Goal: Task Accomplishment & Management: Use online tool/utility

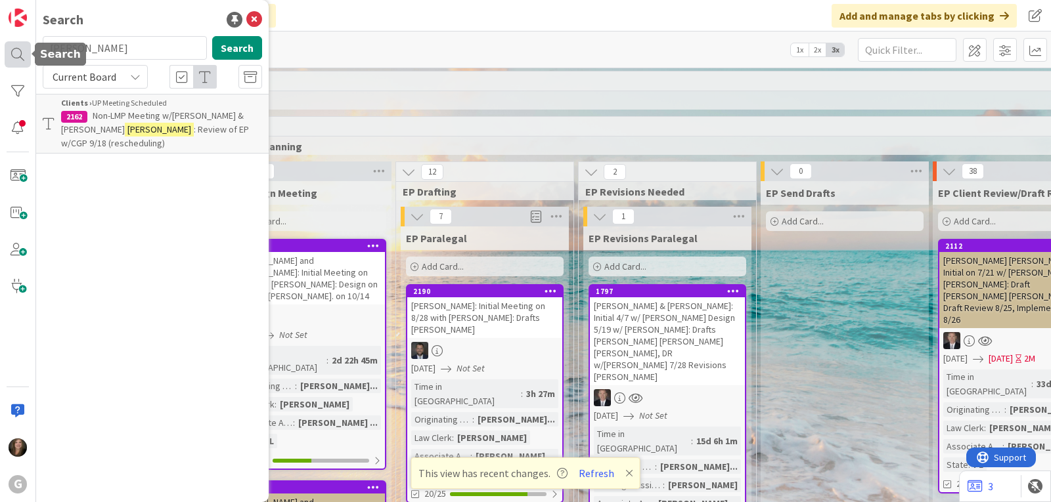
drag, startPoint x: 92, startPoint y: 47, endPoint x: 27, endPoint y: 47, distance: 65.0
click at [27, 47] on div "G Search [PERSON_NAME] Search Current Board Clients › UP Meeting Scheduled 2162…" at bounding box center [18, 251] width 36 height 502
type input "[PERSON_NAME]"
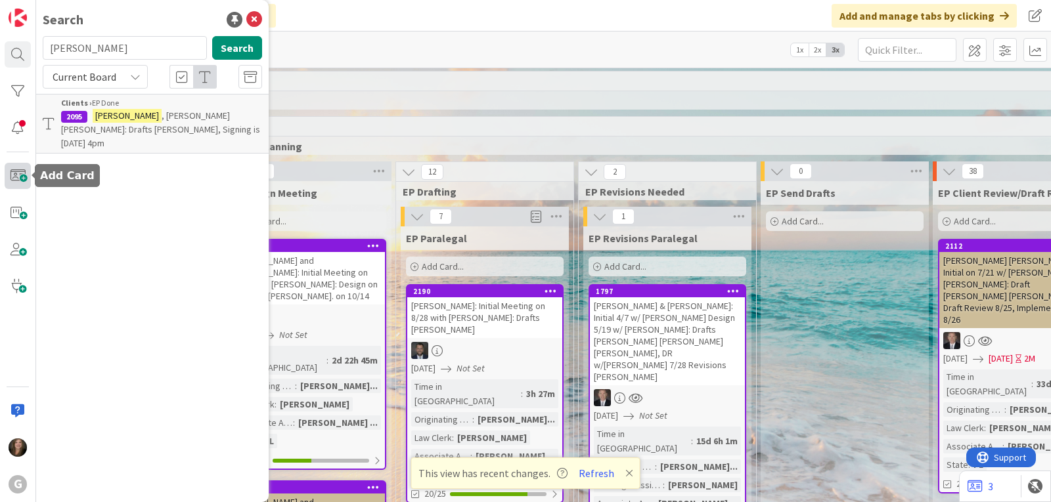
click at [12, 177] on span at bounding box center [18, 176] width 26 height 26
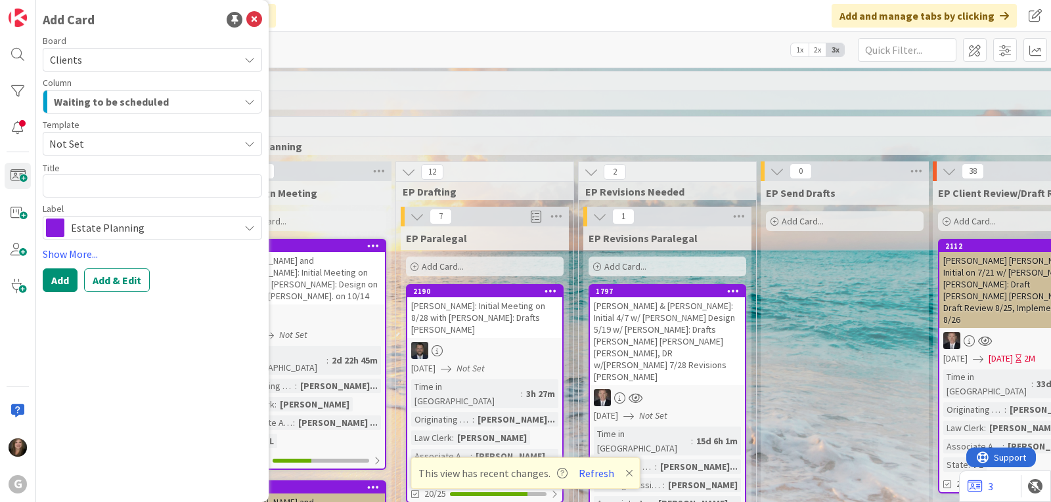
click at [257, 229] on div "Estate Planning" at bounding box center [152, 228] width 219 height 24
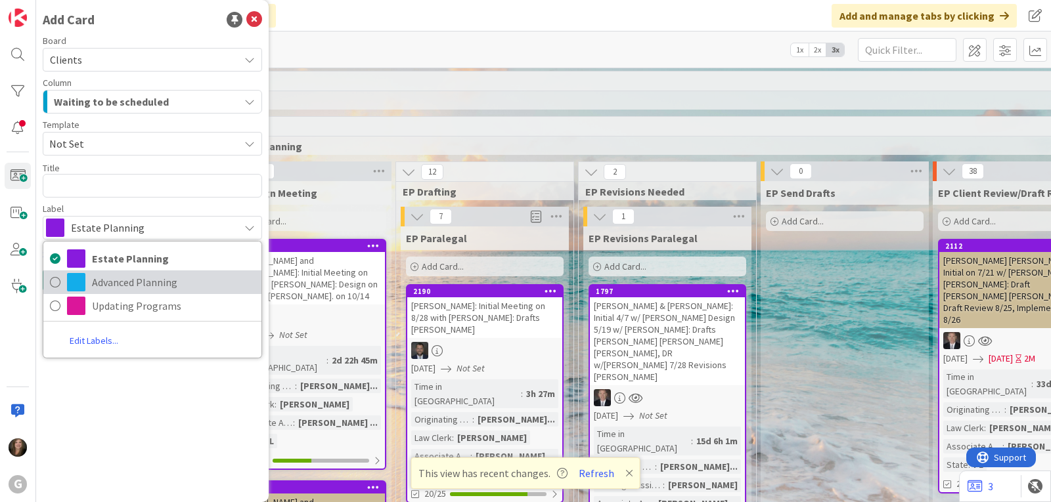
click at [198, 286] on span "Advanced Planning" at bounding box center [173, 283] width 163 height 20
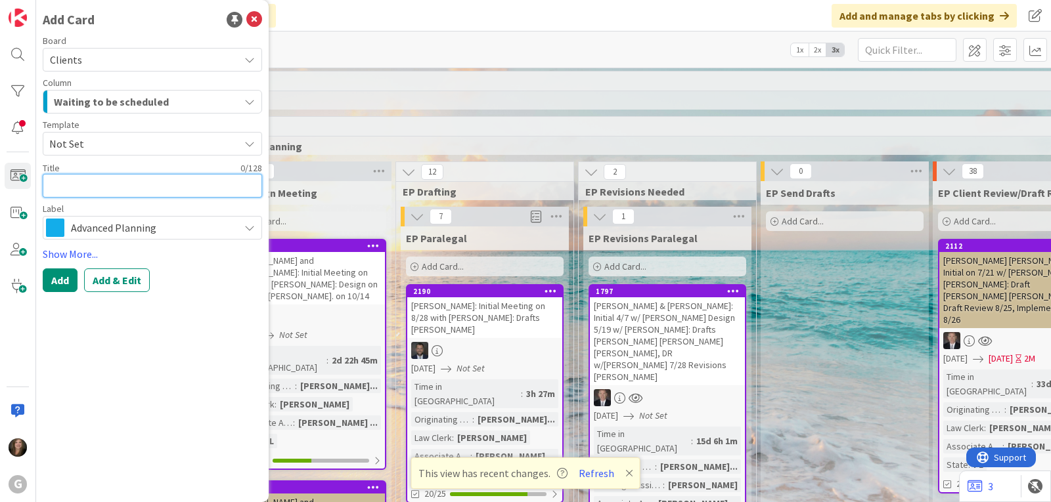
click at [87, 183] on textarea at bounding box center [152, 186] width 219 height 24
click at [249, 100] on icon "button" at bounding box center [249, 102] width 11 height 11
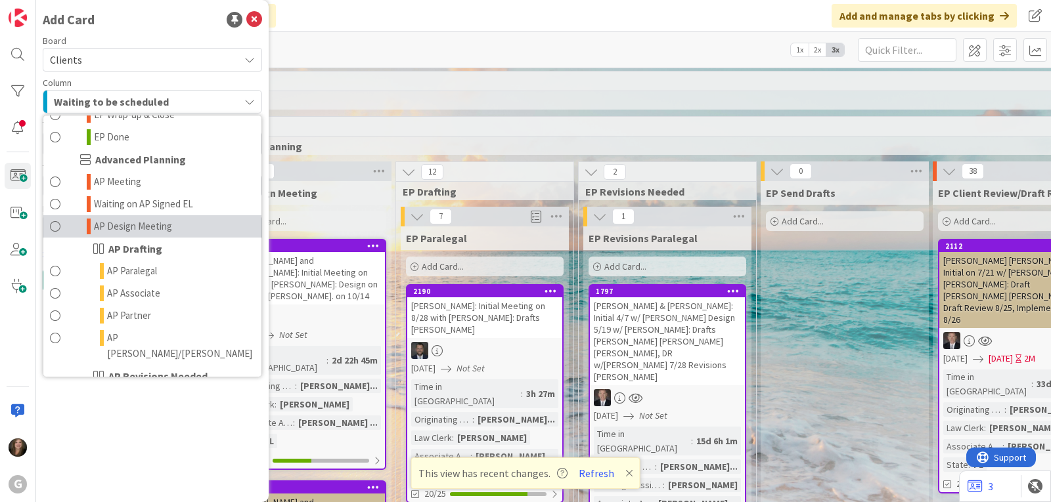
scroll to position [460, 0]
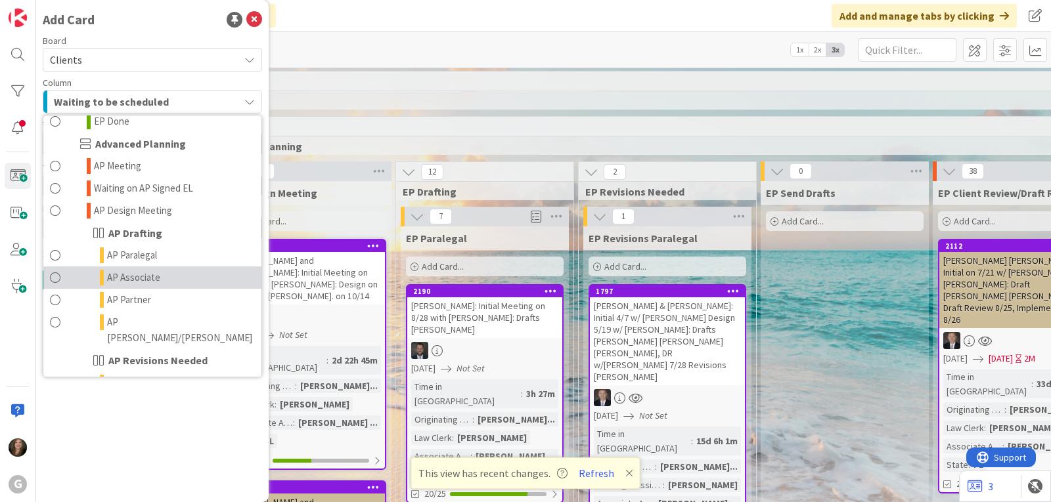
click at [130, 270] on span "AP Associate" at bounding box center [133, 278] width 53 height 16
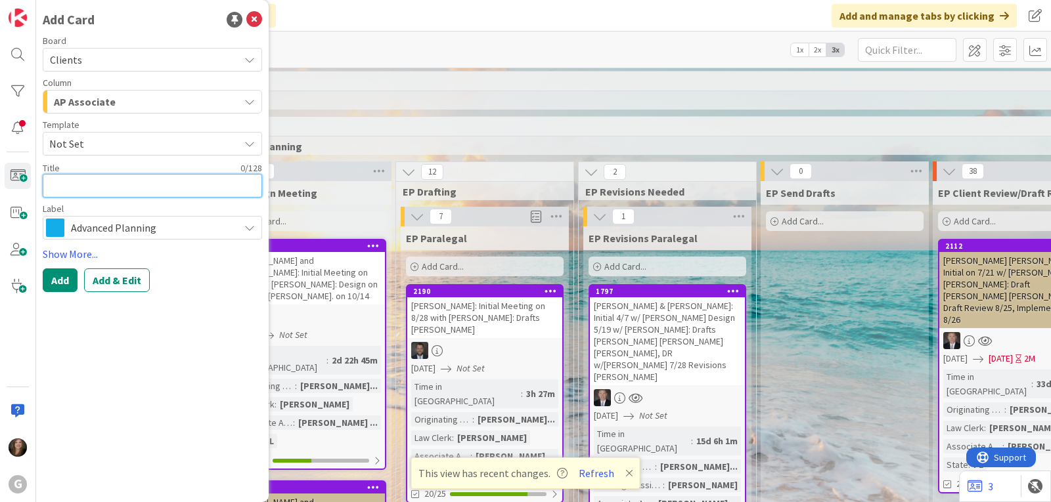
click at [76, 185] on textarea at bounding box center [152, 186] width 219 height 24
type textarea "x"
type textarea "S"
type textarea "x"
type textarea "Sm"
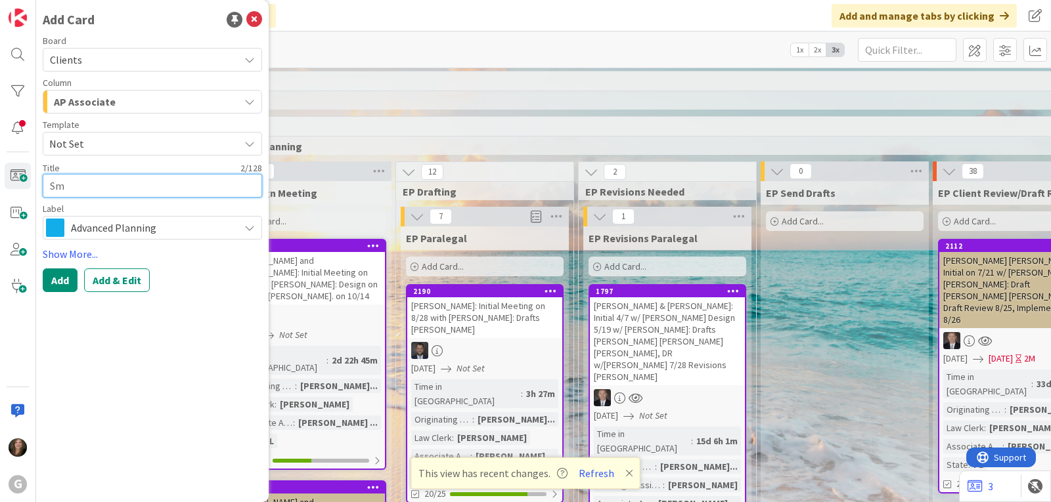
type textarea "x"
type textarea "Smal"
type textarea "x"
type textarea "Small"
type textarea "x"
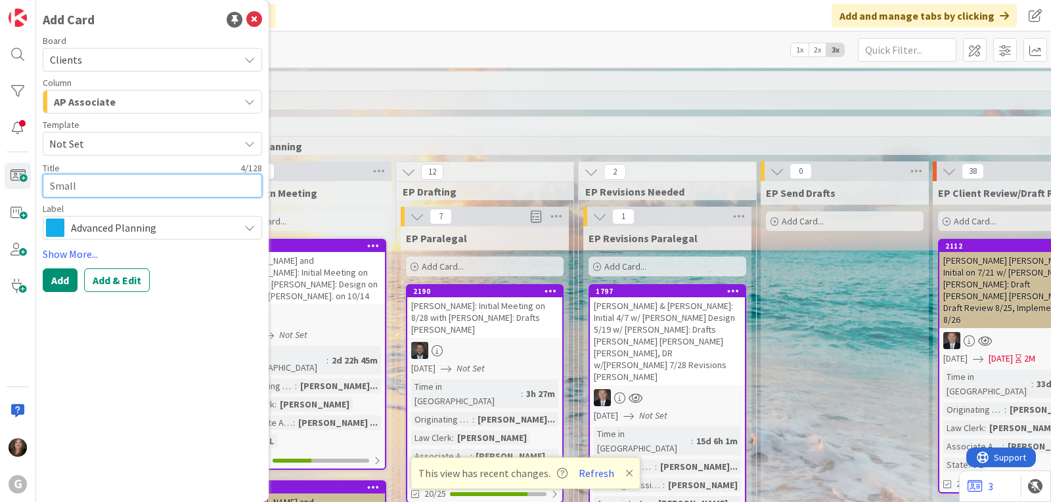
type textarea "Smallw"
type textarea "x"
type textarea "Smallwo"
type textarea "x"
type textarea "Smallwoo"
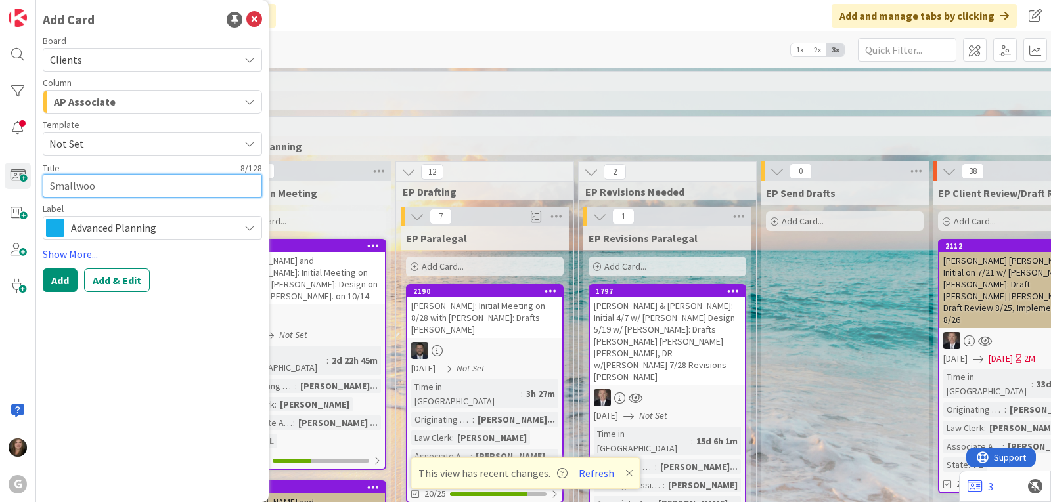
type textarea "x"
type textarea "[PERSON_NAME]"
type textarea "x"
type textarea "[PERSON_NAME],"
type textarea "x"
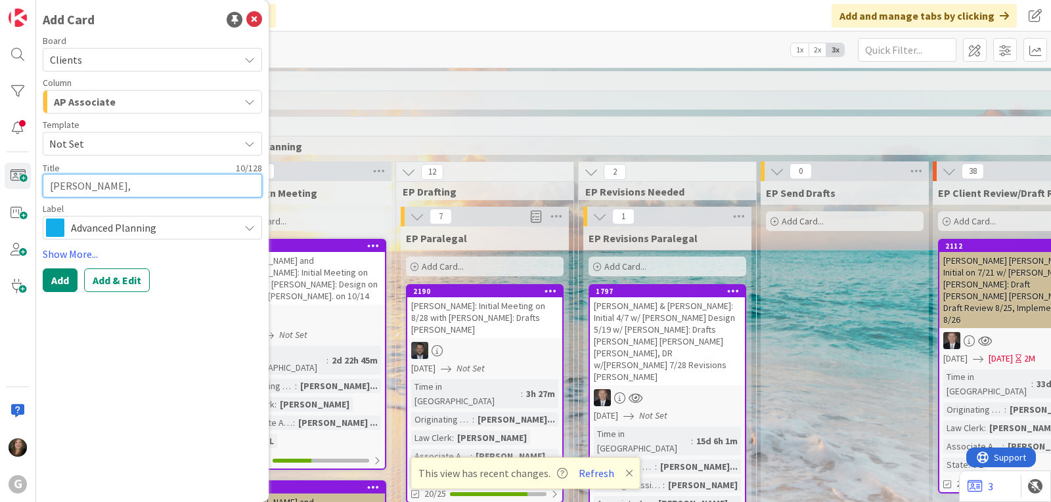
type textarea "[PERSON_NAME],"
type textarea "x"
type textarea "[PERSON_NAME], J"
type textarea "x"
type textarea "[PERSON_NAME]"
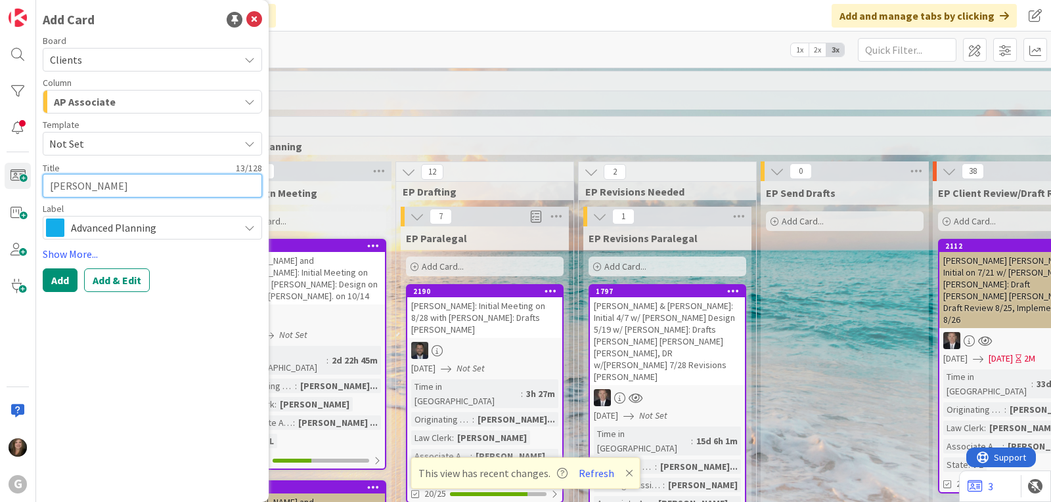
type textarea "x"
type textarea "[PERSON_NAME]"
type textarea "x"
type textarea "[PERSON_NAME]"
type textarea "x"
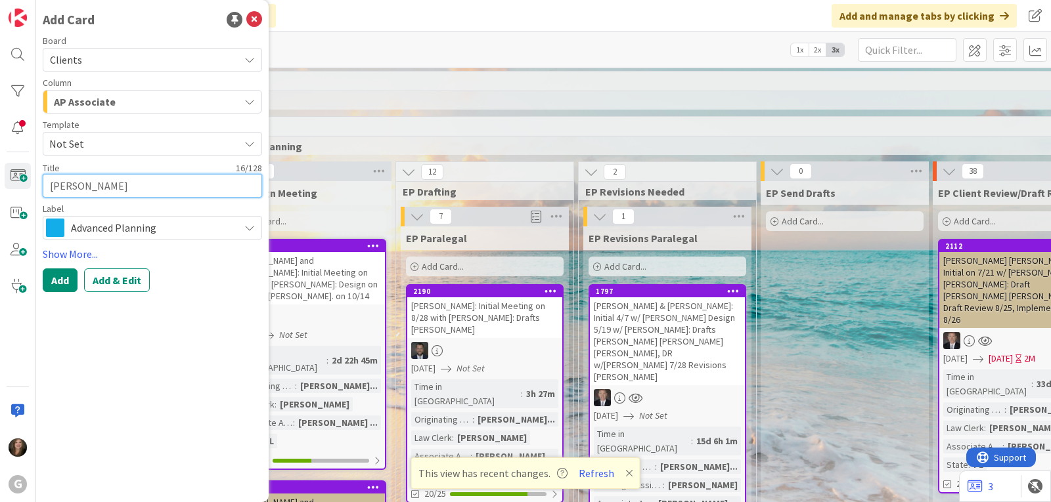
type textarea "[PERSON_NAME]"
type textarea "x"
type textarea "[PERSON_NAME] and"
type textarea "x"
type textarea "[PERSON_NAME] and"
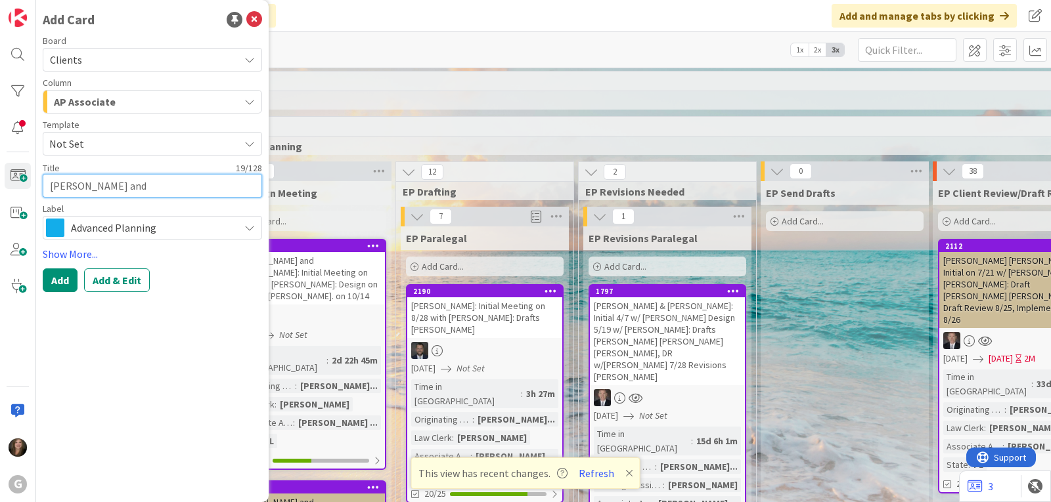
type textarea "x"
type textarea "[PERSON_NAME] and M"
type textarea "x"
type textarea "[PERSON_NAME] and [PERSON_NAME]"
type textarea "x"
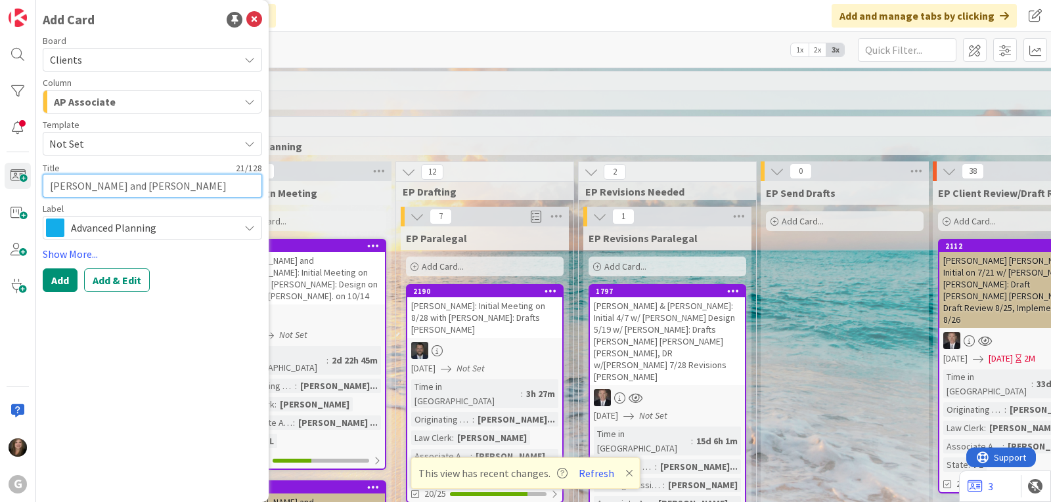
type textarea "[PERSON_NAME] and Mar"
type textarea "x"
type textarea "[PERSON_NAME] and [PERSON_NAME]"
type textarea "x"
type textarea "[PERSON_NAME] and [PERSON_NAME]:"
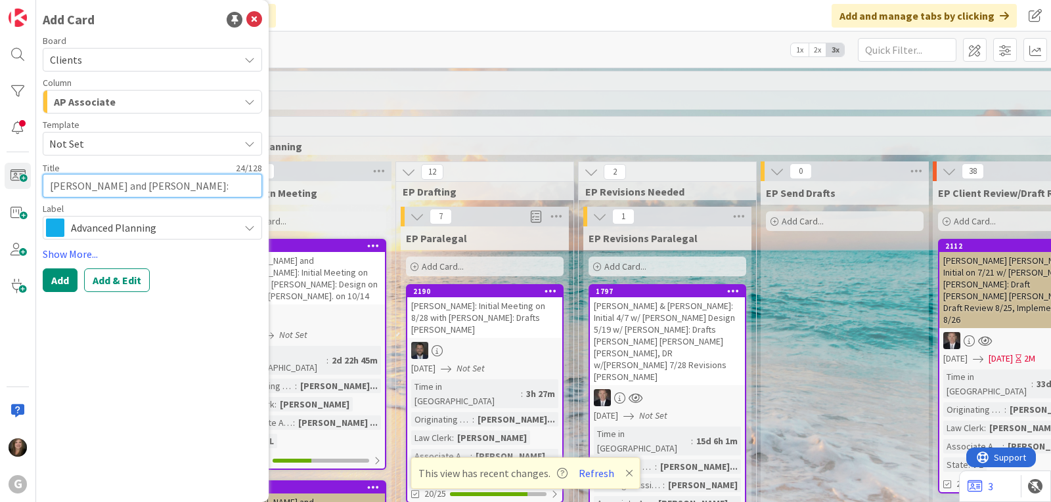
type textarea "x"
type textarea "[PERSON_NAME] and [PERSON_NAME]:"
type textarea "x"
type textarea "[PERSON_NAME] and [PERSON_NAME]: D"
type textarea "x"
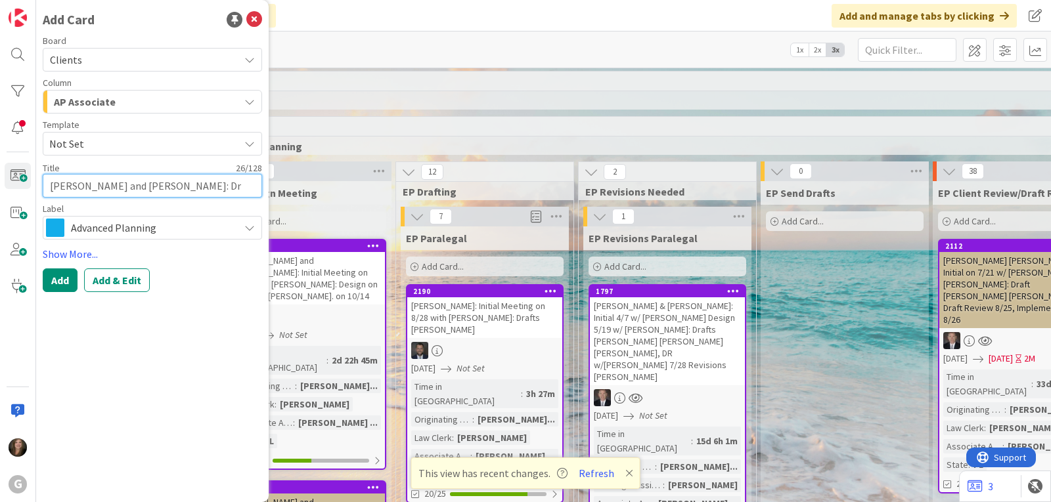
type textarea "[PERSON_NAME] and [PERSON_NAME]: Dra"
type textarea "x"
type textarea "[PERSON_NAME] and [PERSON_NAME]: Draf"
type textarea "x"
type textarea "[PERSON_NAME] and [PERSON_NAME]: Draft"
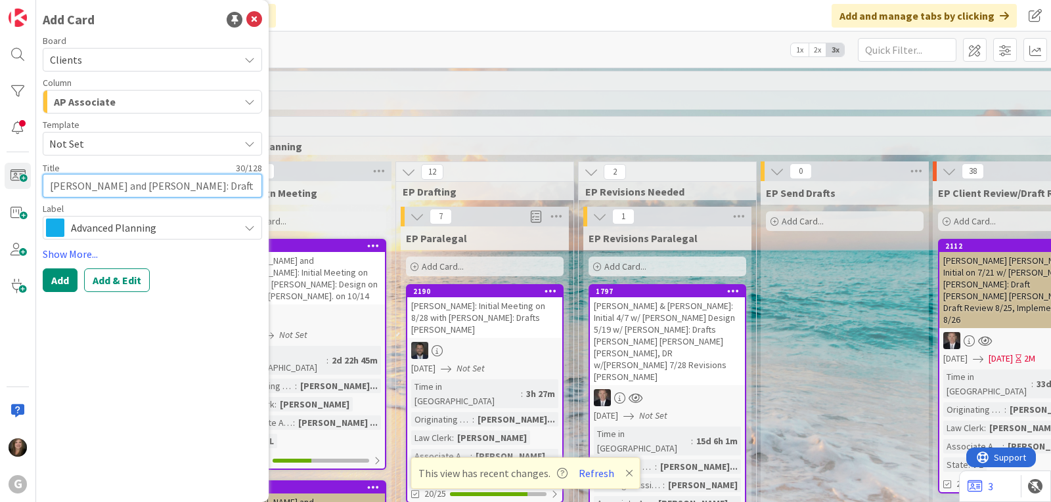
type textarea "x"
type textarea "[PERSON_NAME] and [PERSON_NAME]: Drafts"
type textarea "x"
type textarea "[PERSON_NAME] and [PERSON_NAME]: Drafts"
type textarea "x"
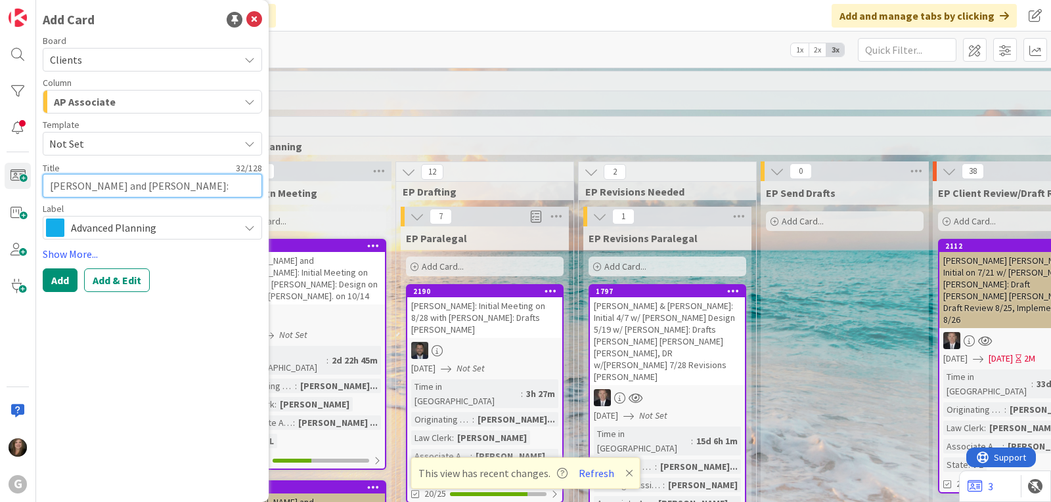
type textarea "[PERSON_NAME] and [PERSON_NAME]: Drafts C"
type textarea "x"
type textarea "[PERSON_NAME] and [PERSON_NAME]: Drafts Ch"
type textarea "x"
type textarea "[PERSON_NAME] and [PERSON_NAME]: Drafts Chri"
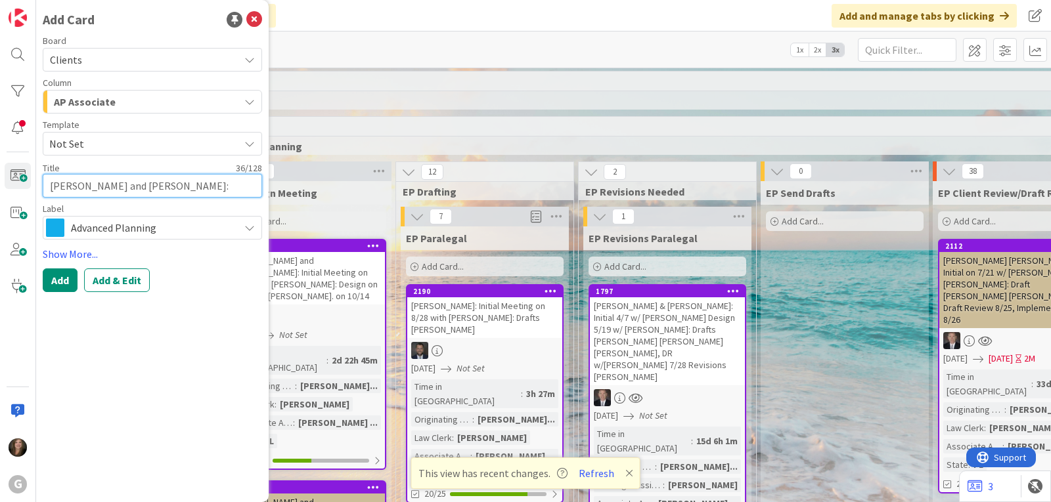
type textarea "x"
type textarea "[PERSON_NAME] and [PERSON_NAME]: Drafts [PERSON_NAME]"
type textarea "x"
type textarea "[PERSON_NAME] and [PERSON_NAME]: Drafts [PERSON_NAME]"
type textarea "x"
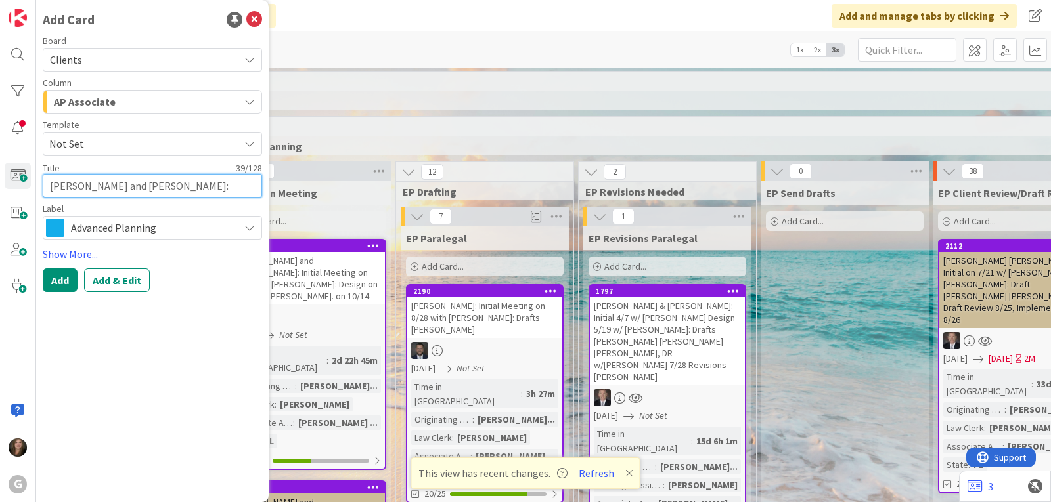
type textarea "[PERSON_NAME] and [PERSON_NAME]: Drafts [PERSON_NAME]"
type textarea "x"
type textarea "[PERSON_NAME] and [PERSON_NAME]: Drafts [PERSON_NAME] [PERSON_NAME]"
type textarea "x"
type textarea "[PERSON_NAME] and [PERSON_NAME]: Drafts [PERSON_NAME]"
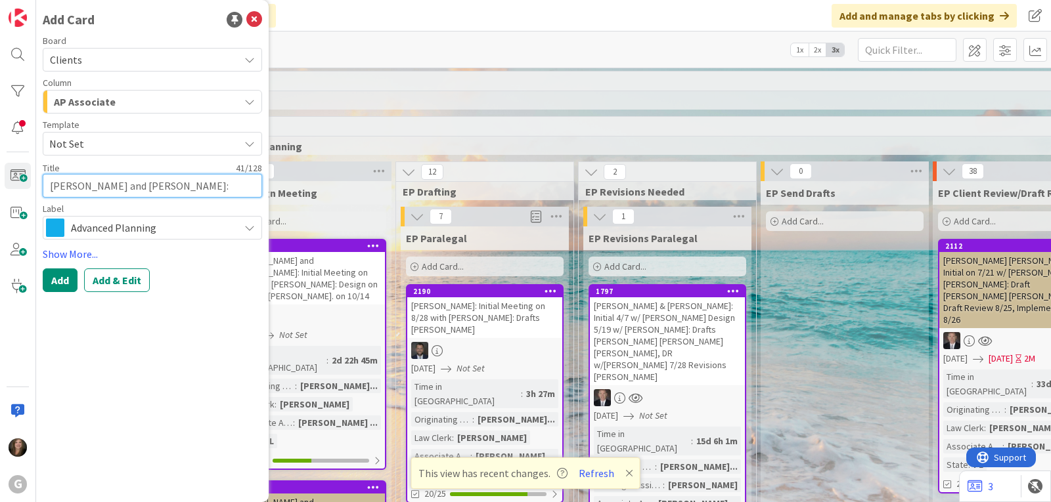
type textarea "x"
type textarea "[PERSON_NAME] and [PERSON_NAME]: Drafts [PERSON_NAME] [PERSON_NAME]"
click at [117, 285] on button "Add & Edit" at bounding box center [117, 281] width 66 height 24
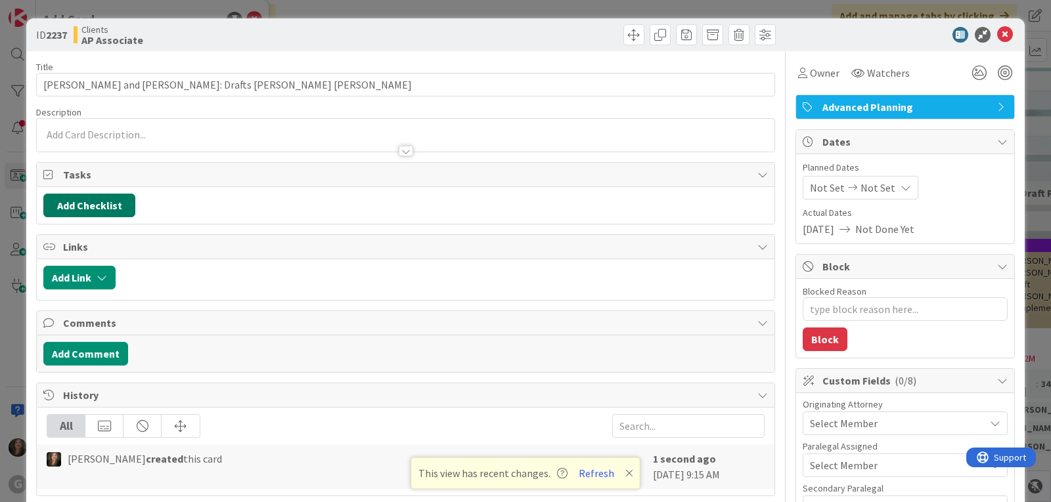
click at [101, 201] on button "Add Checklist" at bounding box center [89, 206] width 92 height 24
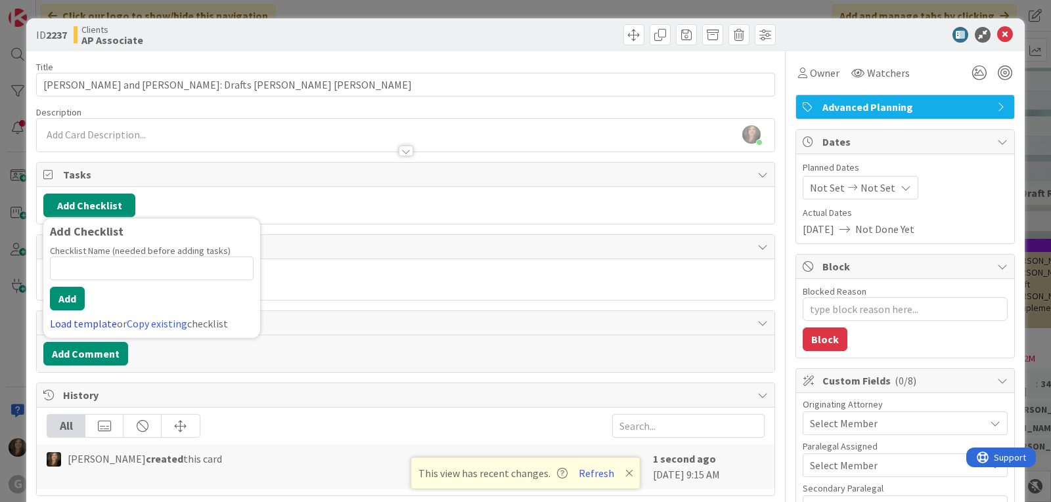
click at [90, 322] on link "Load template" at bounding box center [83, 323] width 67 height 13
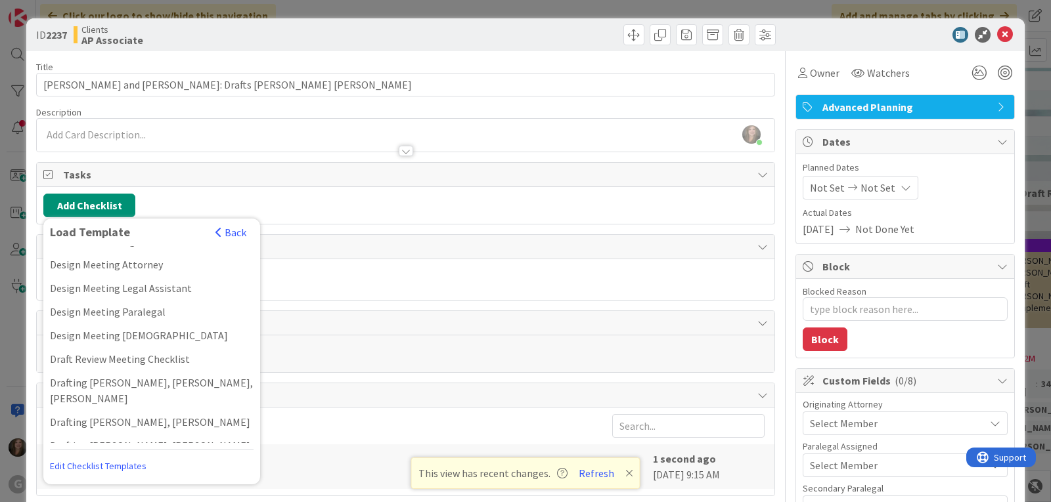
scroll to position [263, 0]
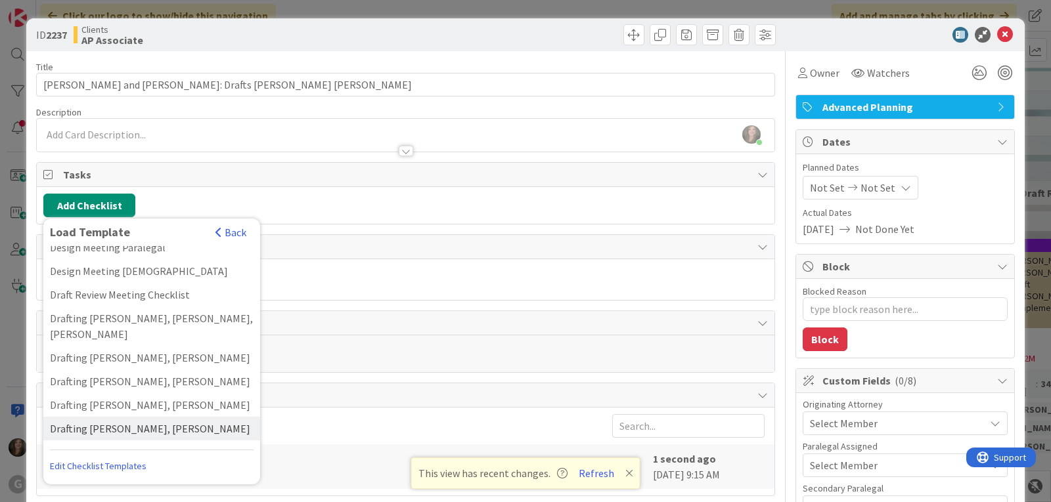
click at [89, 417] on div "Drafting [PERSON_NAME], [PERSON_NAME]" at bounding box center [151, 429] width 217 height 24
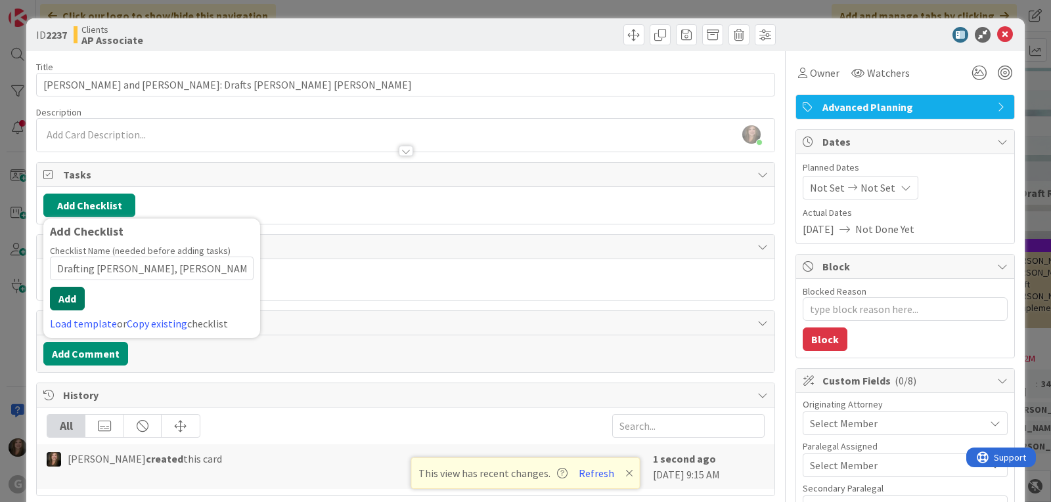
click at [64, 296] on button "Add" at bounding box center [67, 299] width 35 height 24
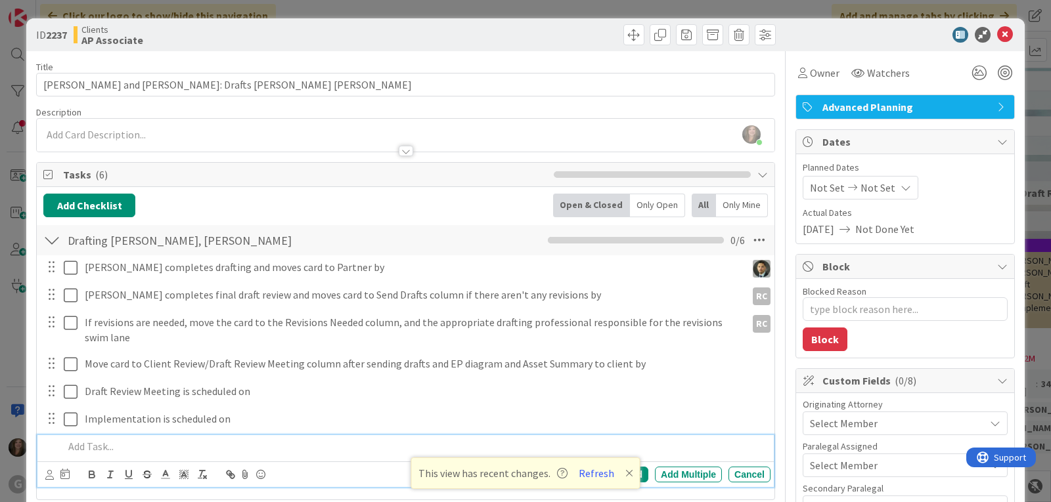
type textarea "x"
click at [810, 184] on span "Not Set" at bounding box center [827, 188] width 35 height 16
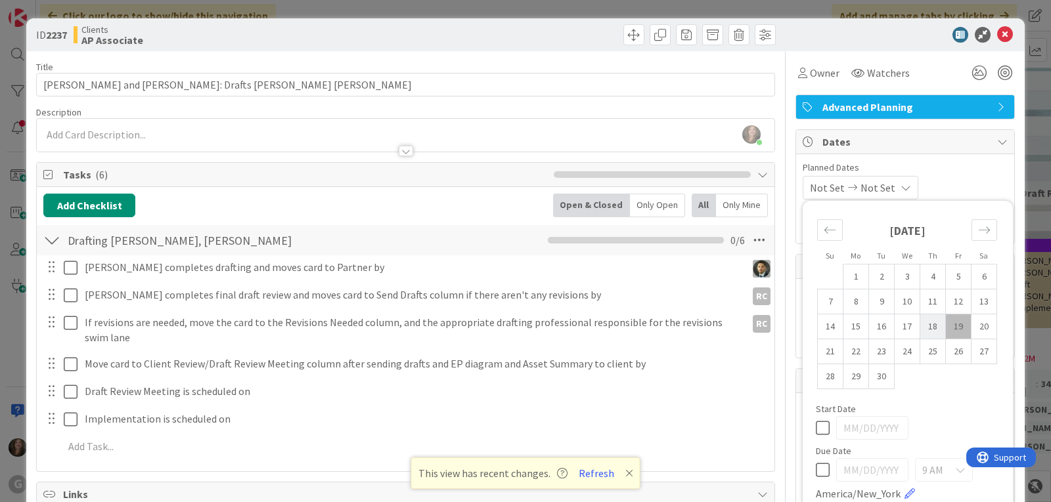
click at [926, 324] on td "18" at bounding box center [933, 327] width 26 height 25
type input "[DATE]"
click at [810, 72] on span "Owner" at bounding box center [825, 73] width 30 height 16
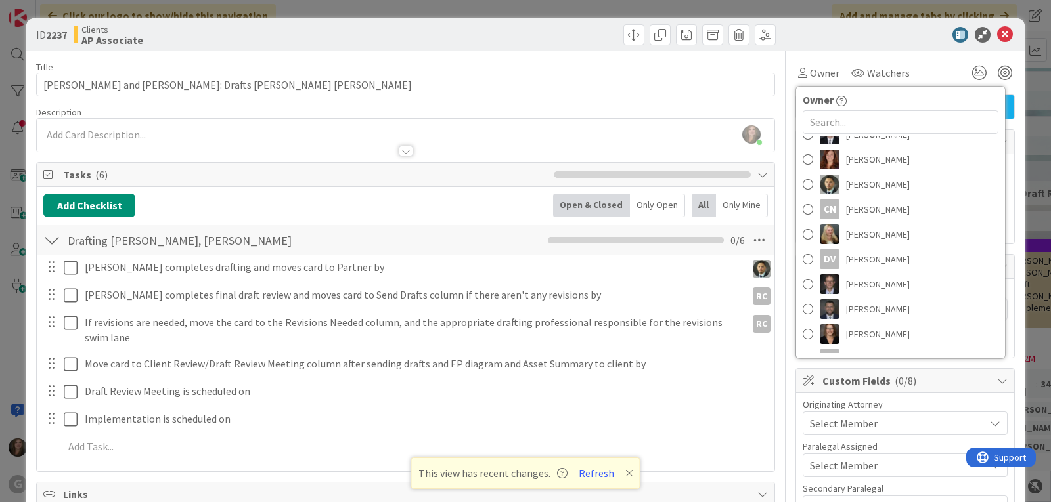
scroll to position [131, 0]
click at [804, 307] on link "[PERSON_NAME]" at bounding box center [900, 308] width 209 height 25
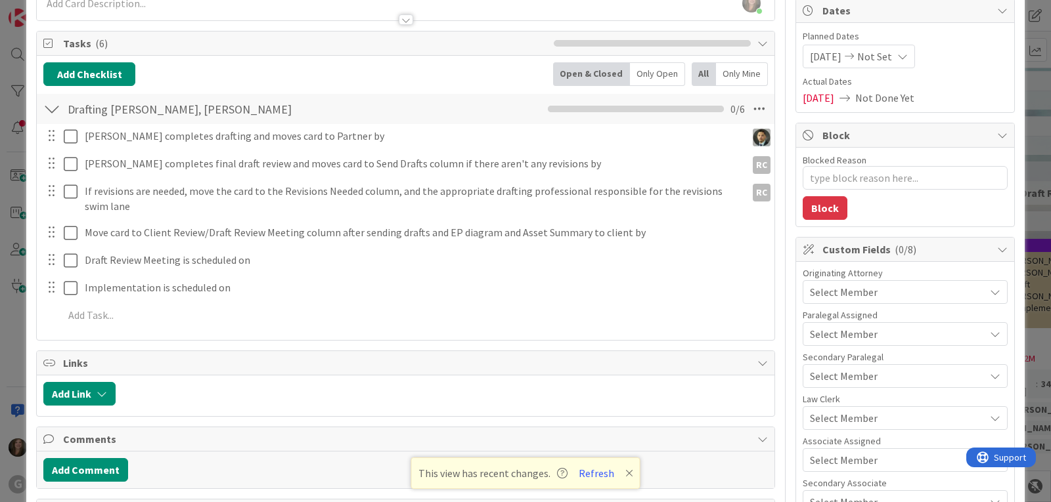
click at [863, 292] on span "Select Member" at bounding box center [844, 292] width 68 height 16
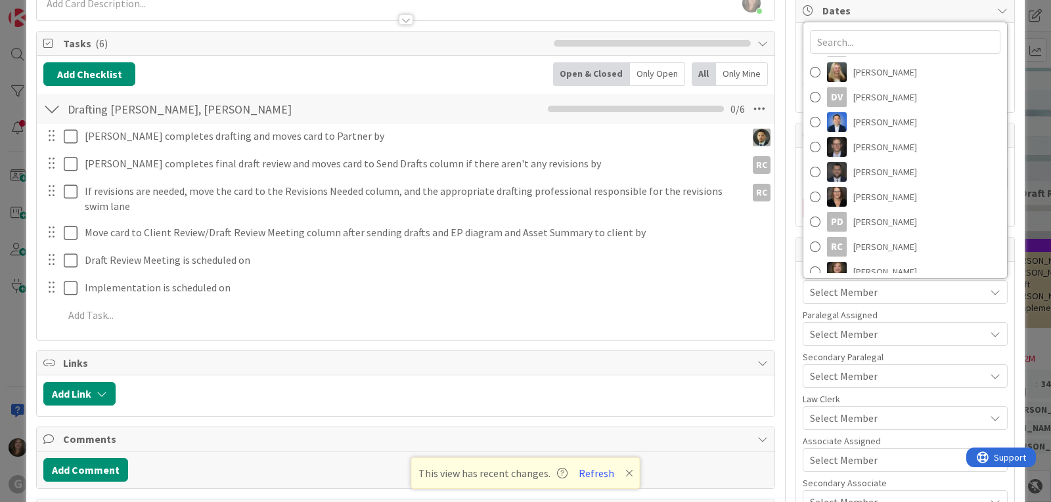
scroll to position [158, 0]
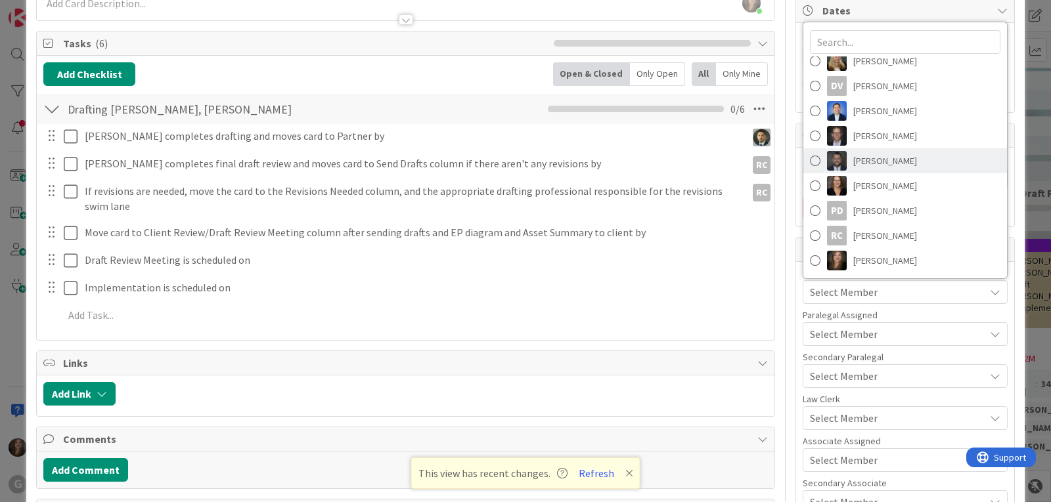
click at [810, 164] on span at bounding box center [815, 161] width 11 height 20
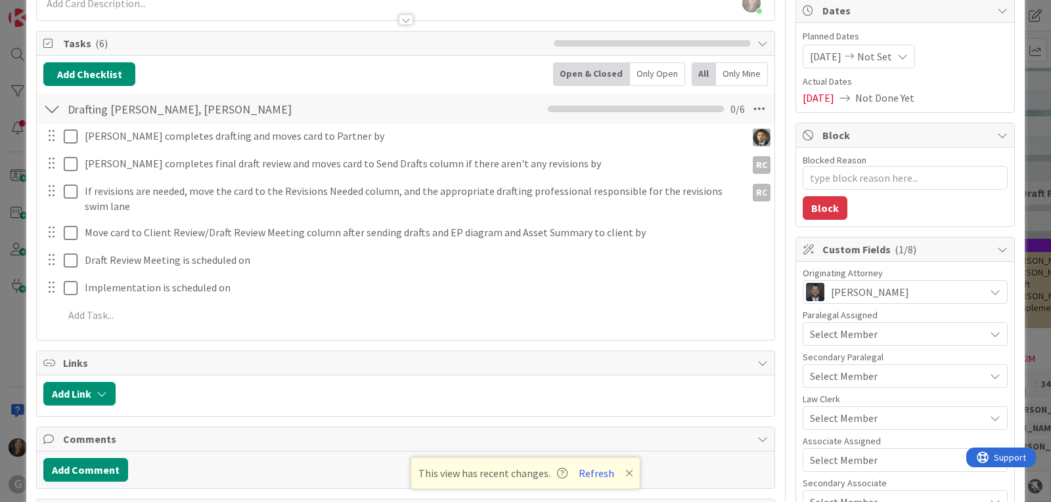
click at [822, 460] on span "Select Member" at bounding box center [844, 460] width 68 height 16
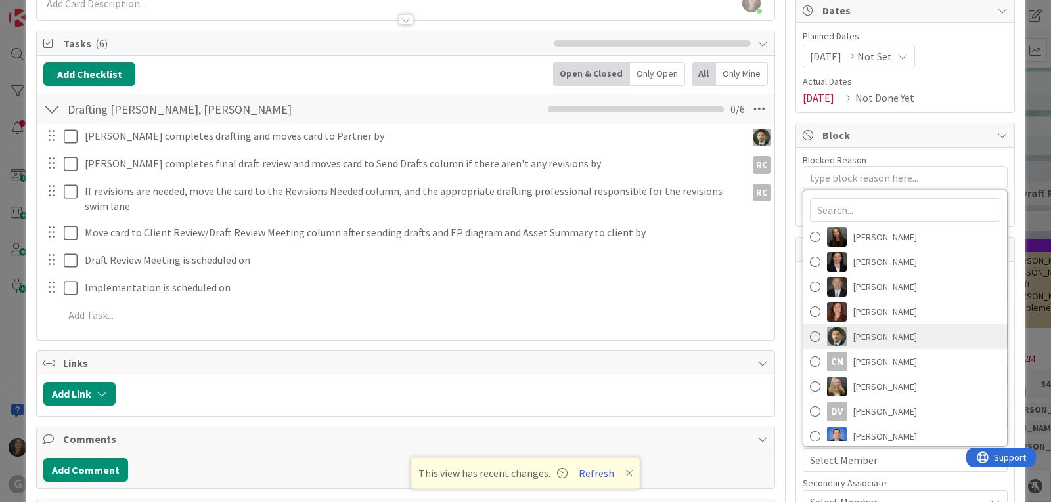
click at [827, 330] on img at bounding box center [837, 337] width 20 height 20
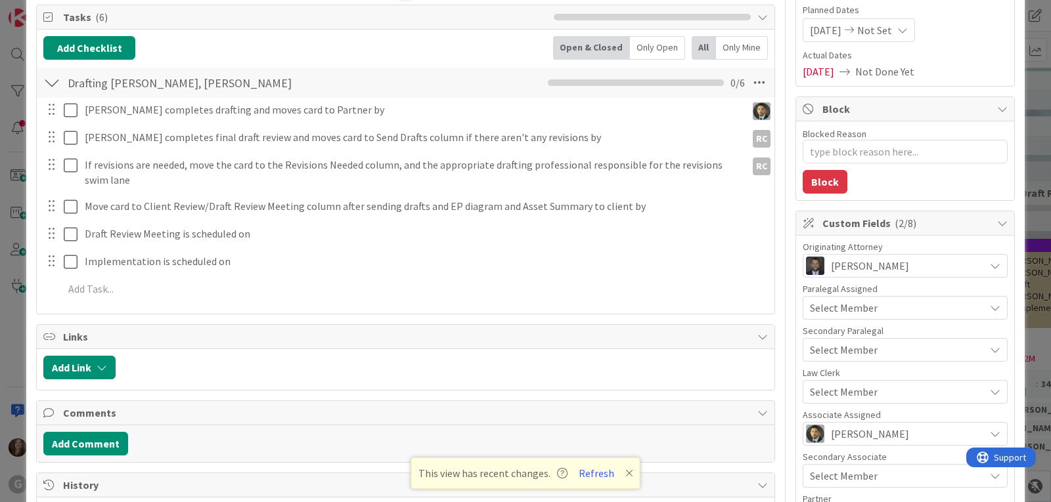
scroll to position [197, 0]
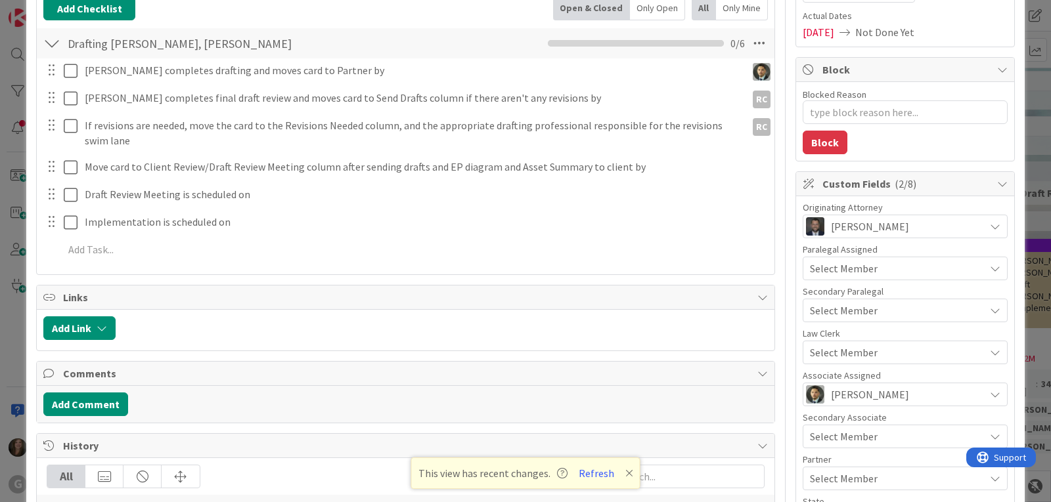
click at [836, 475] on span "Select Member" at bounding box center [844, 479] width 68 height 16
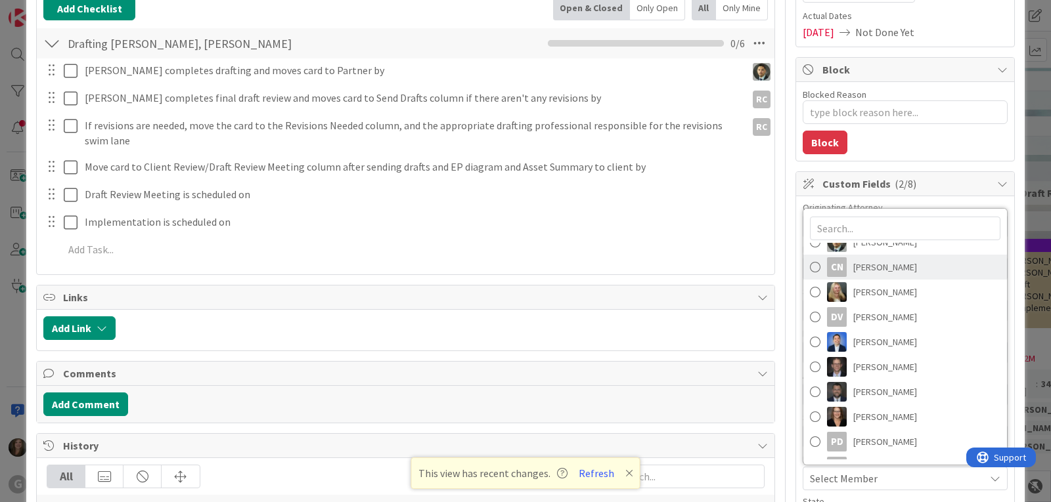
scroll to position [158, 0]
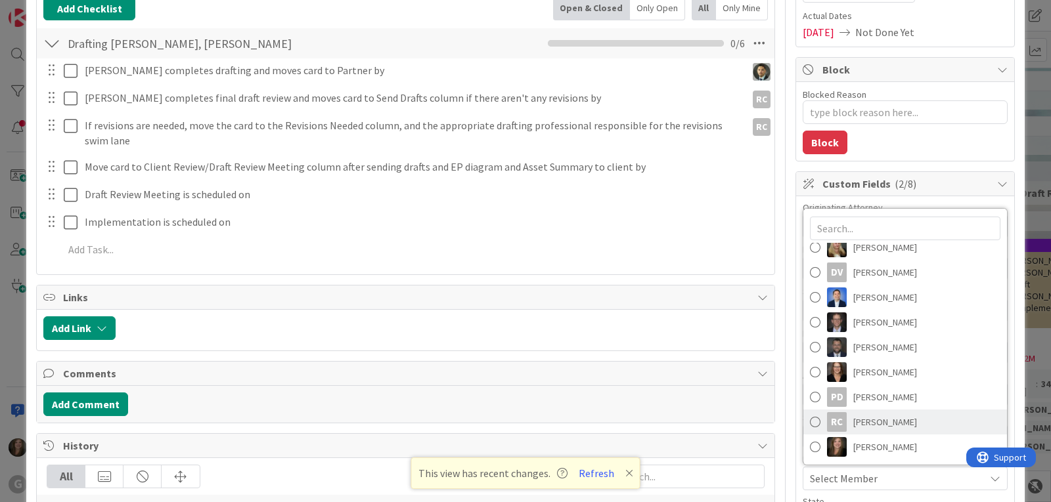
click at [810, 422] on span at bounding box center [815, 422] width 11 height 20
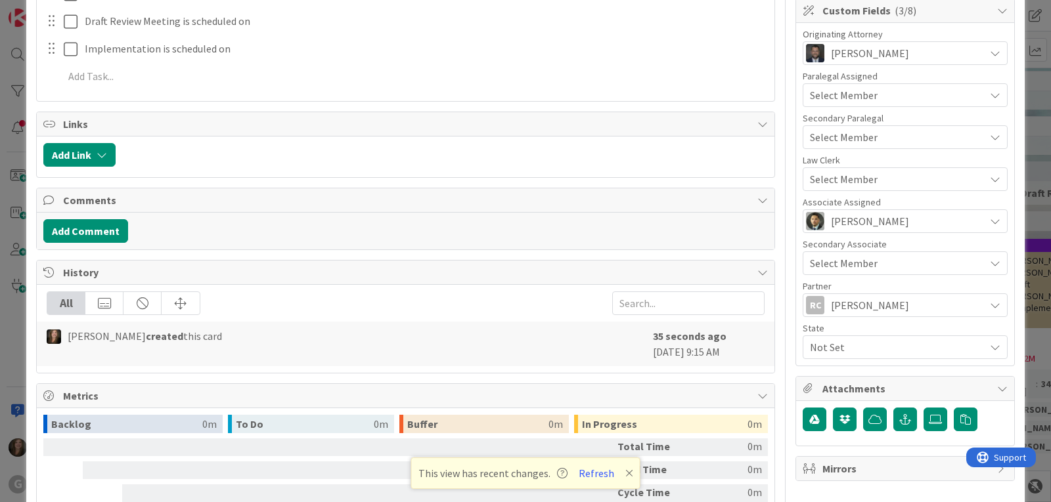
scroll to position [394, 0]
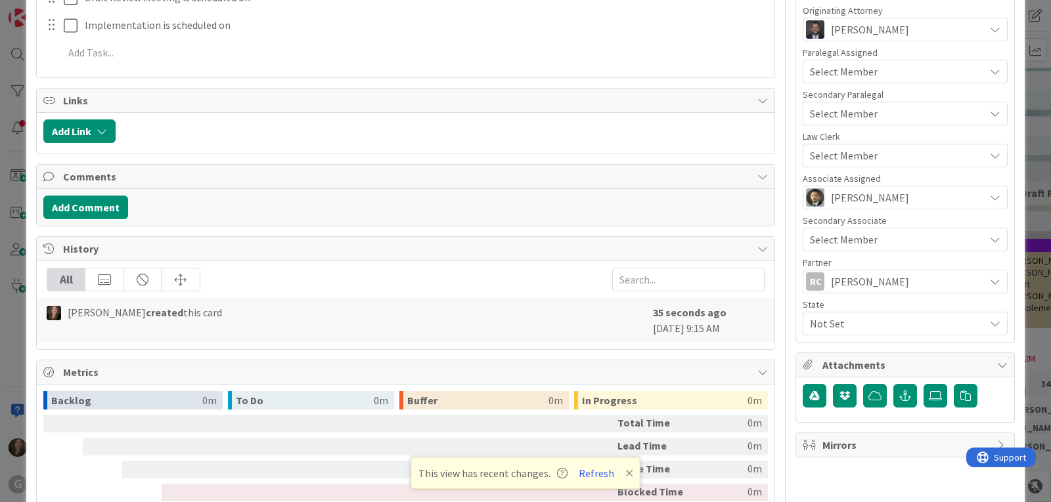
click at [818, 326] on span "Not Set" at bounding box center [897, 324] width 175 height 16
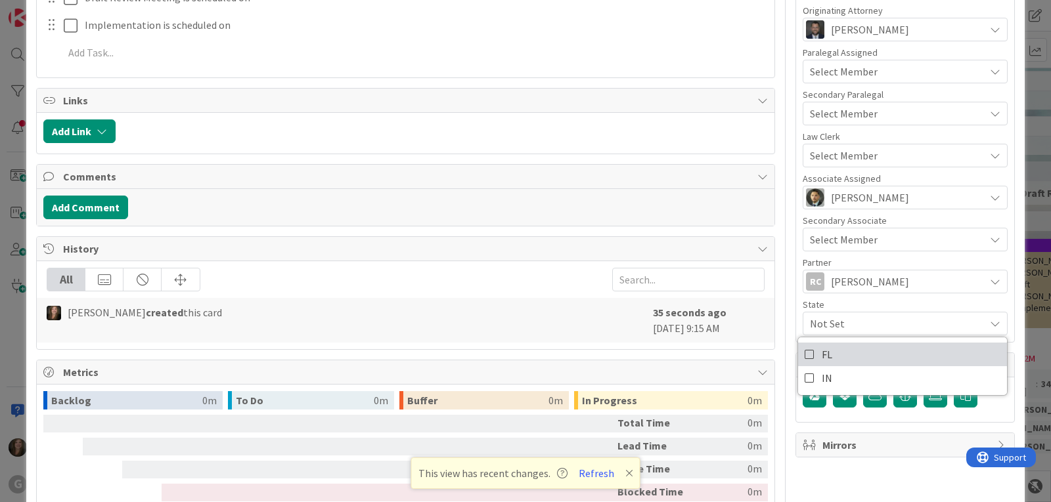
click at [822, 349] on span "FL" at bounding box center [827, 355] width 11 height 20
type textarea "x"
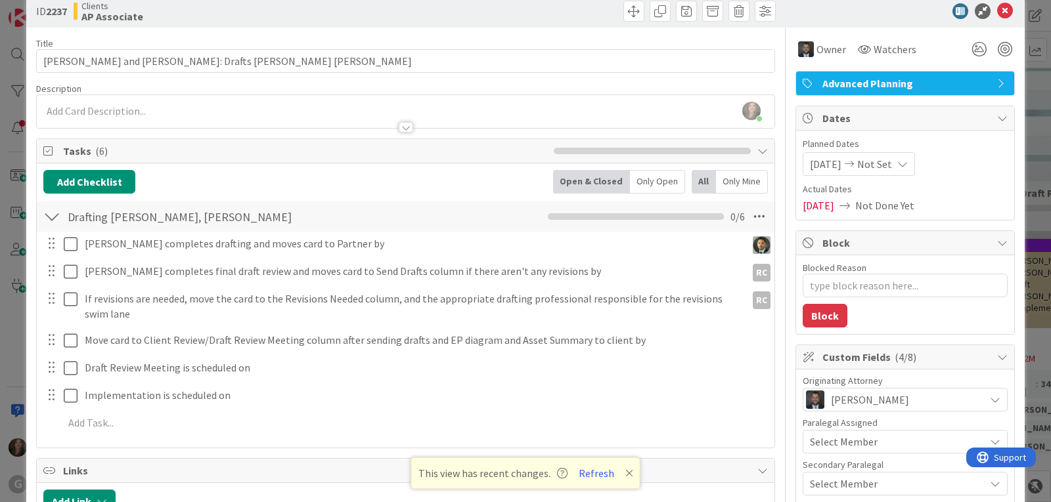
scroll to position [0, 0]
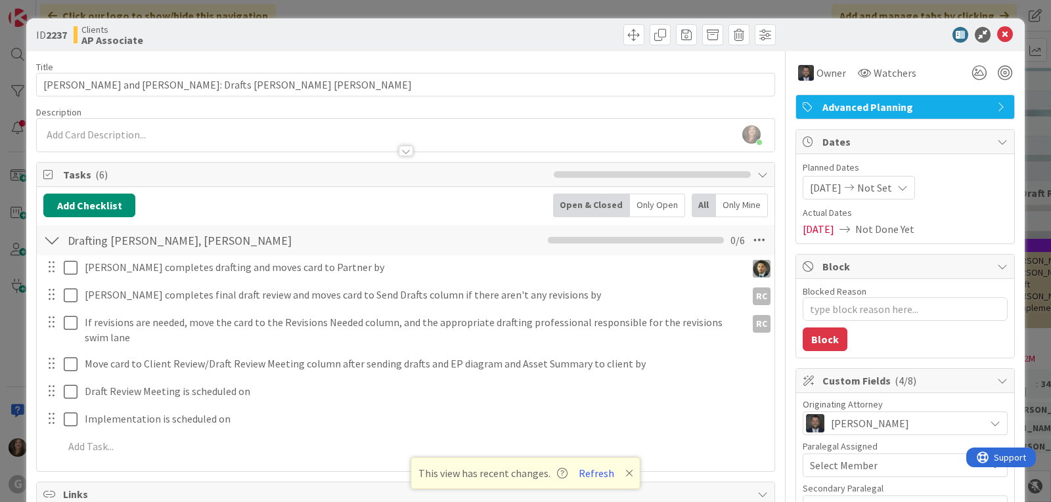
click at [88, 130] on div "[PERSON_NAME] just joined" at bounding box center [406, 135] width 738 height 33
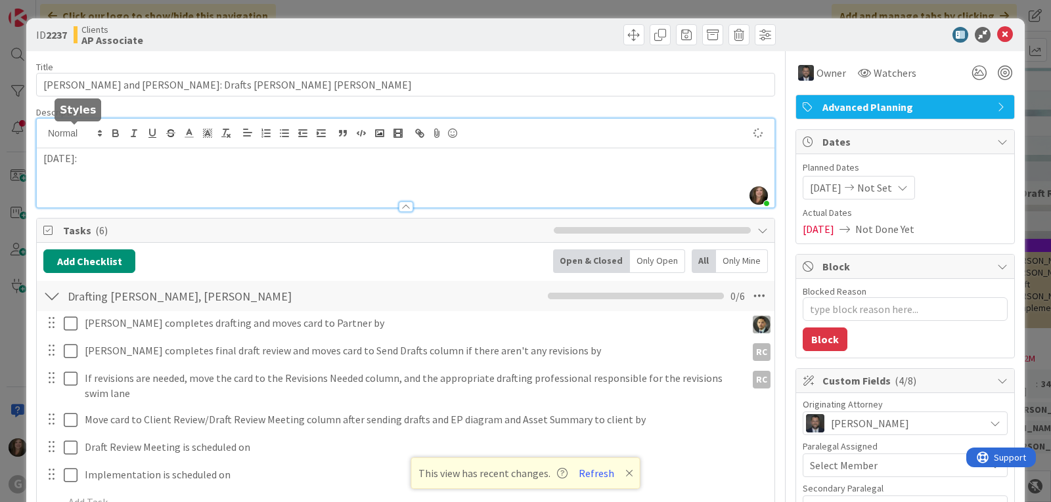
type textarea "x"
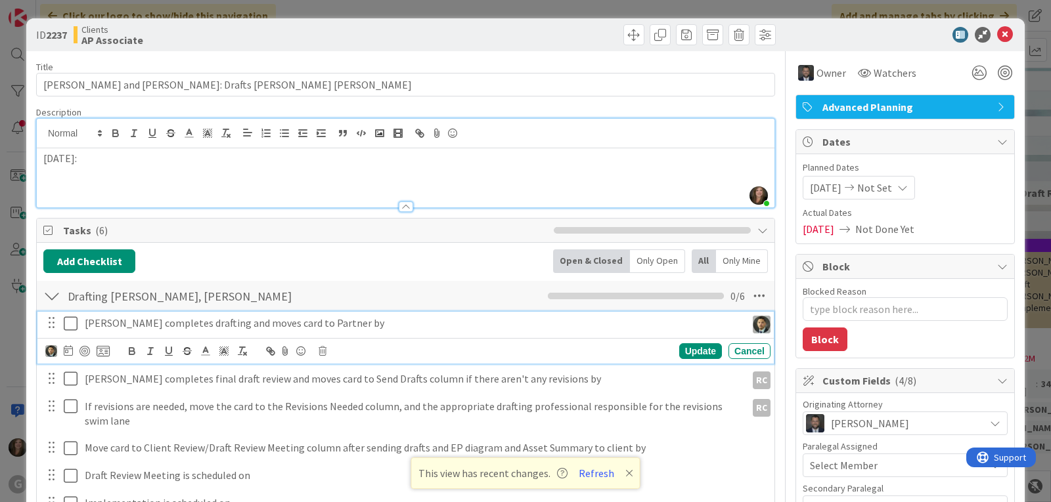
click at [278, 322] on p "[PERSON_NAME] completes drafting and moves card to Partner by" at bounding box center [413, 323] width 656 height 15
click at [66, 351] on icon at bounding box center [68, 350] width 9 height 11
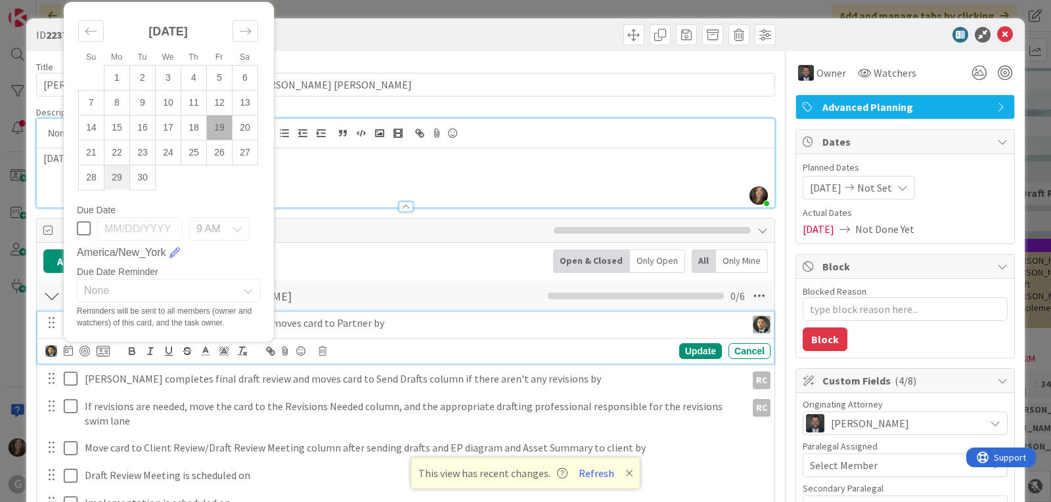
click at [114, 176] on td "29" at bounding box center [117, 177] width 26 height 25
type input "[DATE]"
type textarea "x"
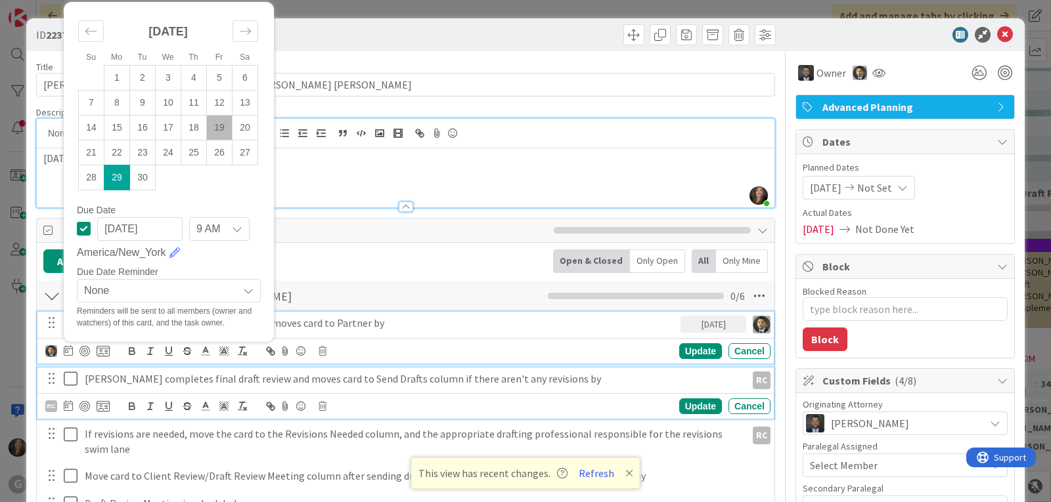
click at [145, 380] on p "[PERSON_NAME] completes final draft review and moves card to Send Drafts column…" at bounding box center [413, 379] width 656 height 15
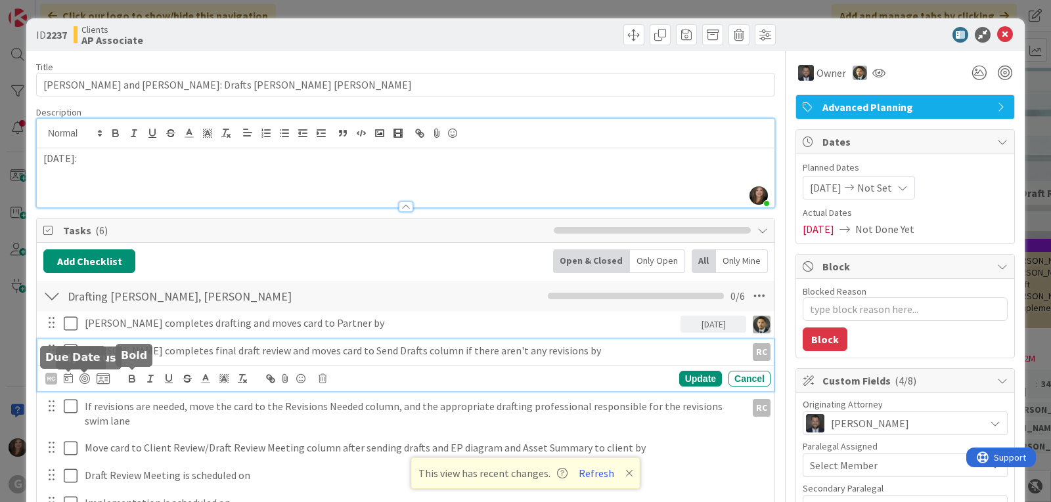
click at [66, 383] on icon at bounding box center [68, 378] width 9 height 11
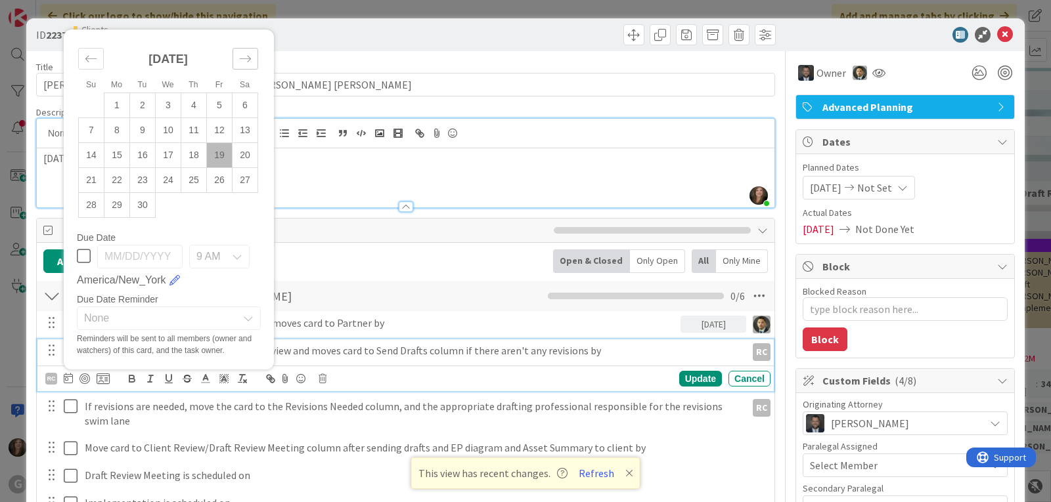
click at [244, 58] on icon "Move forward to switch to the next month." at bounding box center [245, 59] width 12 height 12
click at [212, 100] on td "3" at bounding box center [220, 105] width 26 height 25
type input "[DATE]"
type textarea "x"
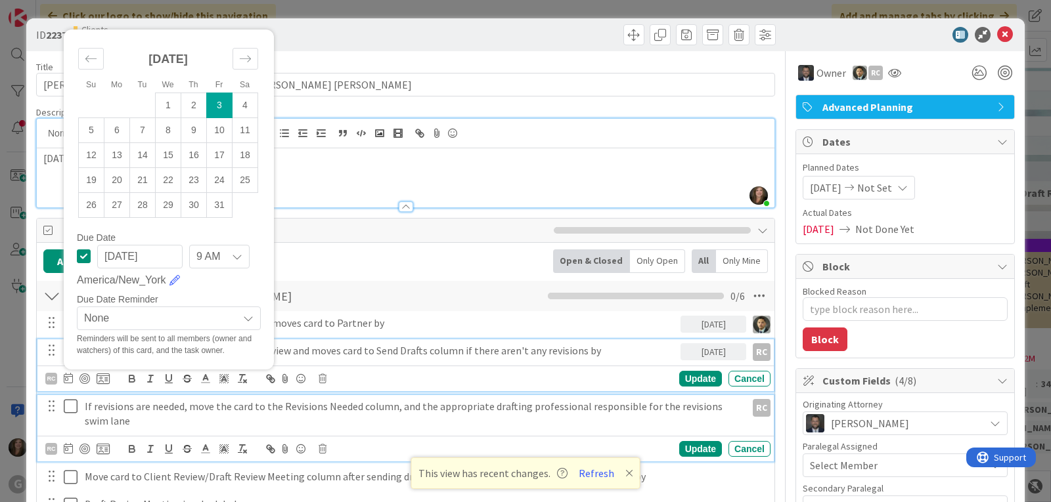
click at [240, 407] on p "If revisions are needed, move the card to the Revisions Needed column, and the …" at bounding box center [413, 414] width 656 height 30
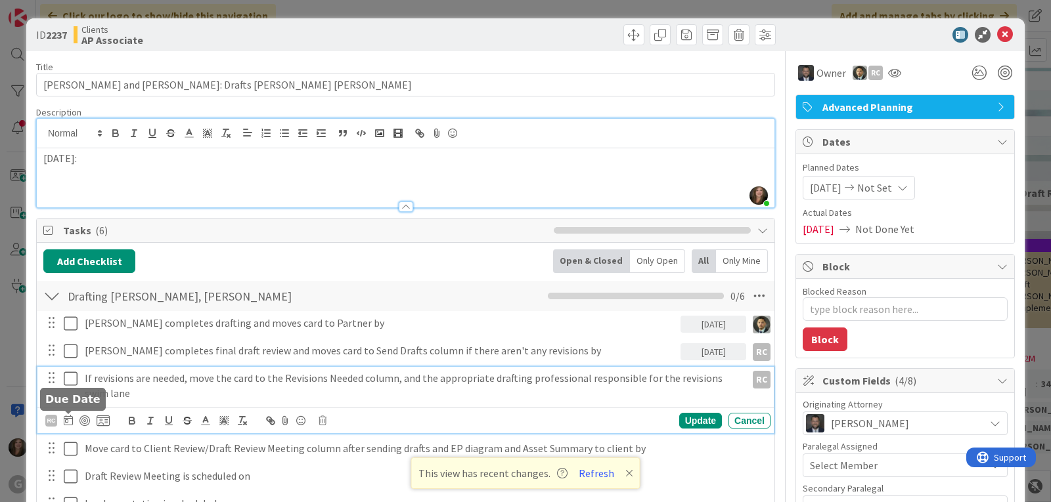
click at [67, 420] on icon at bounding box center [68, 420] width 9 height 11
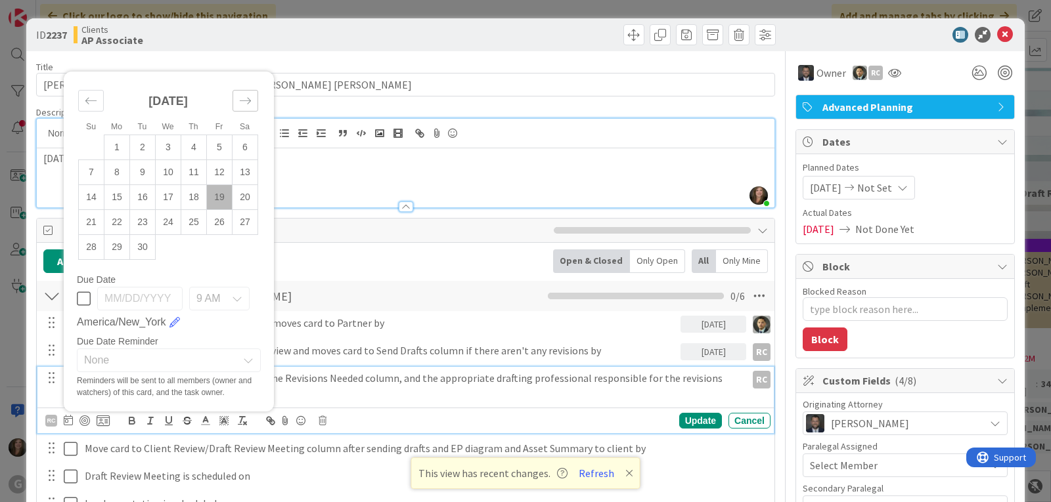
click at [243, 93] on div "Move forward to switch to the next month." at bounding box center [245, 101] width 26 height 22
click at [215, 146] on td "3" at bounding box center [220, 147] width 26 height 25
type input "[DATE]"
type textarea "x"
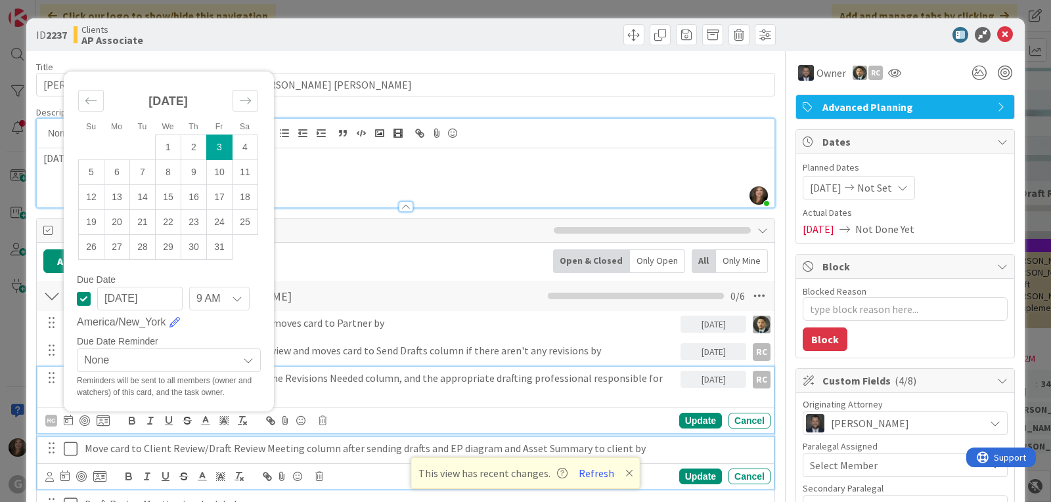
click at [137, 449] on p "Move card to Client Review/Draft Review Meeting column after sending drafts and…" at bounding box center [425, 448] width 680 height 15
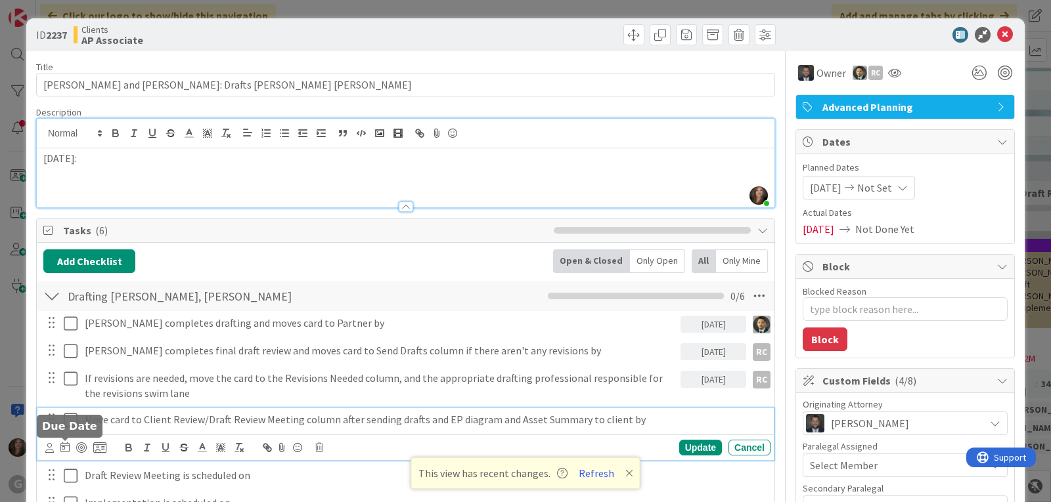
click at [66, 445] on icon at bounding box center [64, 447] width 9 height 11
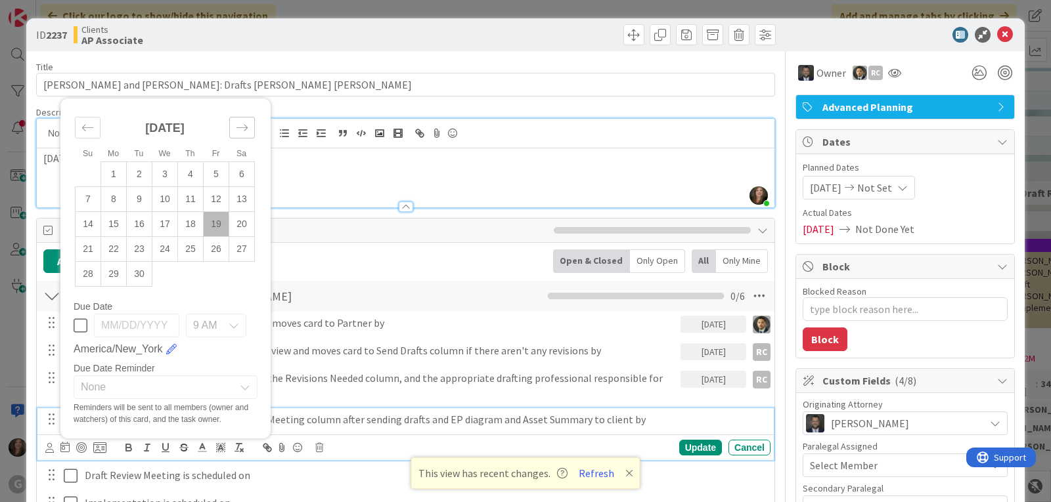
click at [252, 119] on div "Move forward to switch to the next month." at bounding box center [242, 128] width 26 height 22
click at [210, 168] on td "3" at bounding box center [217, 174] width 26 height 25
type input "[DATE]"
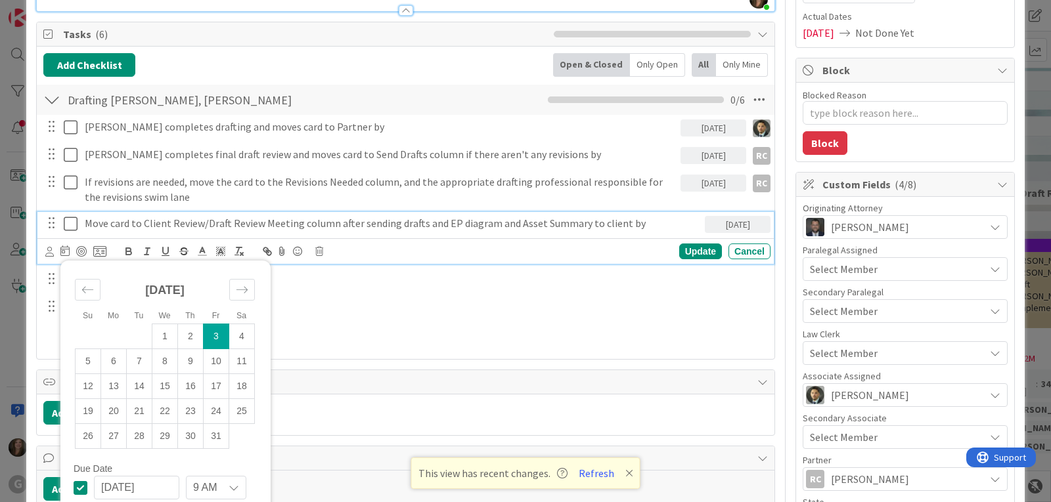
scroll to position [197, 0]
click at [47, 251] on icon at bounding box center [49, 251] width 9 height 10
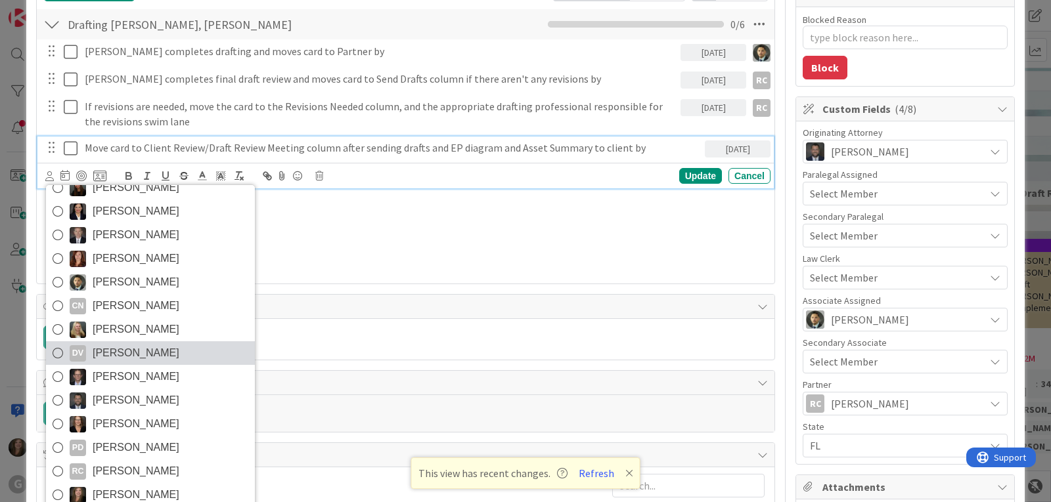
scroll to position [328, 0]
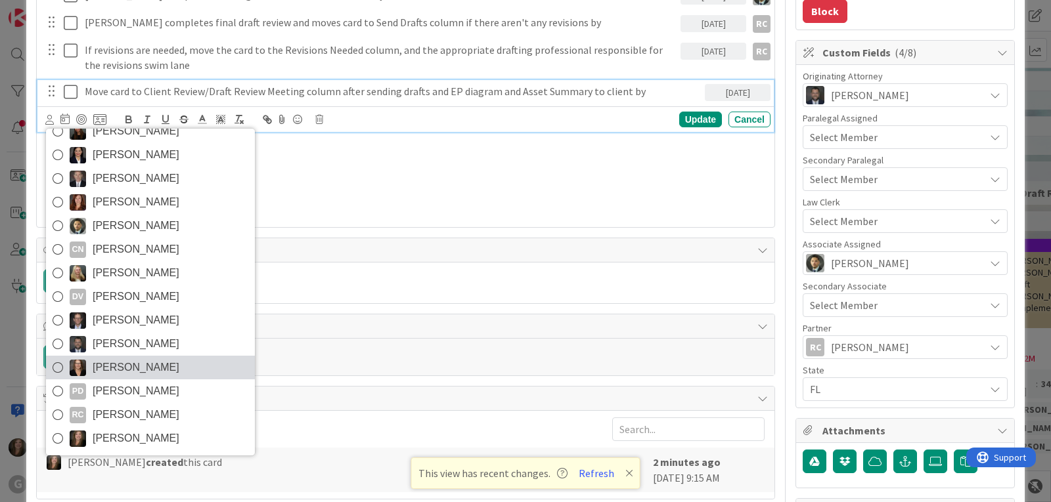
click at [91, 369] on link "[PERSON_NAME]" at bounding box center [150, 368] width 209 height 24
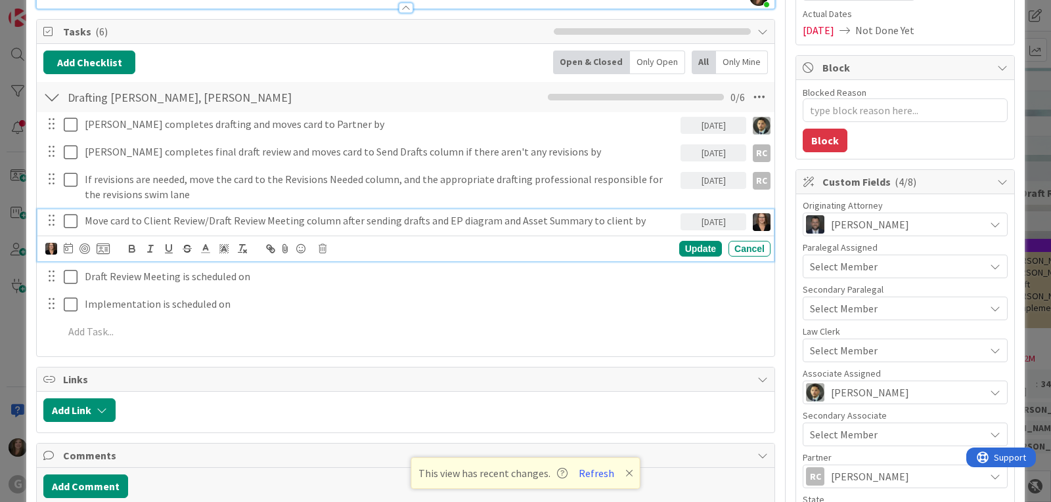
scroll to position [197, 0]
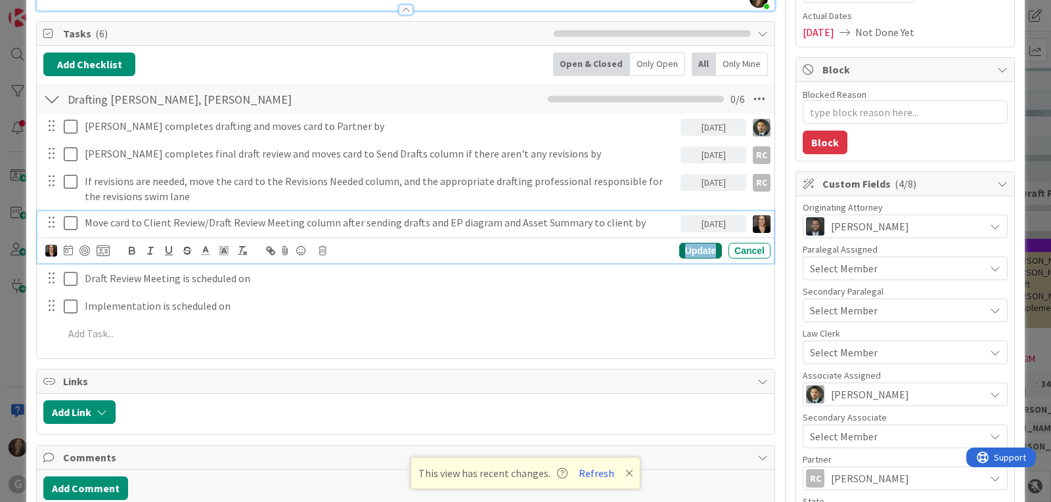
click at [694, 246] on div "Update" at bounding box center [700, 251] width 43 height 16
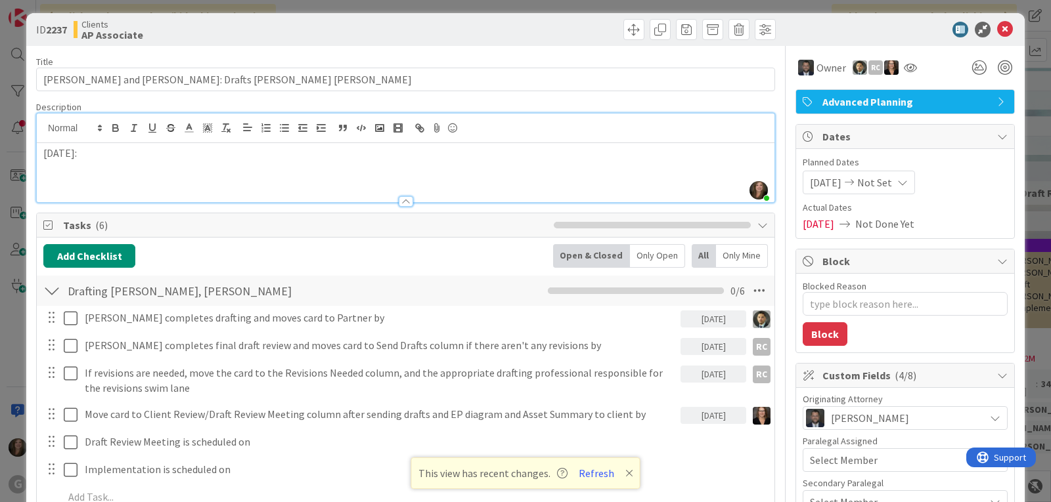
scroll to position [0, 0]
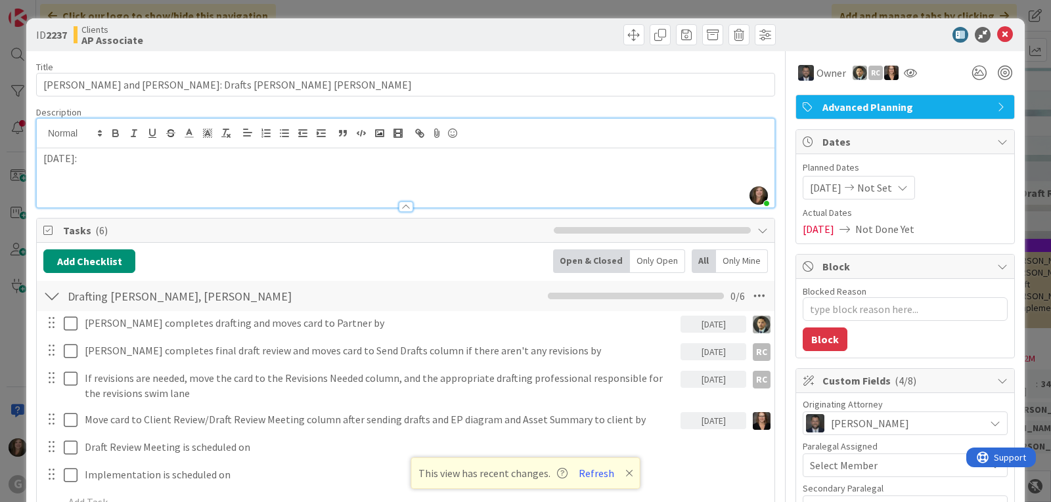
click at [60, 173] on p at bounding box center [405, 173] width 724 height 15
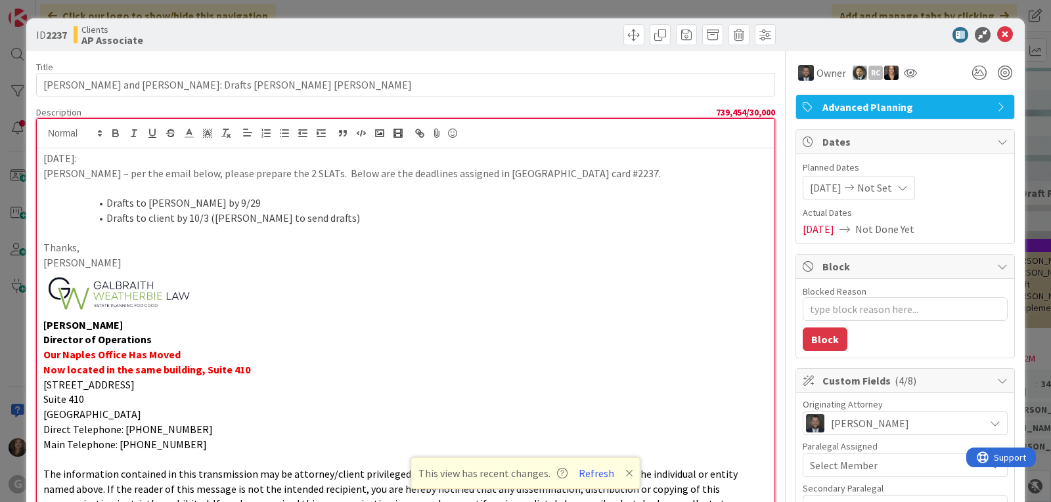
scroll to position [339, 0]
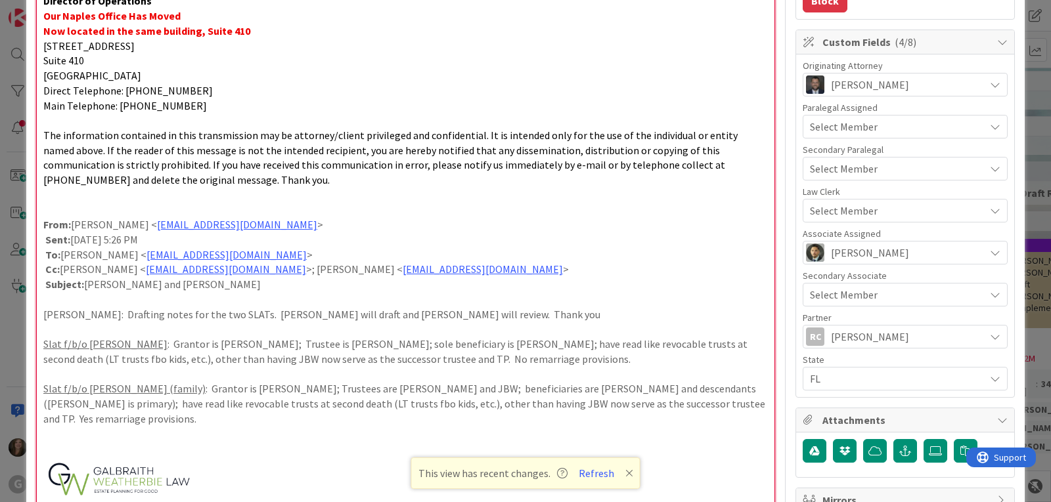
click at [232, 461] on p at bounding box center [405, 479] width 724 height 47
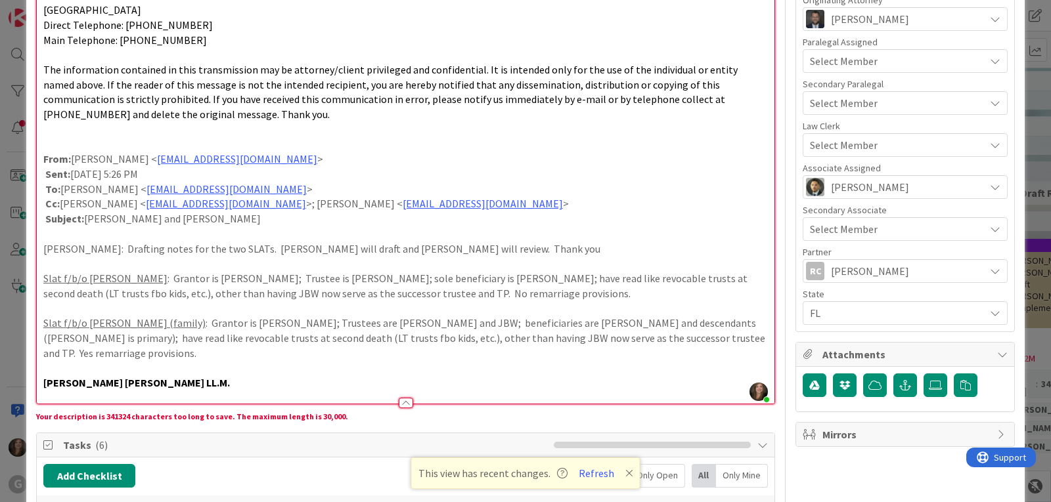
scroll to position [273, 0]
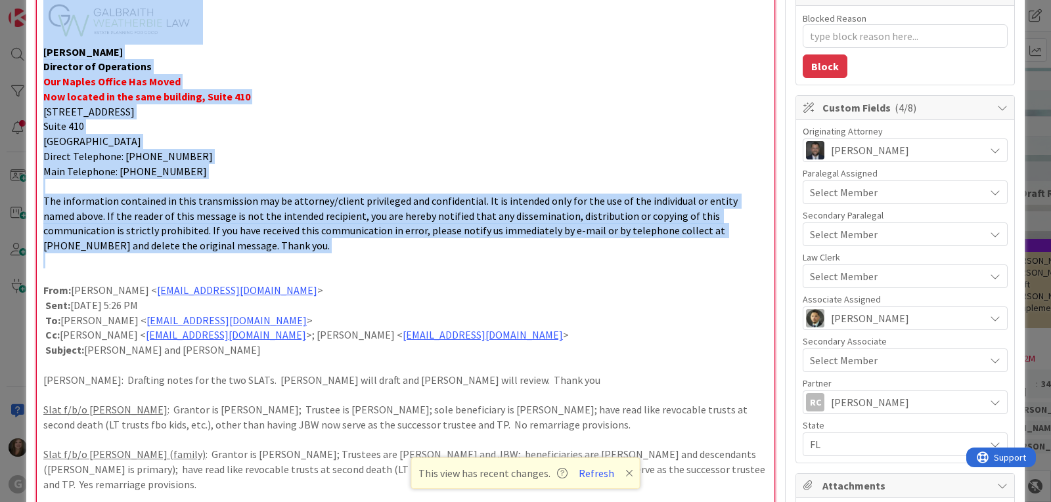
drag, startPoint x: 47, startPoint y: 265, endPoint x: -1, endPoint y: 39, distance: 230.9
click at [0, 39] on html "G Click our logo to show/hide this navigation Add and manage tabs by clicking K…" at bounding box center [525, 251] width 1051 height 502
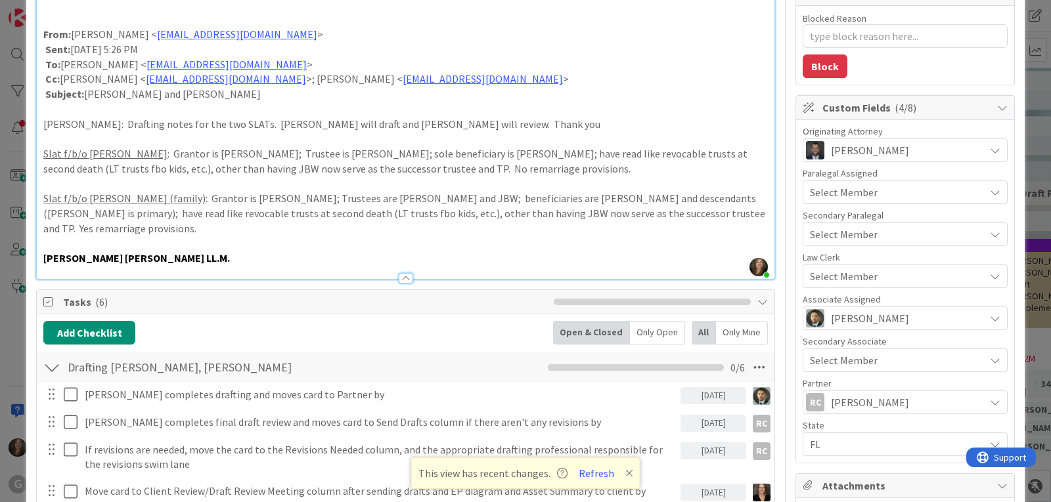
scroll to position [17, 0]
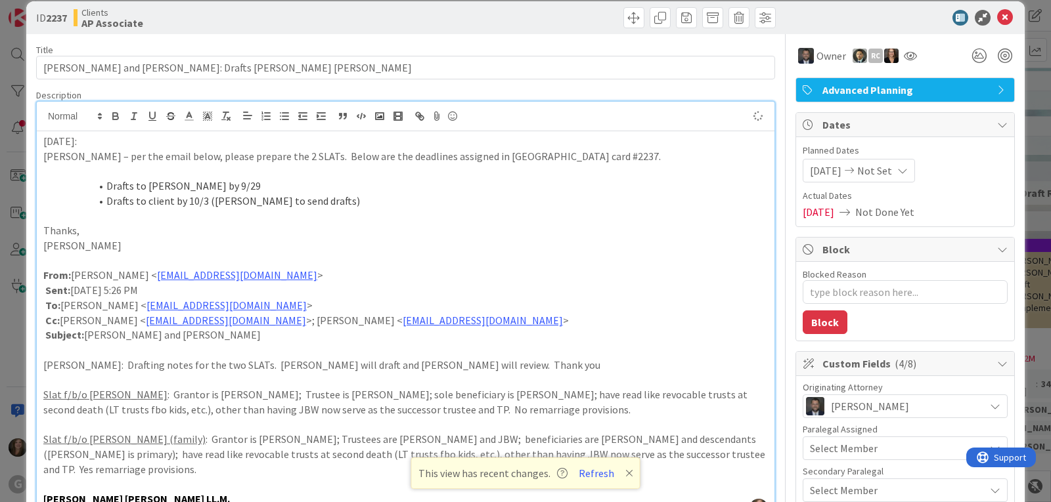
type textarea "x"
click at [998, 17] on icon at bounding box center [1005, 18] width 16 height 16
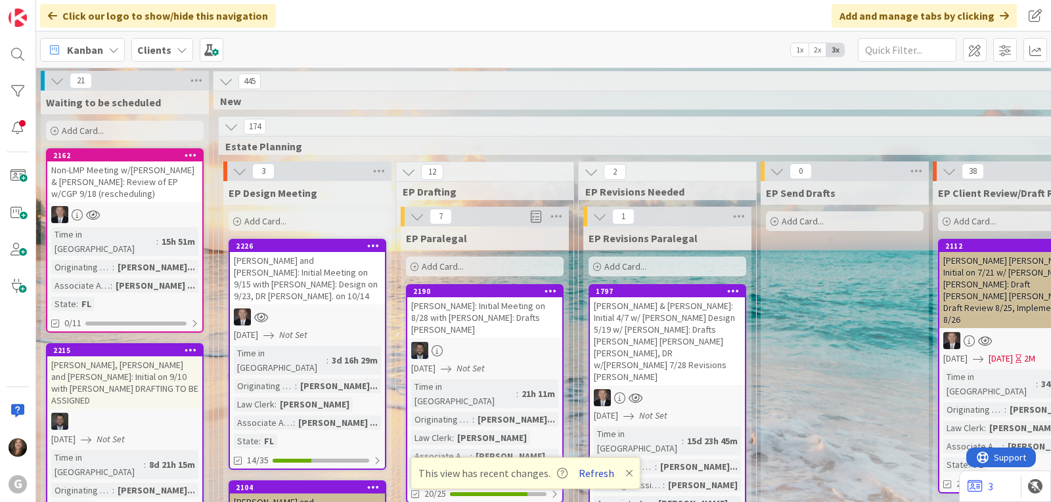
click at [599, 472] on button "Refresh" at bounding box center [596, 473] width 45 height 17
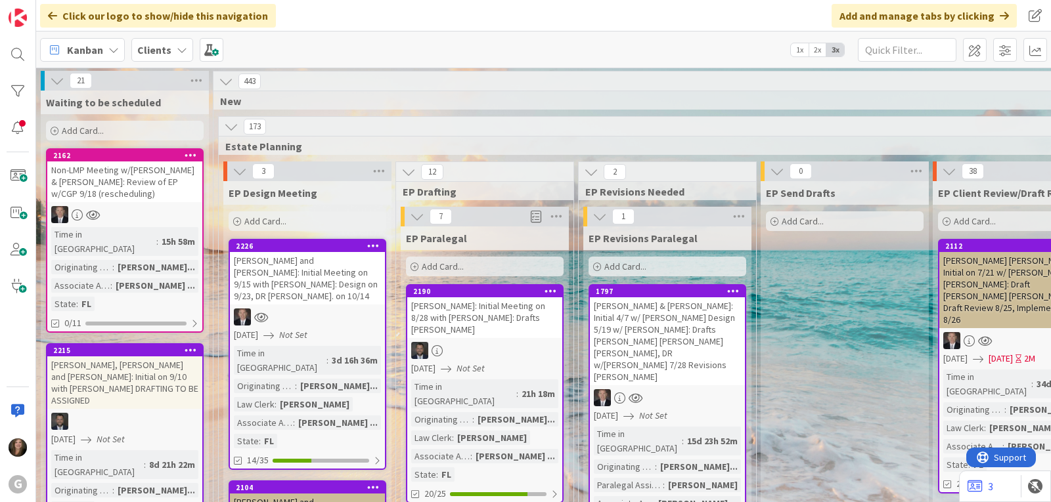
click at [110, 57] on div "Kanban" at bounding box center [82, 50] width 85 height 24
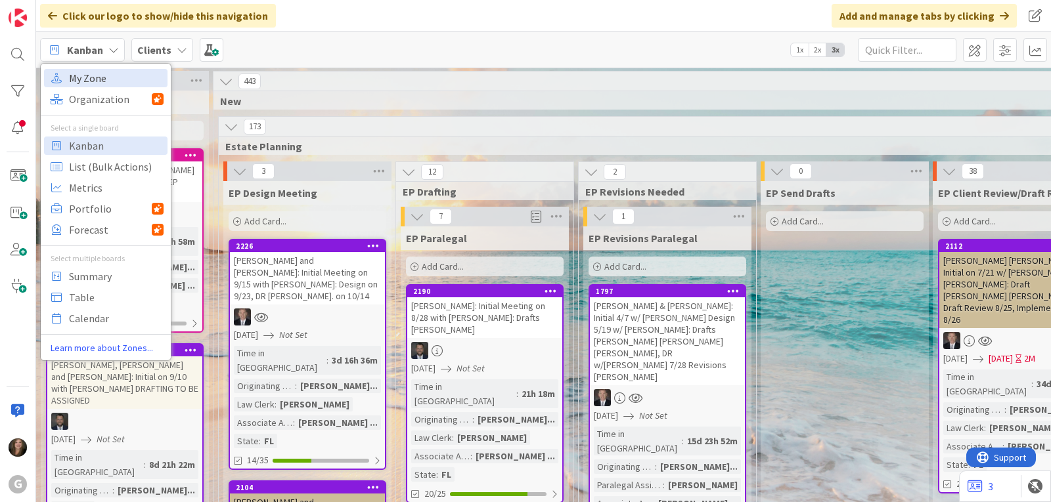
click at [94, 76] on span "My Zone" at bounding box center [116, 78] width 95 height 20
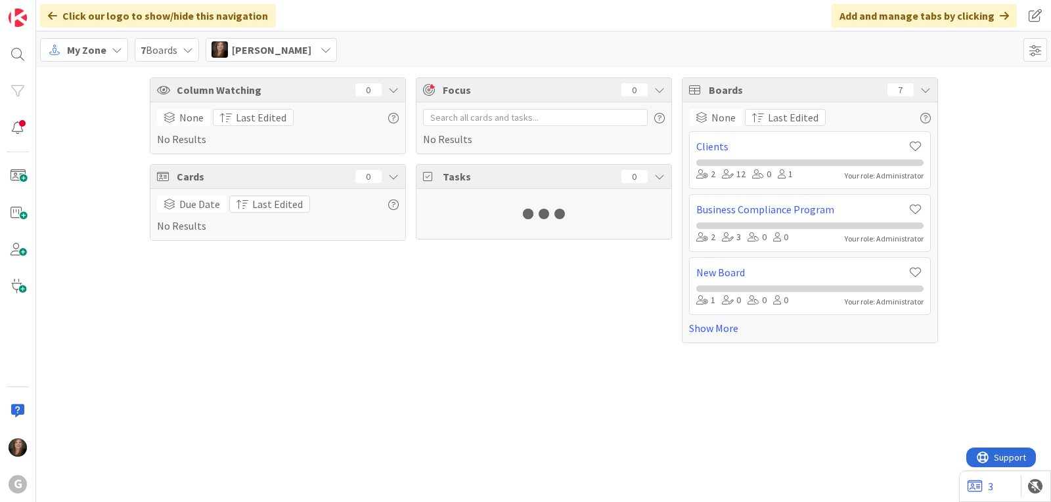
click at [308, 47] on div "[PERSON_NAME]" at bounding box center [271, 50] width 131 height 24
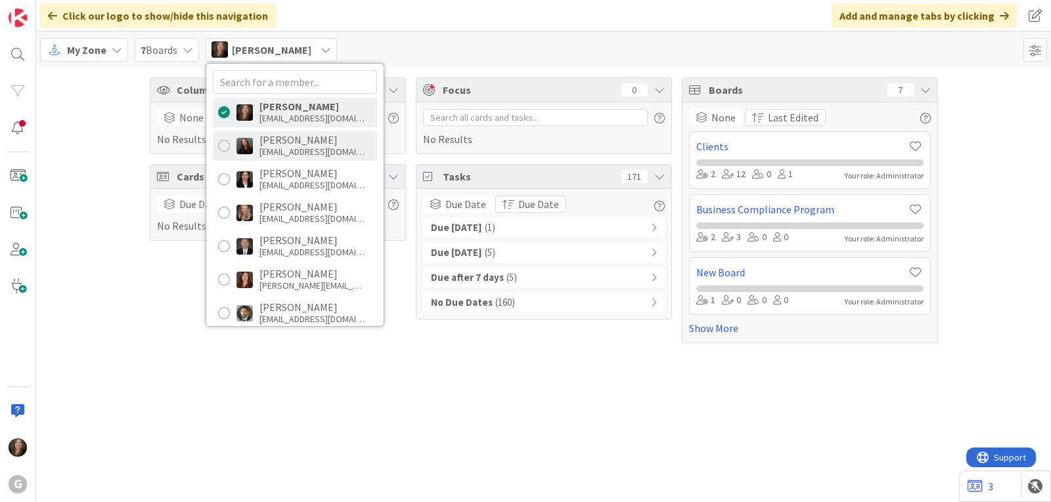
click at [312, 144] on div "[PERSON_NAME]" at bounding box center [311, 140] width 105 height 12
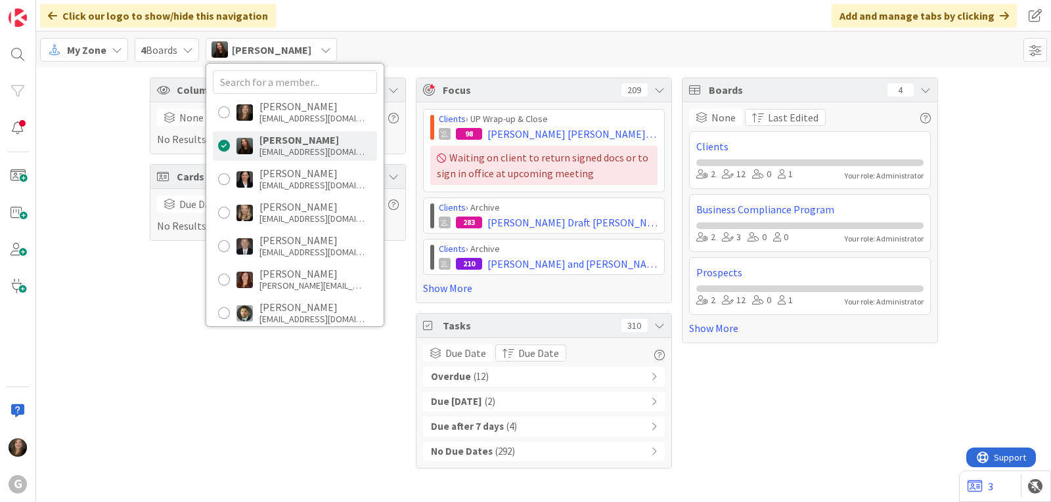
click at [443, 373] on b "Overdue" at bounding box center [451, 377] width 40 height 15
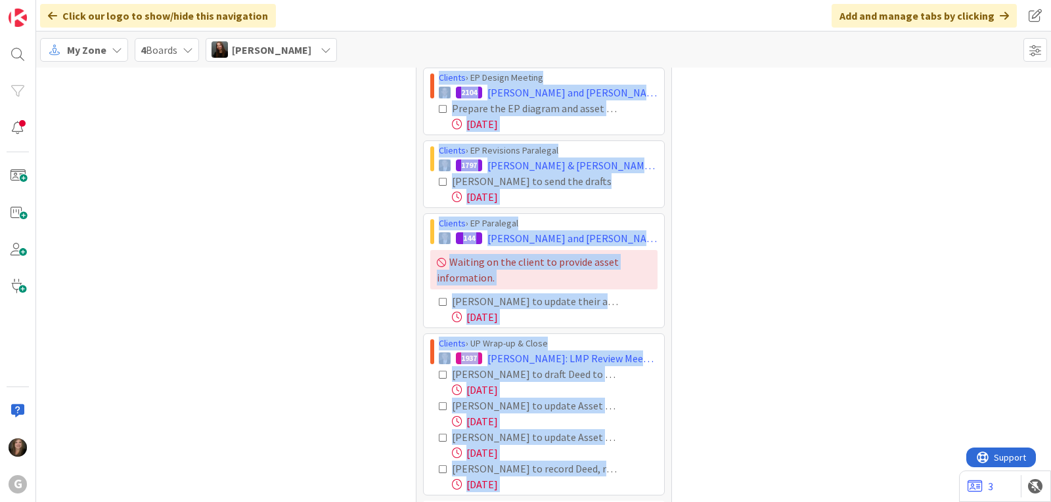
scroll to position [713, 0]
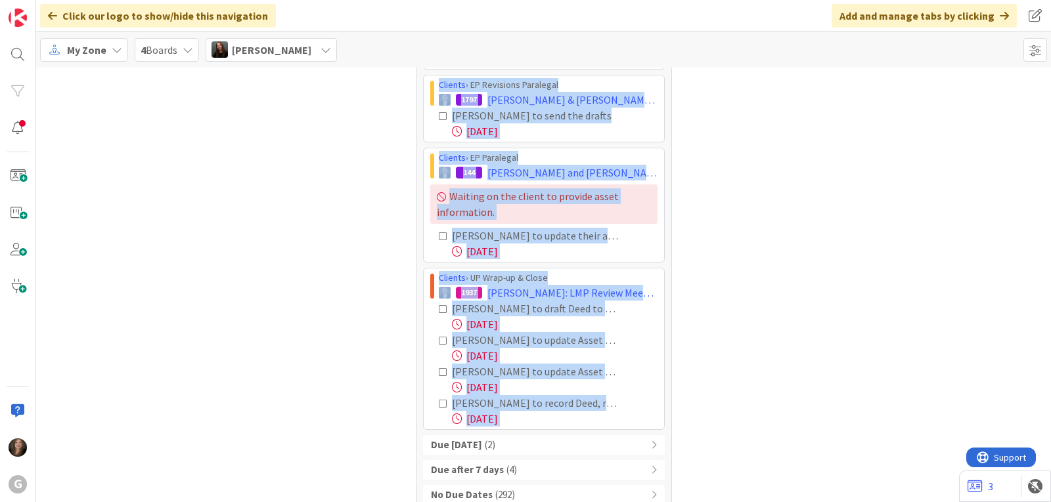
drag, startPoint x: 423, startPoint y: 202, endPoint x: 705, endPoint y: 439, distance: 368.7
copy div "Clients › EP Execution / Signing 359 Magnant, Peter and Carol; Trust Amendment;…"
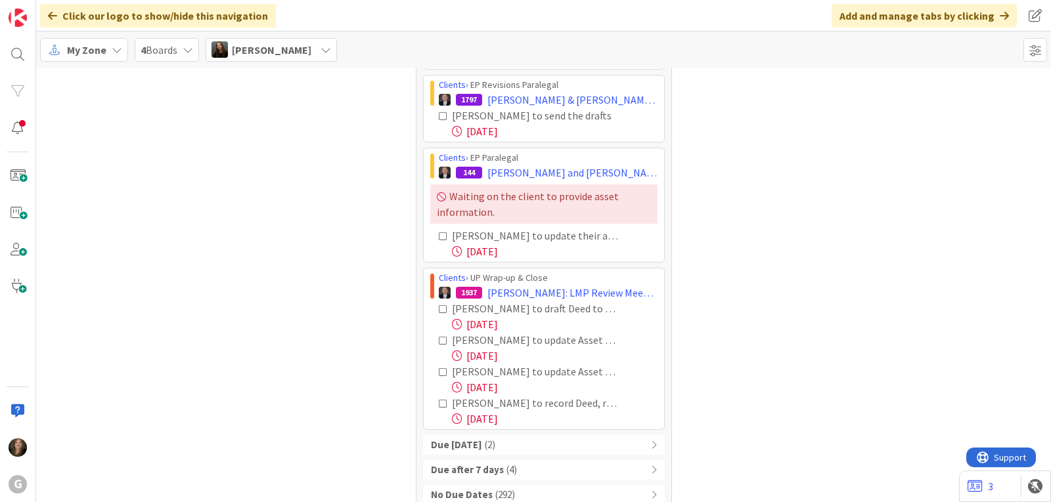
click at [281, 48] on span "[PERSON_NAME]" at bounding box center [271, 50] width 79 height 16
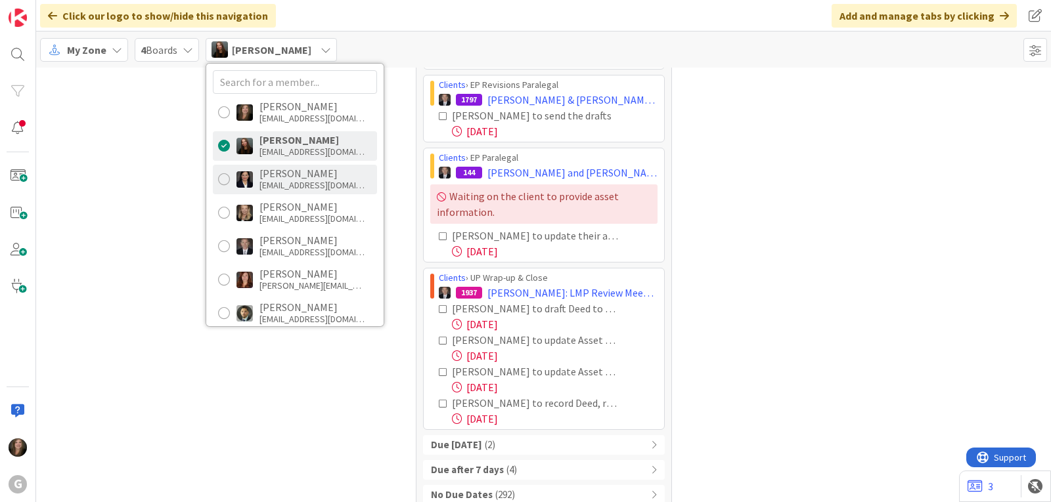
click at [276, 171] on div "[PERSON_NAME]" at bounding box center [311, 173] width 105 height 12
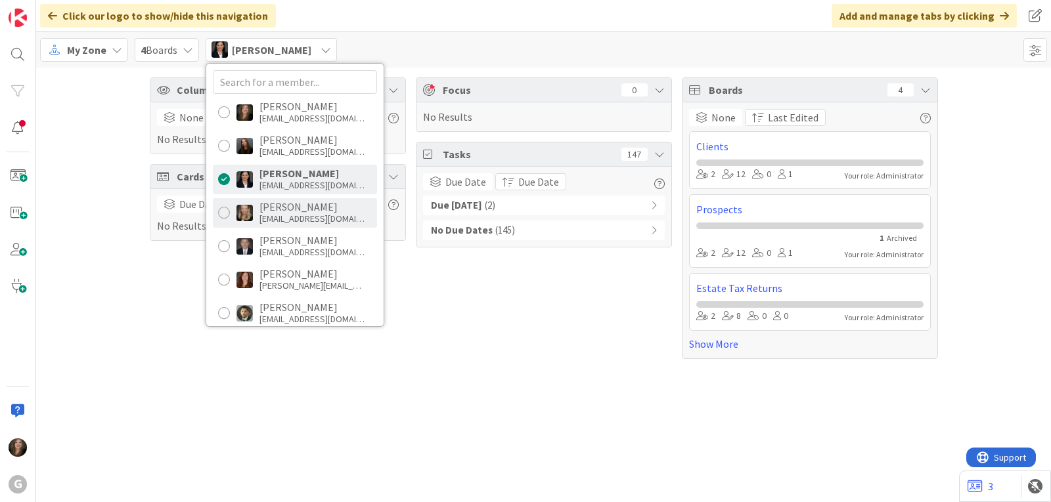
click at [286, 209] on div "Bonnie Stanforth" at bounding box center [311, 207] width 105 height 12
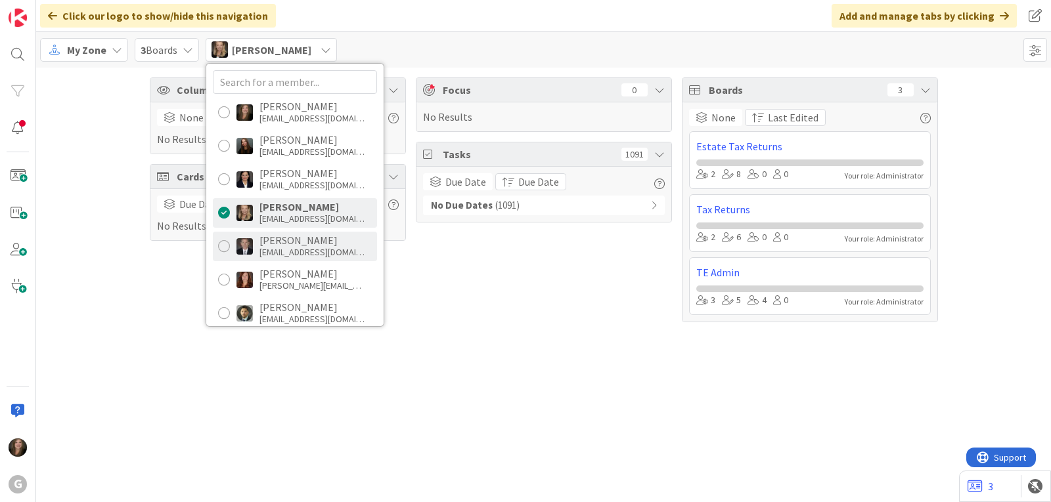
click at [286, 253] on div "bgalbraith@gwtrust.law" at bounding box center [311, 252] width 105 height 12
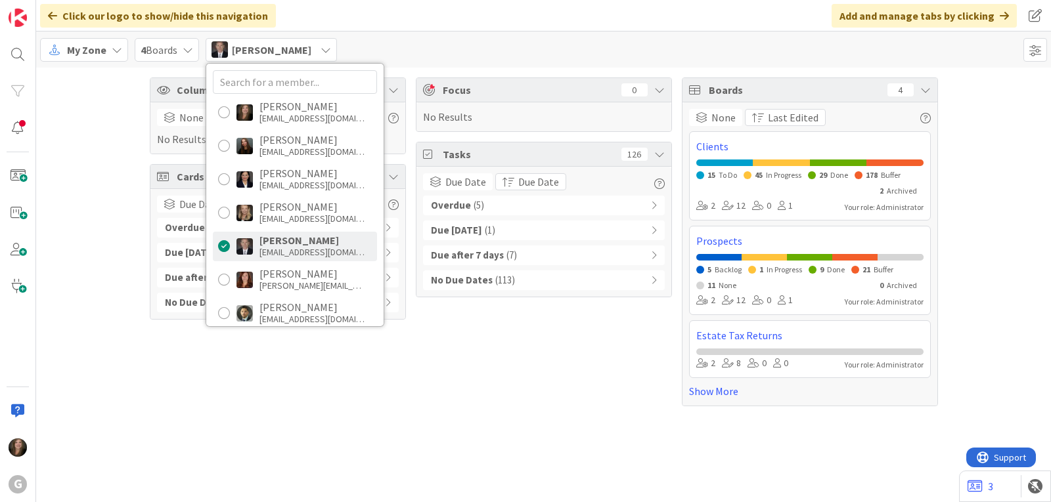
click at [489, 200] on div "Overdue ( 5 )" at bounding box center [544, 206] width 242 height 20
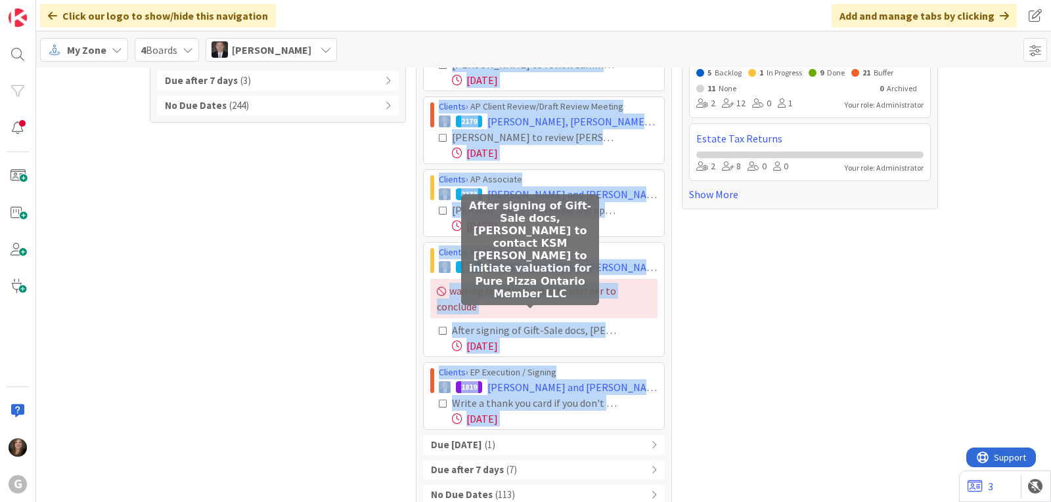
scroll to position [201, 0]
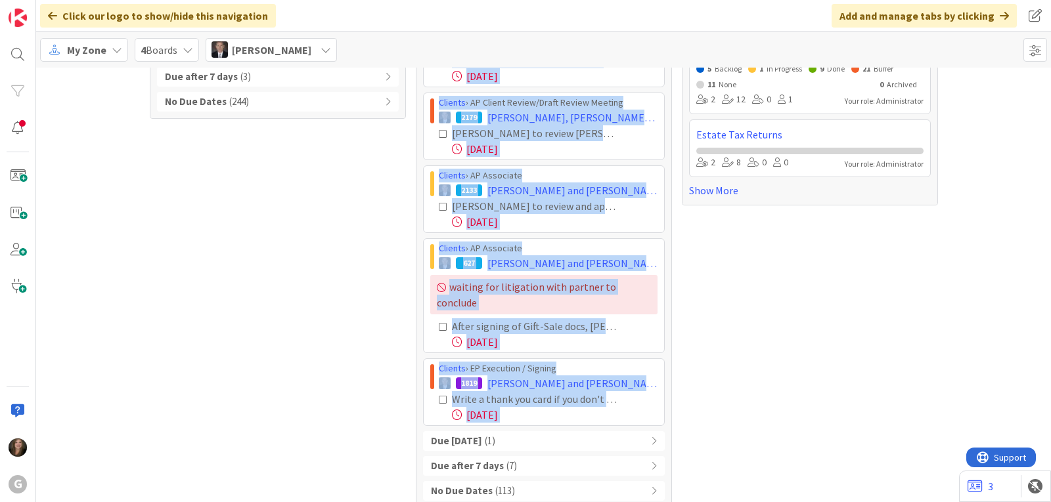
drag, startPoint x: 428, startPoint y: 232, endPoint x: 628, endPoint y: 405, distance: 265.0
click at [628, 405] on div "Clients › AP Associate 2068 Dangler, John and Colleen: AP Summaries Joel Brad B…" at bounding box center [544, 223] width 242 height 407
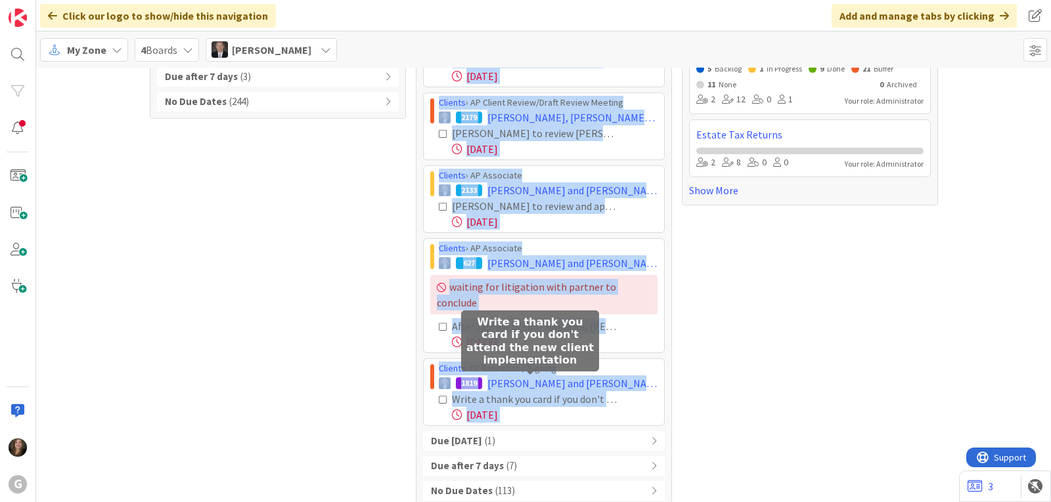
copy div "Clients › AP Associate 2068 Dangler, John and Colleen: AP Summaries Joel Brad B…"
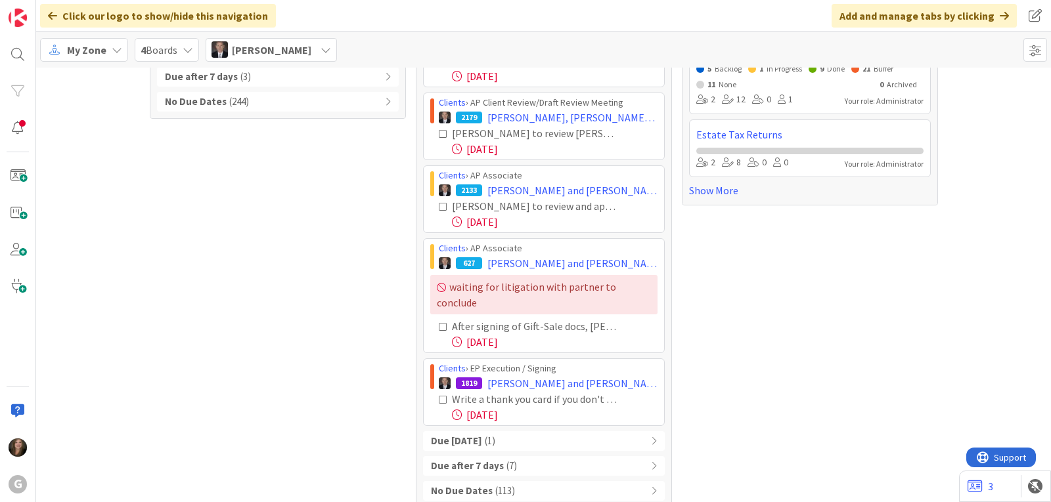
click at [282, 51] on span "[PERSON_NAME]" at bounding box center [271, 50] width 79 height 16
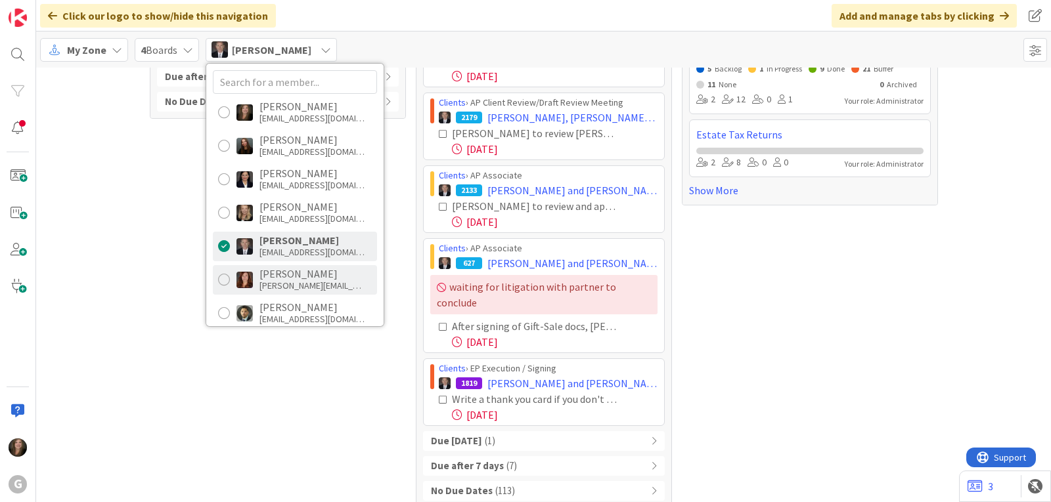
click at [253, 275] on img at bounding box center [244, 280] width 16 height 16
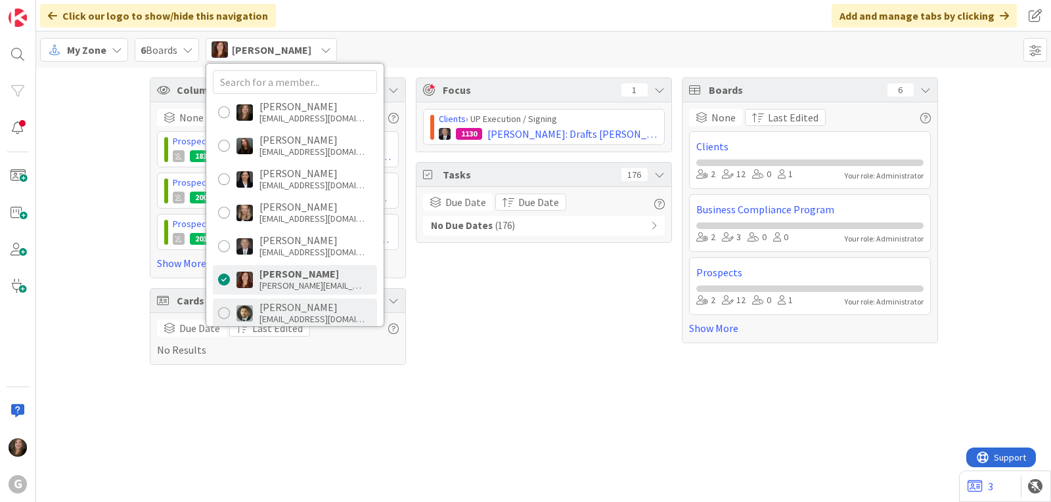
click at [268, 312] on div "[PERSON_NAME]" at bounding box center [311, 307] width 105 height 12
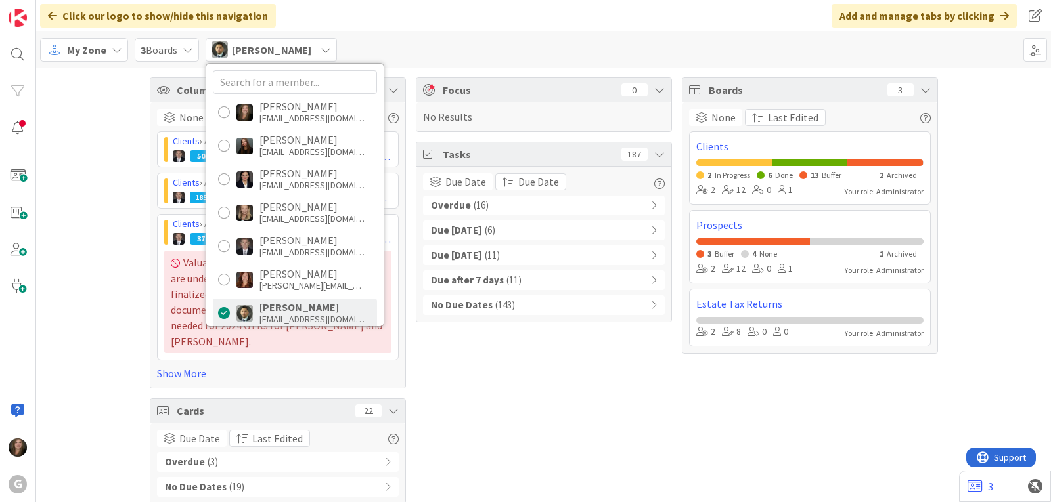
click at [451, 209] on b "Overdue" at bounding box center [451, 205] width 40 height 15
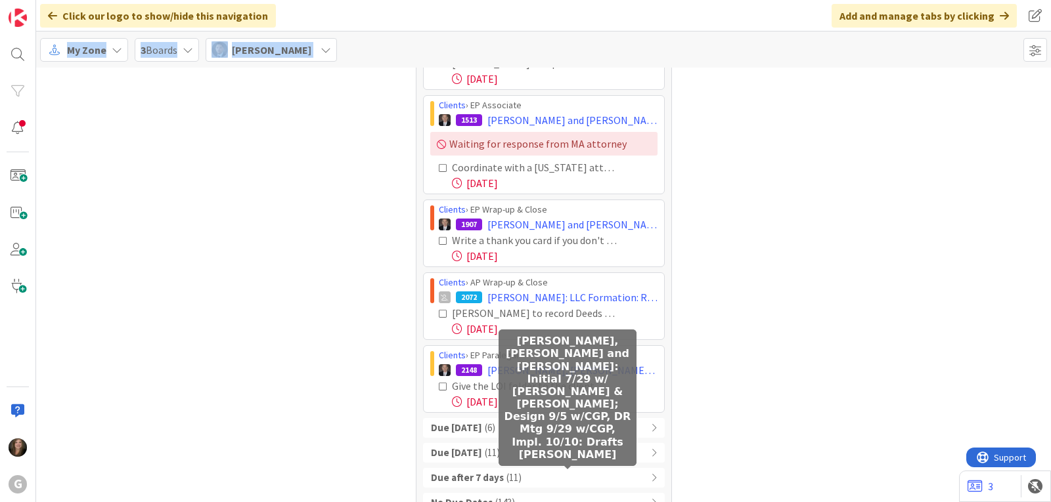
scroll to position [862, 0]
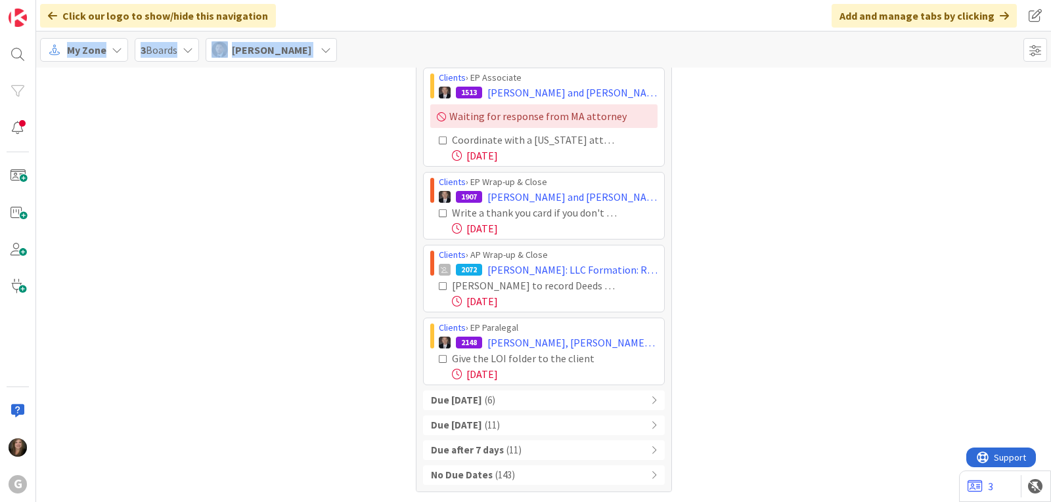
drag, startPoint x: 426, startPoint y: 231, endPoint x: 640, endPoint y: 383, distance: 262.2
copy div "Clients › AP Associate 1963 Pugsley, Charles and Nancy: (Koley Jessen) LLC Form…"
click at [280, 41] on div "[PERSON_NAME]" at bounding box center [271, 50] width 131 height 24
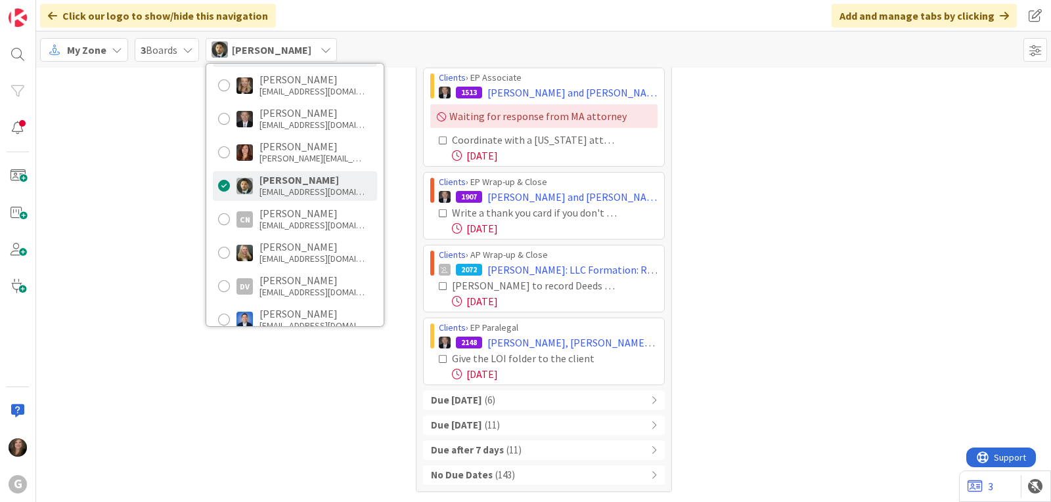
scroll to position [131, 0]
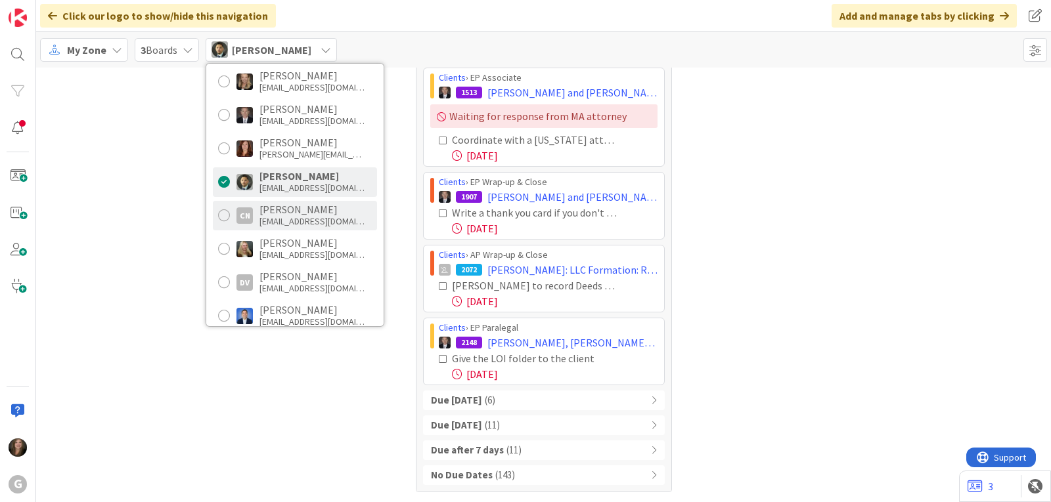
click at [280, 219] on div "cnegron@gwtrust.law" at bounding box center [311, 221] width 105 height 12
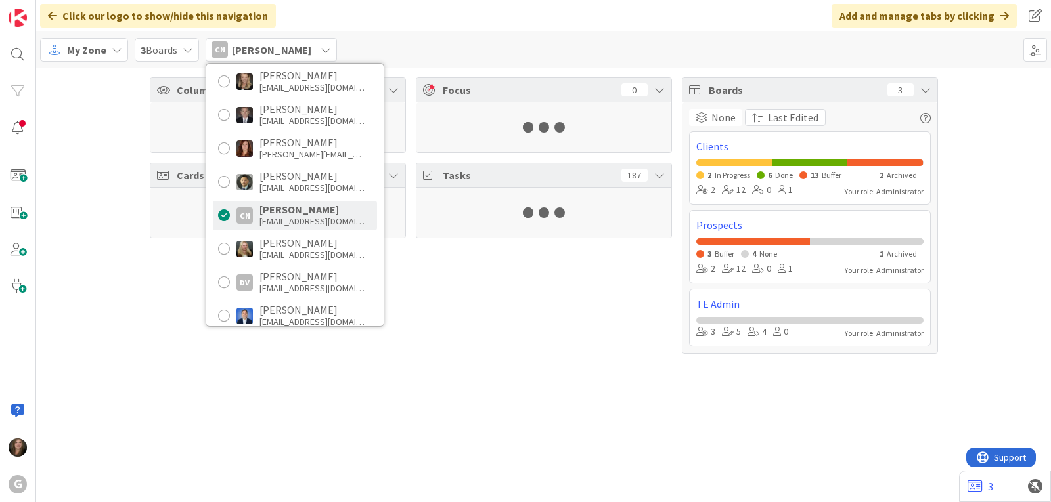
scroll to position [0, 0]
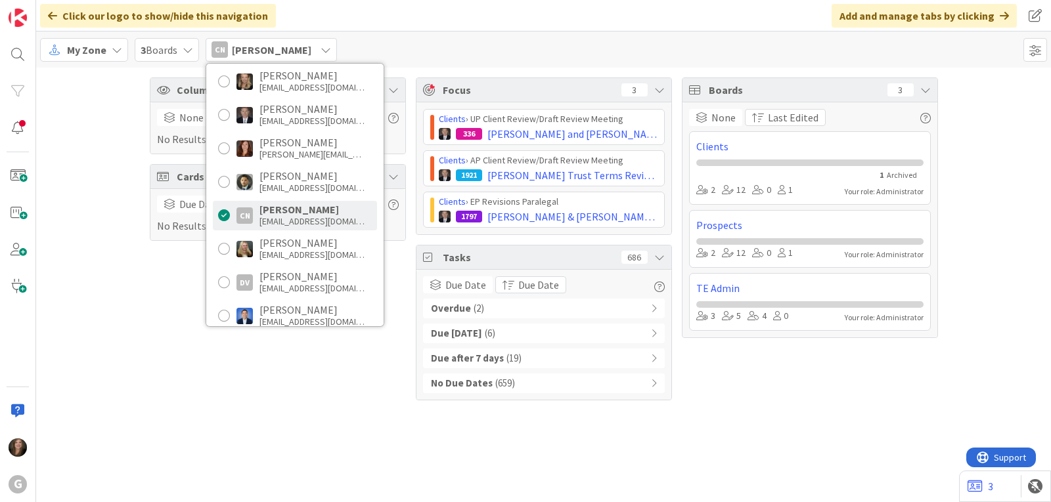
click at [464, 311] on b "Overdue" at bounding box center [451, 308] width 40 height 15
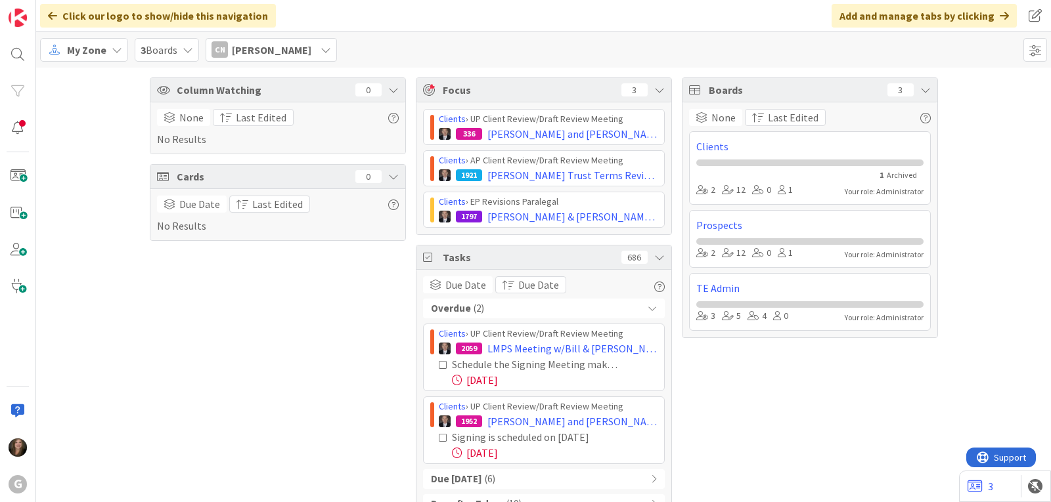
drag, startPoint x: 425, startPoint y: 332, endPoint x: 639, endPoint y: 461, distance: 249.8
click at [639, 461] on div "Clients › UP Client Review/Draft Review Meeting 2059 LMPS Meeting w/Bill & Cath…" at bounding box center [544, 394] width 242 height 141
copy div "Clients › UP Client Review/Draft Review Meeting 2059 LMPS Meeting w/Bill & Cath…"
click at [311, 51] on span "[PERSON_NAME]" at bounding box center [271, 50] width 79 height 16
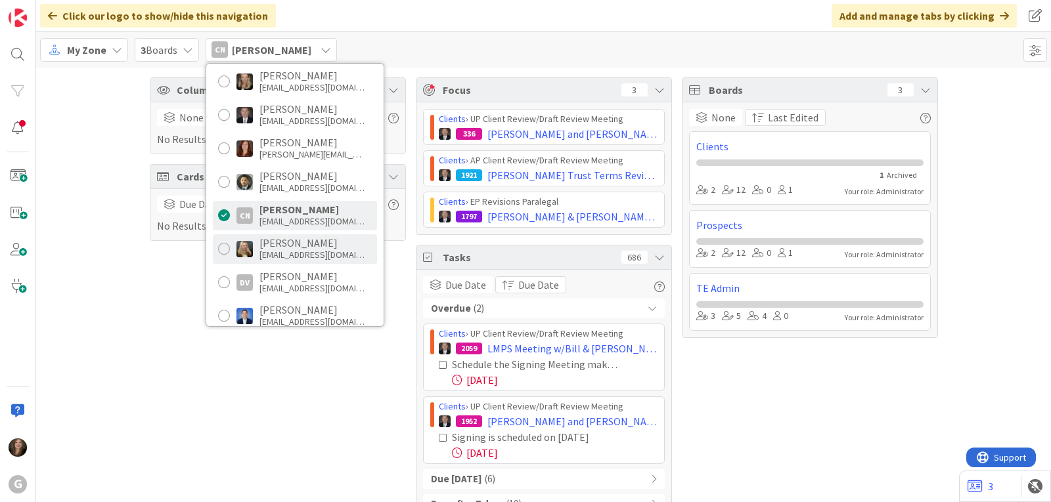
click at [294, 250] on div "dsmith@gwtrust.law" at bounding box center [311, 255] width 105 height 12
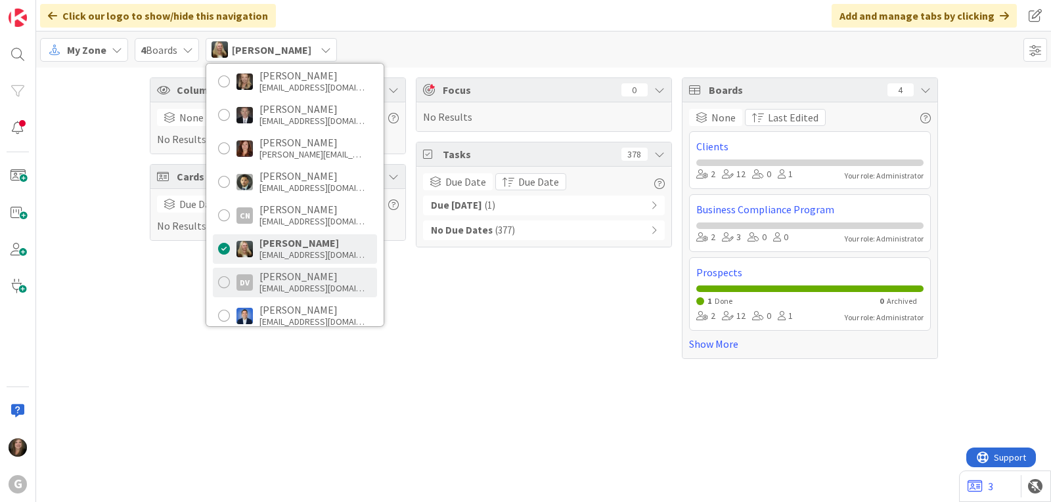
click at [267, 277] on div "[PERSON_NAME]" at bounding box center [311, 277] width 105 height 12
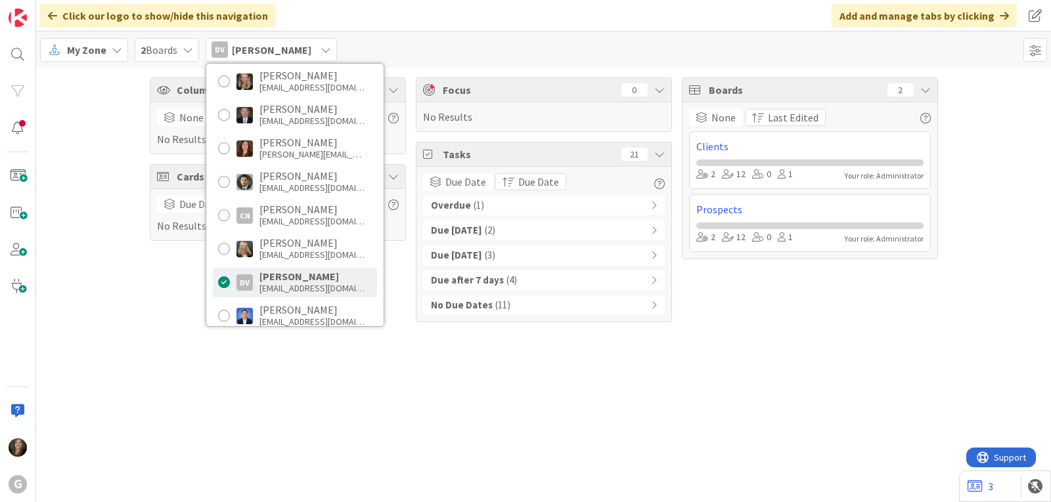
click at [476, 200] on span "( 1 )" at bounding box center [479, 205] width 11 height 15
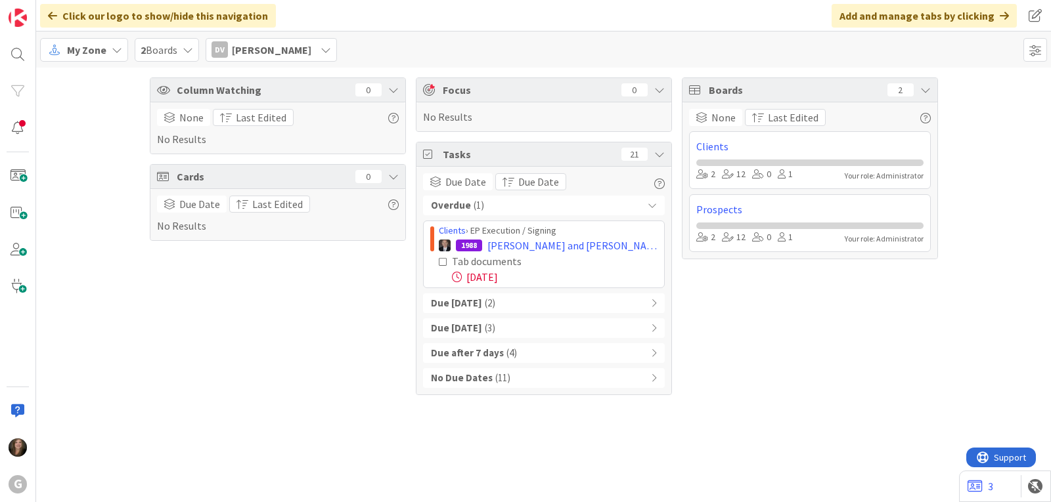
drag, startPoint x: 435, startPoint y: 231, endPoint x: 607, endPoint y: 288, distance: 181.3
click at [607, 288] on div "Overdue ( 1 ) Clients › EP Execution / Signing 1988 Grende, David and Catherine…" at bounding box center [544, 292] width 242 height 192
copy div "Clients › EP Execution / Signing 1988 Grende, David and Catherine: Initial on 6…"
click at [296, 49] on span "[PERSON_NAME]" at bounding box center [271, 50] width 79 height 16
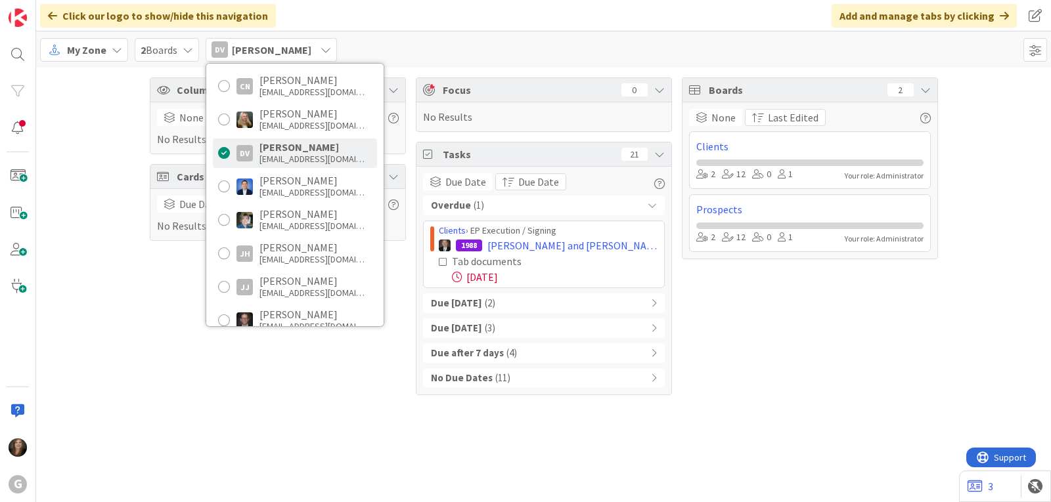
scroll to position [263, 0]
click at [267, 223] on div "ewhittier@gwtrust.law" at bounding box center [311, 224] width 105 height 12
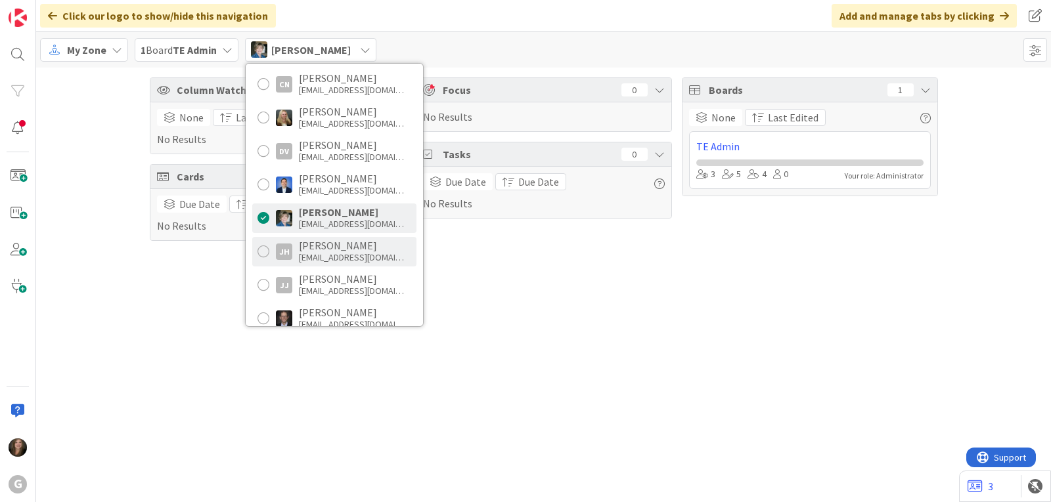
click at [298, 250] on div "JH Jane Harrison jharrison@gwtrust.law" at bounding box center [334, 252] width 164 height 30
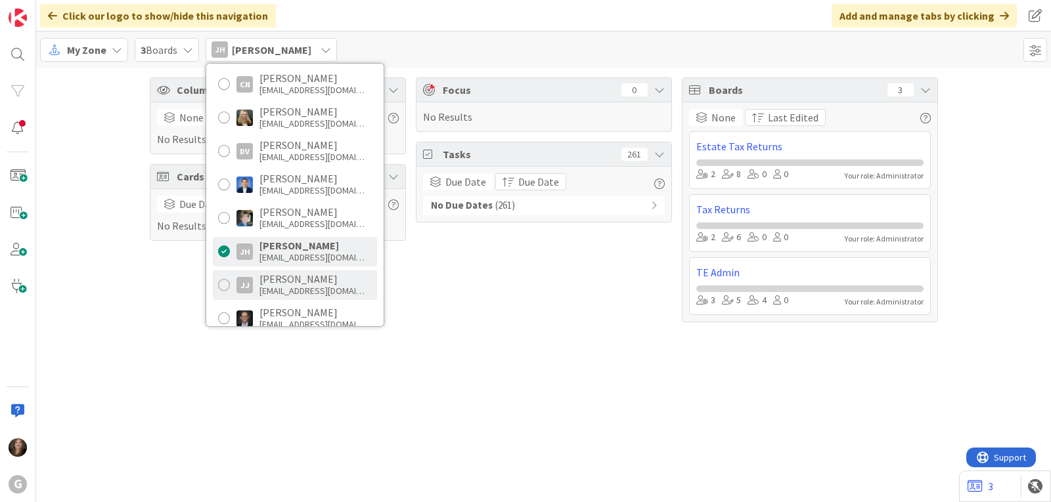
click at [298, 275] on div "Jennifer Javor" at bounding box center [311, 279] width 105 height 12
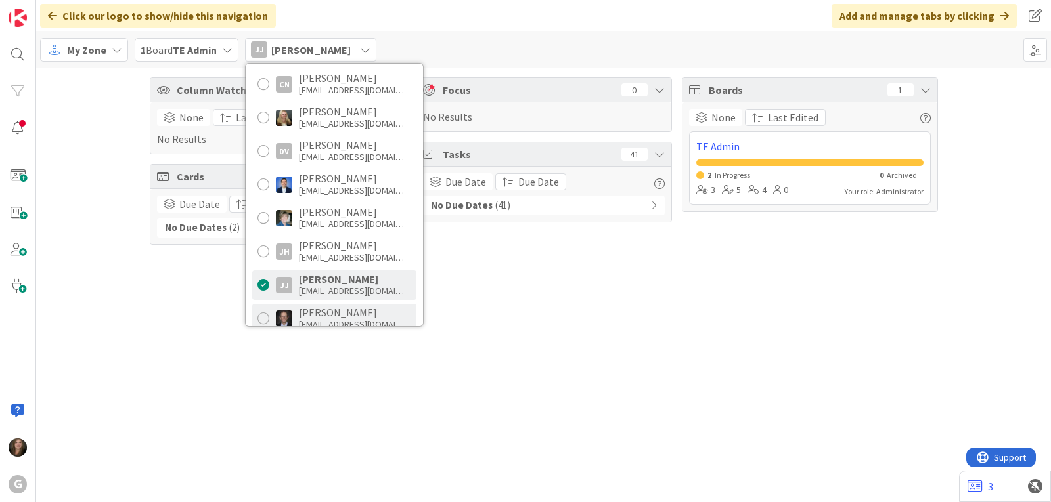
click at [297, 315] on div "Joel Thorp jthorp@gwtrust.law" at bounding box center [334, 319] width 164 height 30
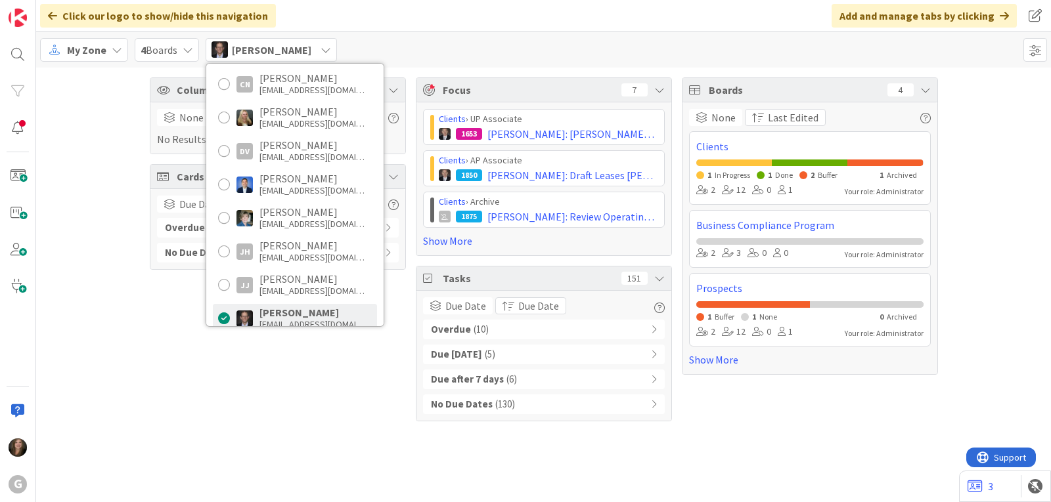
click at [451, 329] on b "Overdue" at bounding box center [451, 329] width 40 height 15
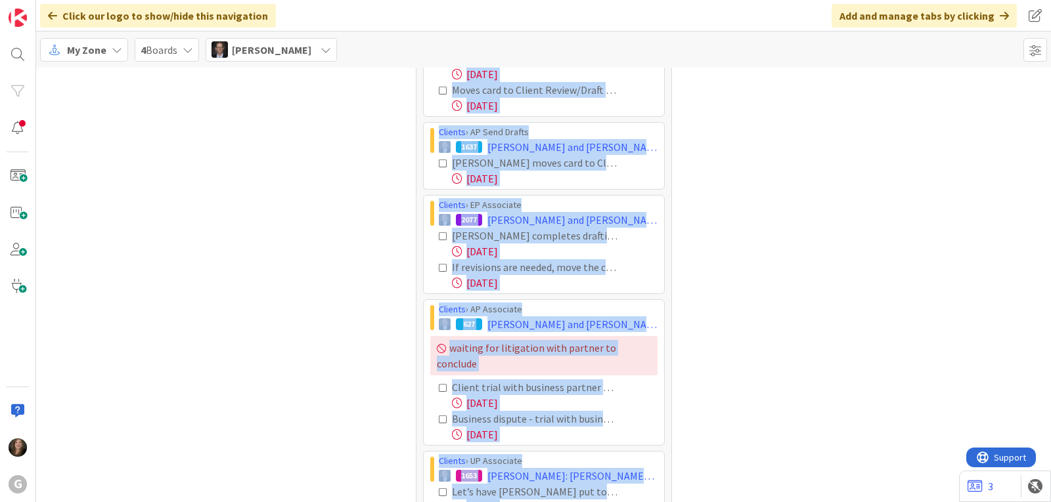
scroll to position [524, 0]
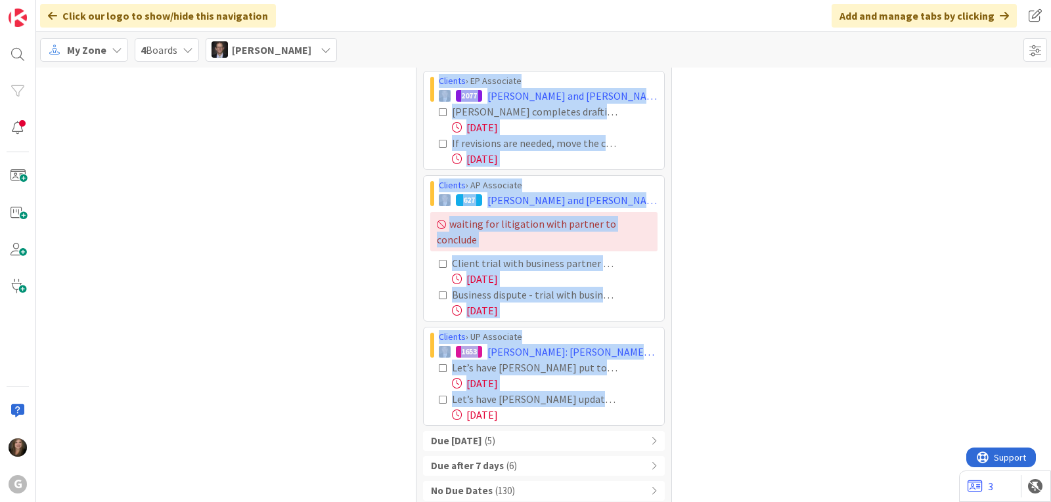
drag, startPoint x: 430, startPoint y: 352, endPoint x: 628, endPoint y: 412, distance: 207.1
click at [628, 412] on div "Overdue ( 10 ) Clients › AP Associate 2068 Dangler, John and Colleen: AP Summar…" at bounding box center [544, 148] width 242 height 705
copy div "Clients › AP Associate 2068 Dangler, John and Colleen: AP Summaries Joel Brad J…"
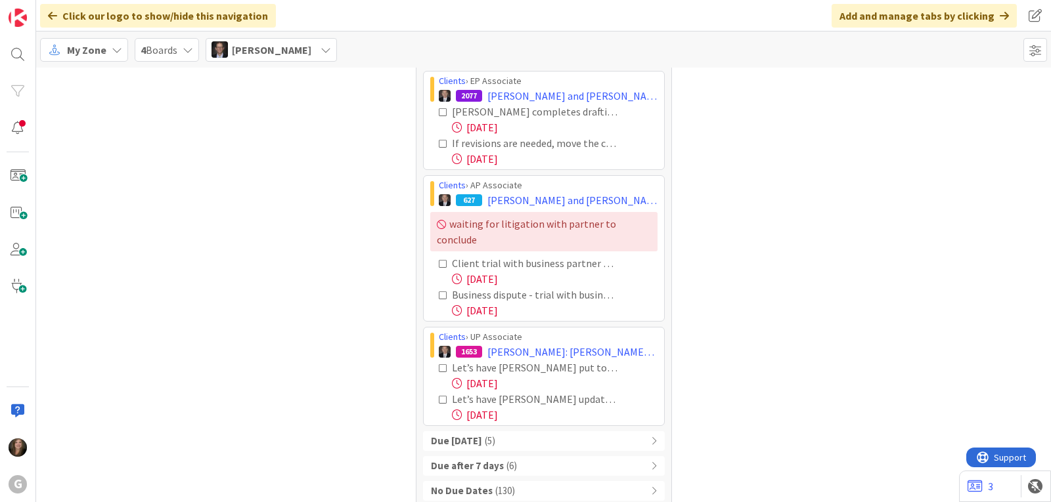
click at [244, 48] on span "[PERSON_NAME]" at bounding box center [271, 50] width 79 height 16
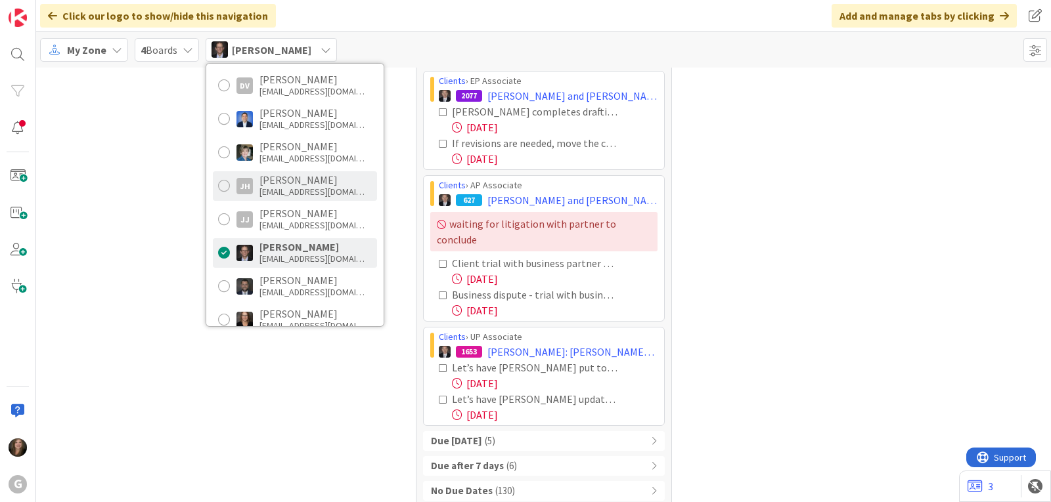
scroll to position [394, 0]
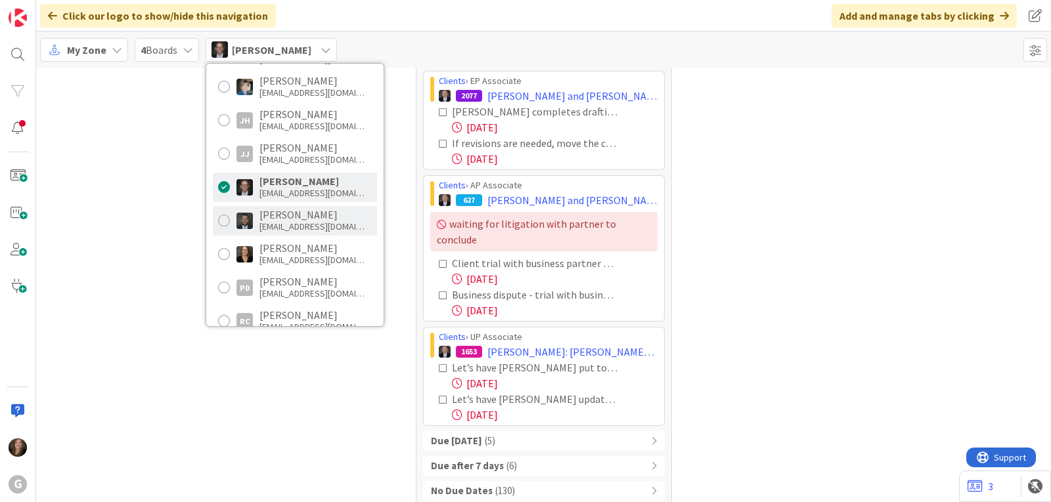
click at [266, 223] on div "[EMAIL_ADDRESS][DOMAIN_NAME]" at bounding box center [311, 227] width 105 height 12
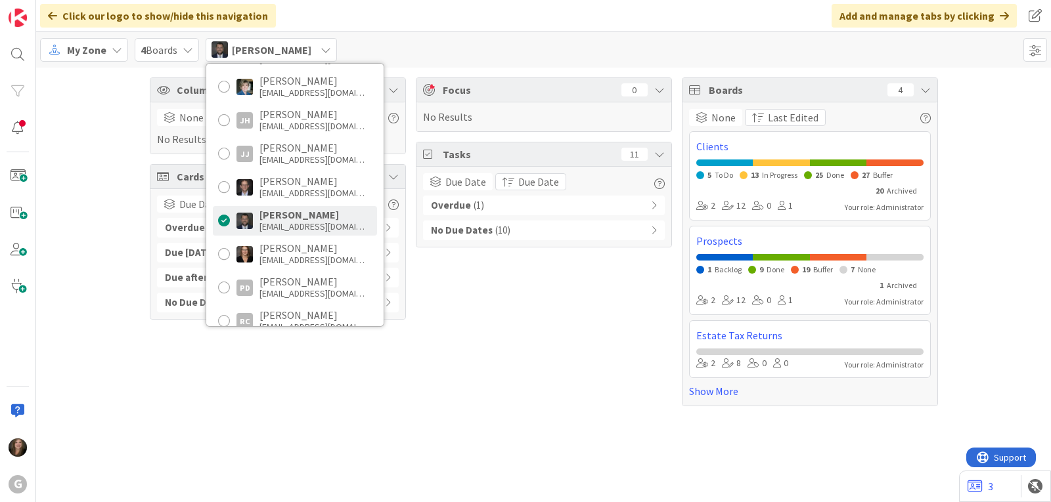
click at [443, 204] on b "Overdue" at bounding box center [451, 205] width 40 height 15
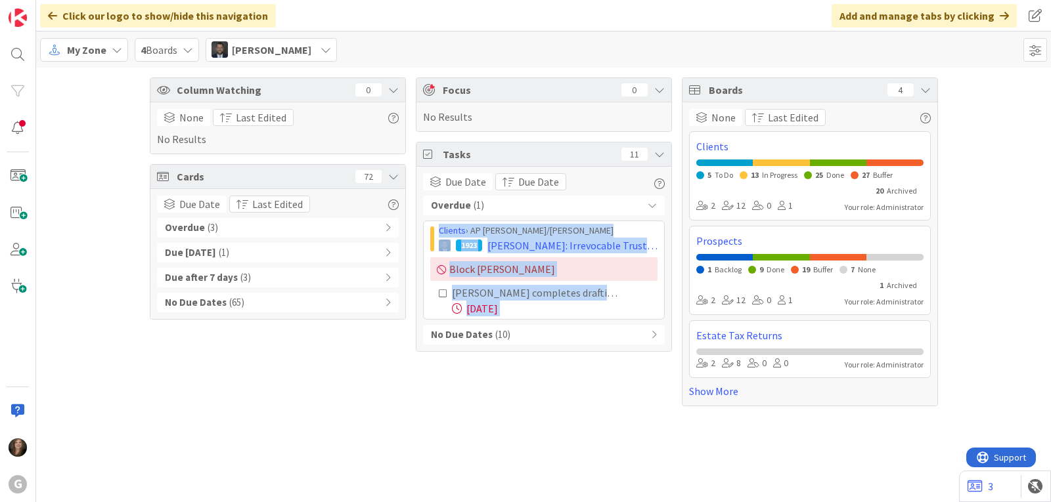
drag, startPoint x: 437, startPoint y: 231, endPoint x: 562, endPoint y: 332, distance: 160.1
click at [562, 332] on div "Overdue ( 1 ) Clients › AP Brad/Jonas 1923 Boulos, Joseph: Irrevocable Trust fo…" at bounding box center [544, 270] width 242 height 149
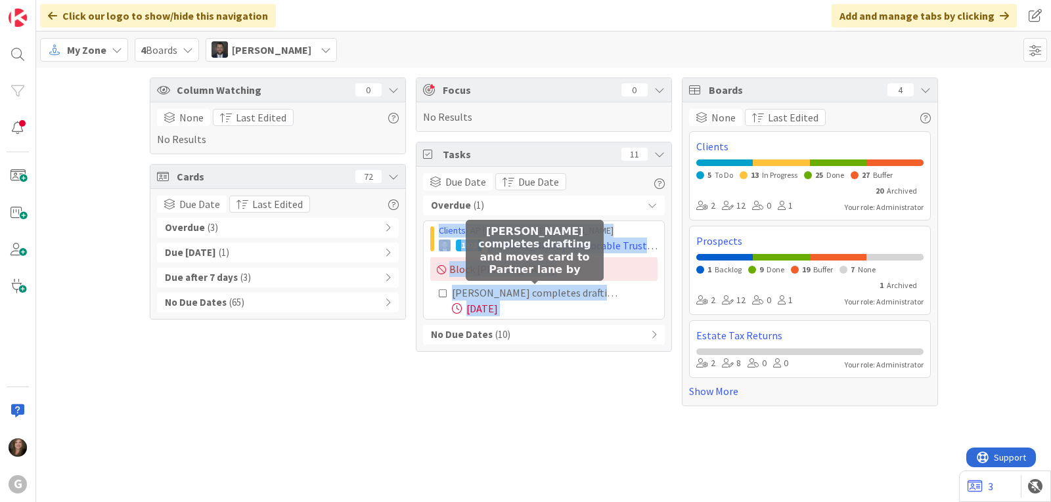
copy div "Clients › AP Brad/Jonas 1923 Boulos, Joseph: Irrevocable Trust for Granddaughte…"
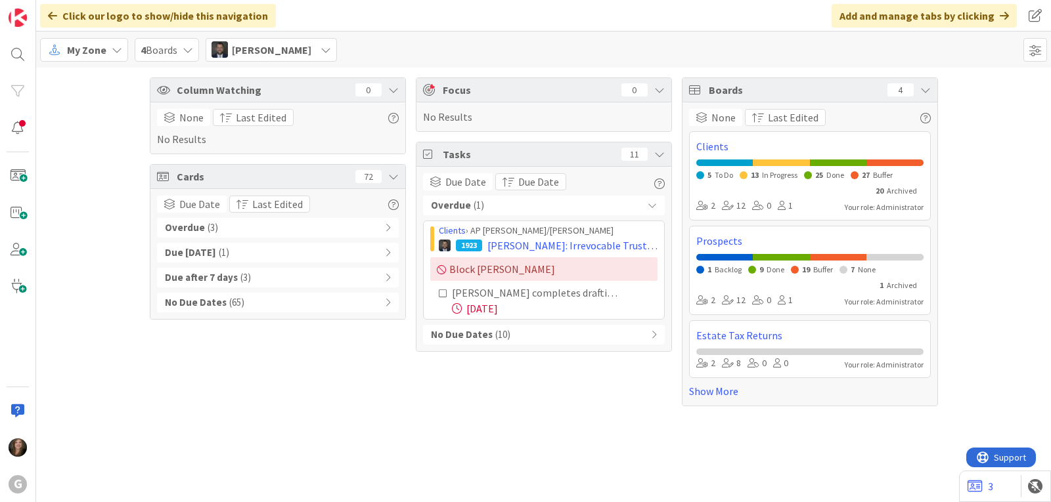
click at [286, 51] on span "[PERSON_NAME]" at bounding box center [271, 50] width 79 height 16
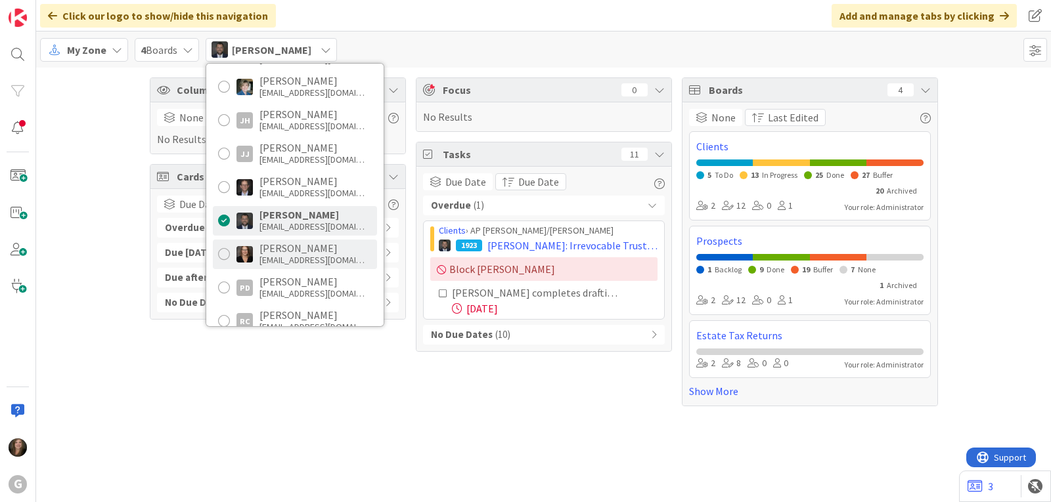
click at [289, 254] on div "mwilson@gwtrust.law" at bounding box center [311, 260] width 105 height 12
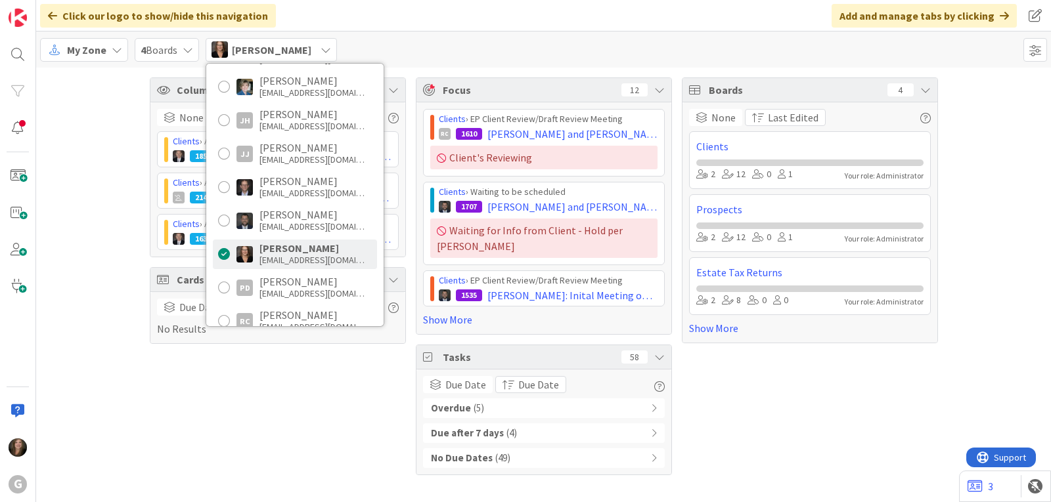
click at [500, 399] on div "Overdue ( 5 )" at bounding box center [544, 409] width 242 height 20
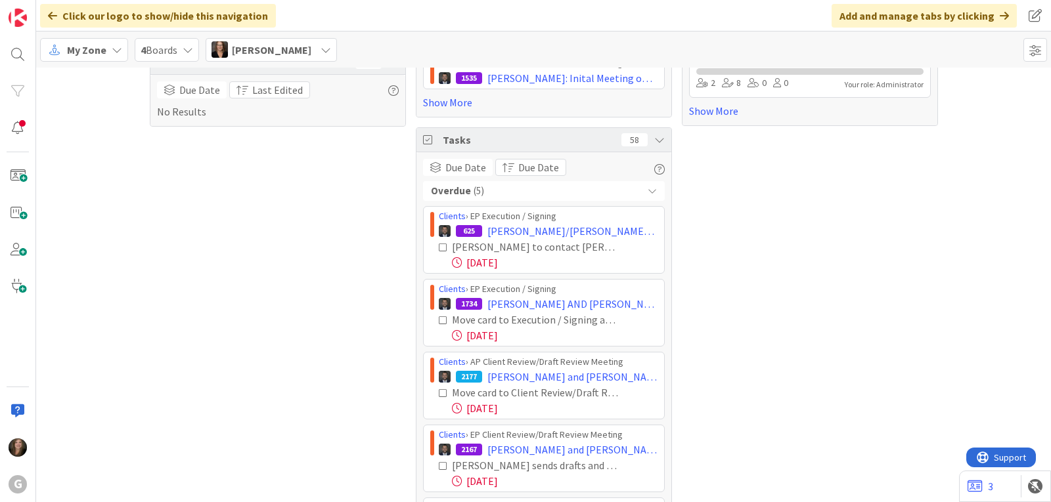
scroll to position [332, 0]
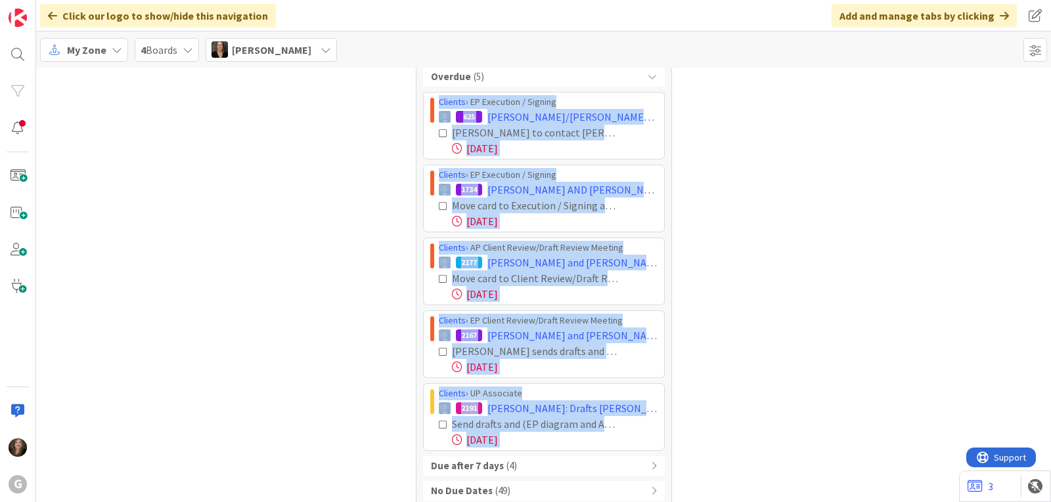
drag, startPoint x: 428, startPoint y: 224, endPoint x: 640, endPoint y: 438, distance: 300.9
click at [640, 438] on div "Overdue ( 5 ) Clients › EP Execution / Signing 625 Lundy, Valerie/Stacey Mannin…" at bounding box center [544, 284] width 242 height 434
copy div "Clients › EP Execution / Signing 625 Lundy, Valerie/Stacey Manning: Chris - rev…"
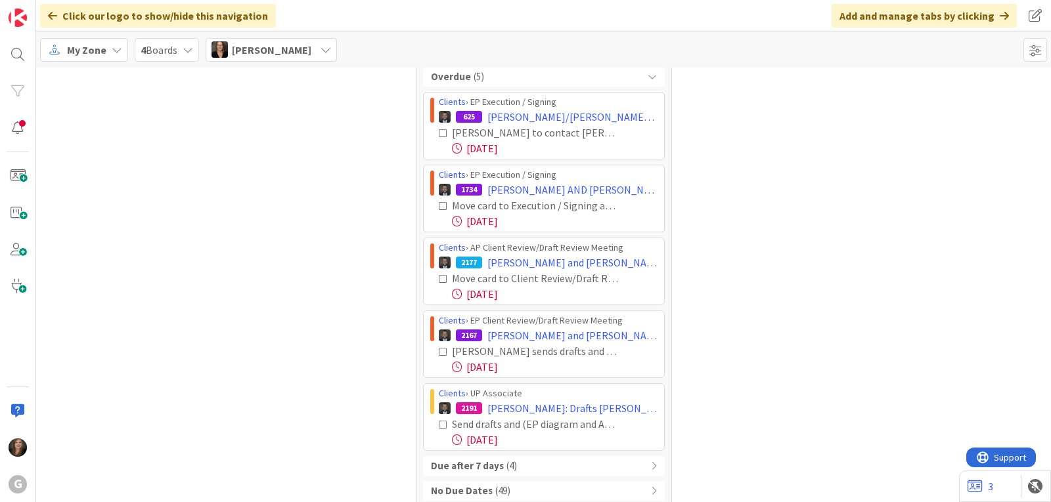
click at [282, 53] on span "[PERSON_NAME]" at bounding box center [271, 50] width 79 height 16
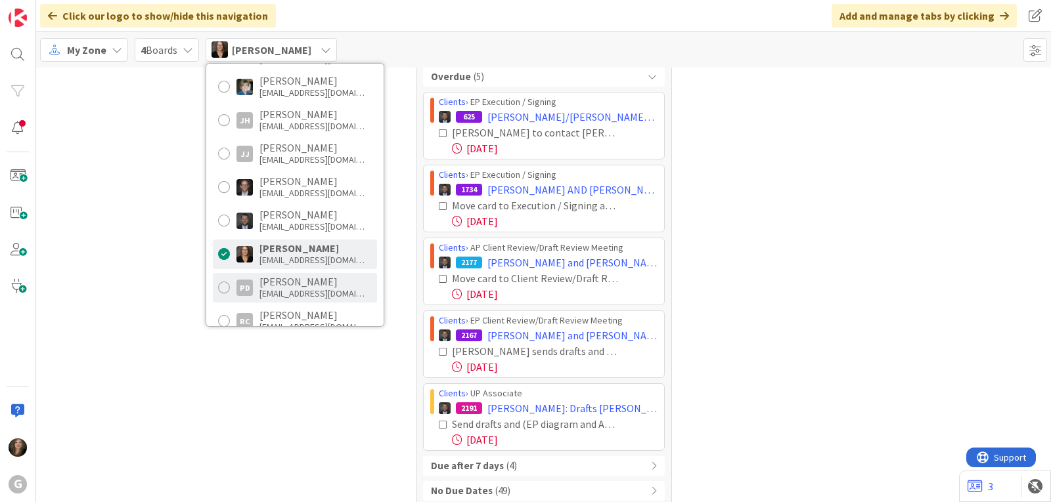
click at [299, 289] on div "pdagostino@gwtrust.law" at bounding box center [311, 294] width 105 height 12
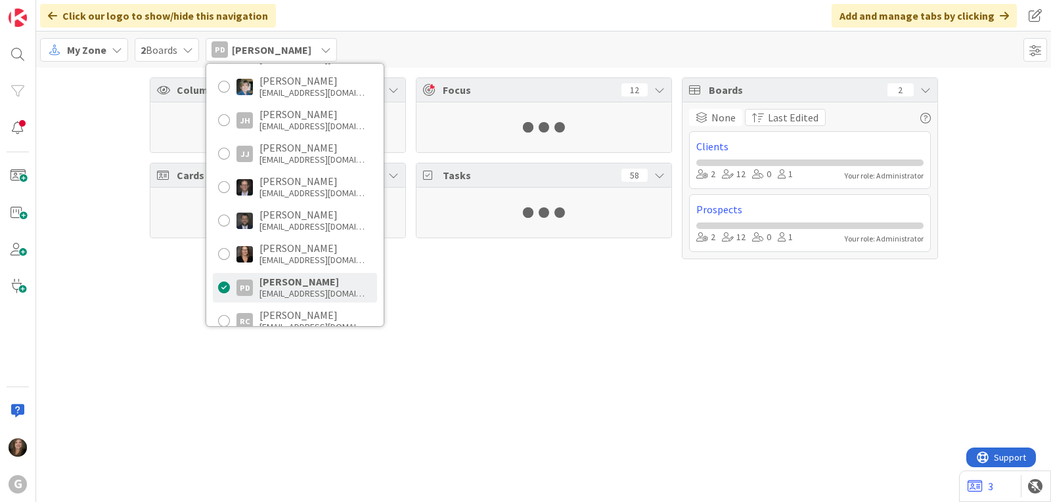
scroll to position [0, 0]
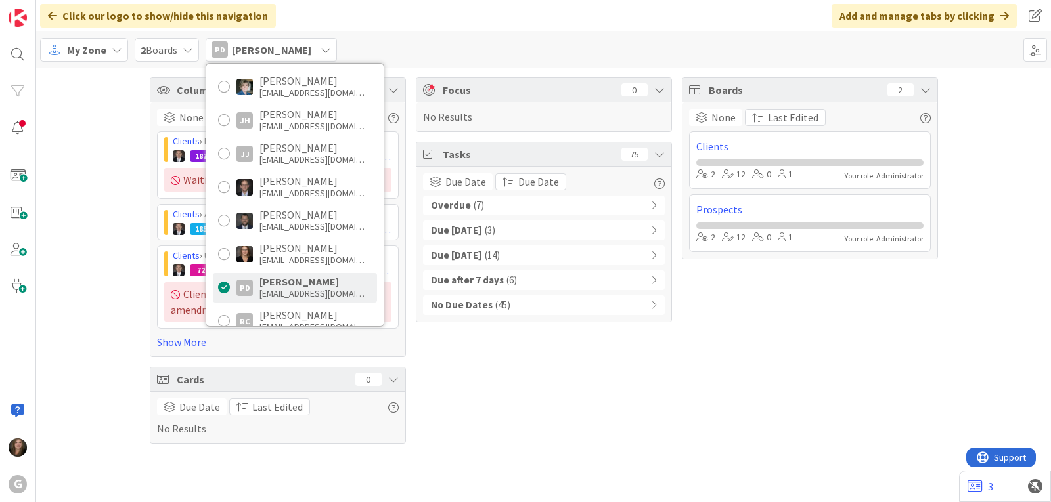
click at [477, 208] on span "( 7 )" at bounding box center [479, 205] width 11 height 15
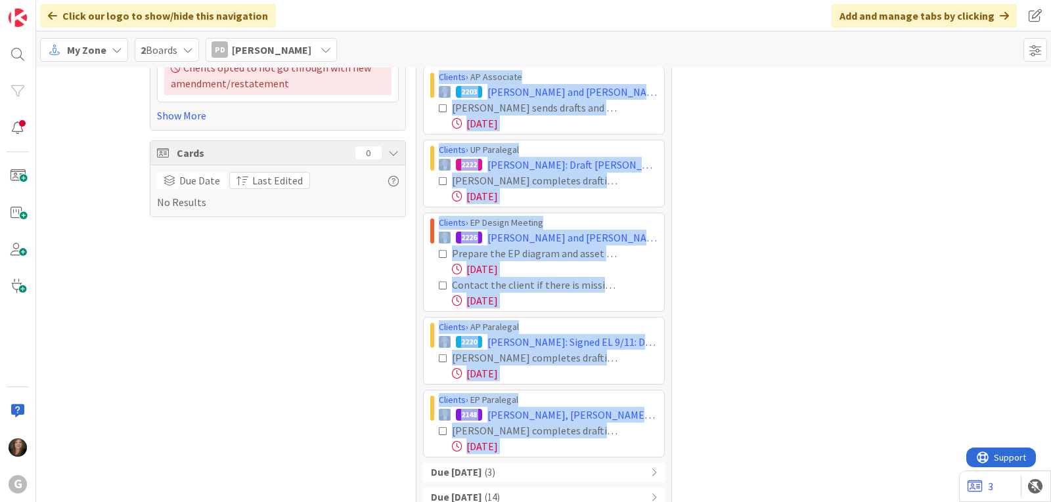
scroll to position [299, 0]
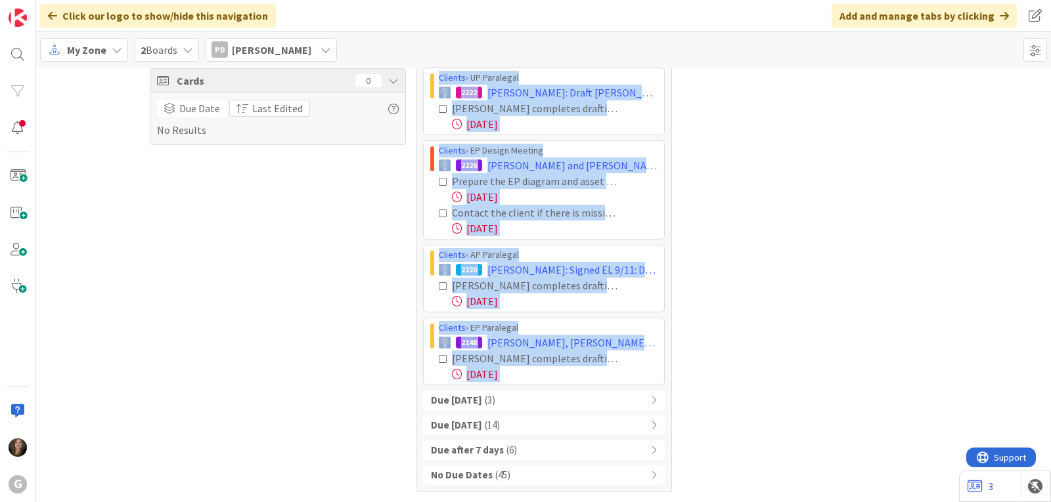
drag, startPoint x: 425, startPoint y: 232, endPoint x: 623, endPoint y: 387, distance: 251.7
click at [623, 387] on div "Overdue ( 7 ) Clients › EP Paralegal 2175 Bumpous, David and Lesley: Initial Me…" at bounding box center [544, 191] width 242 height 588
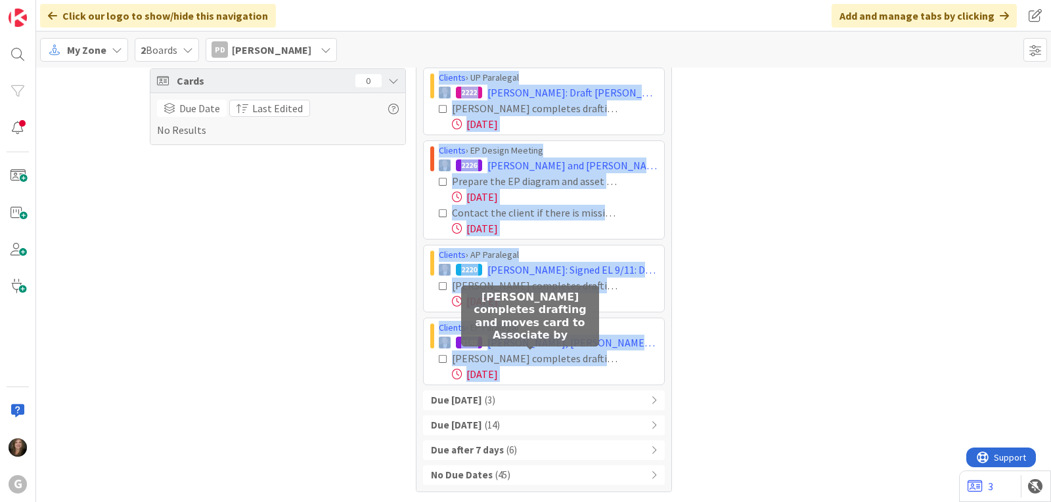
copy div "Clients › EP Paralegal 2175 Bumpous, David and Lesley: Initial Meeting on 8/22 …"
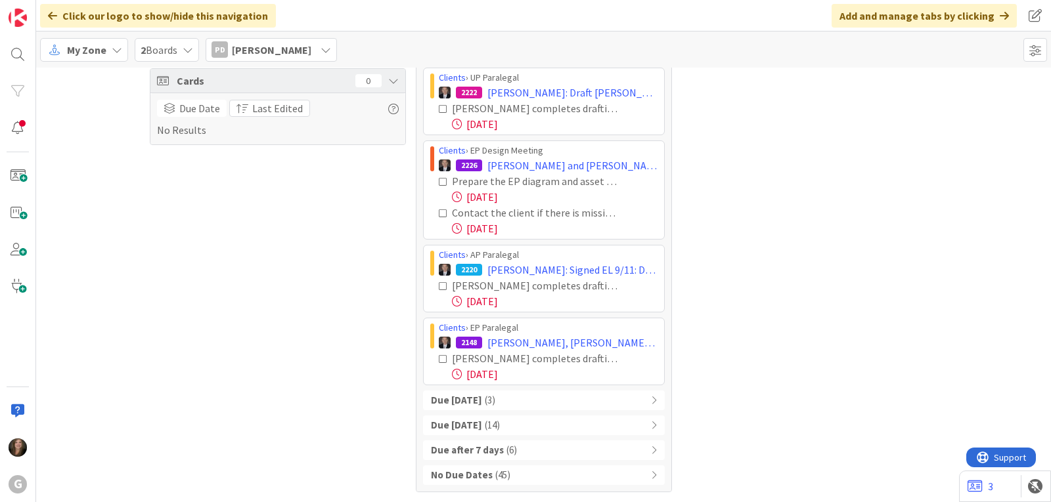
click at [290, 49] on span "[PERSON_NAME]" at bounding box center [271, 50] width 79 height 16
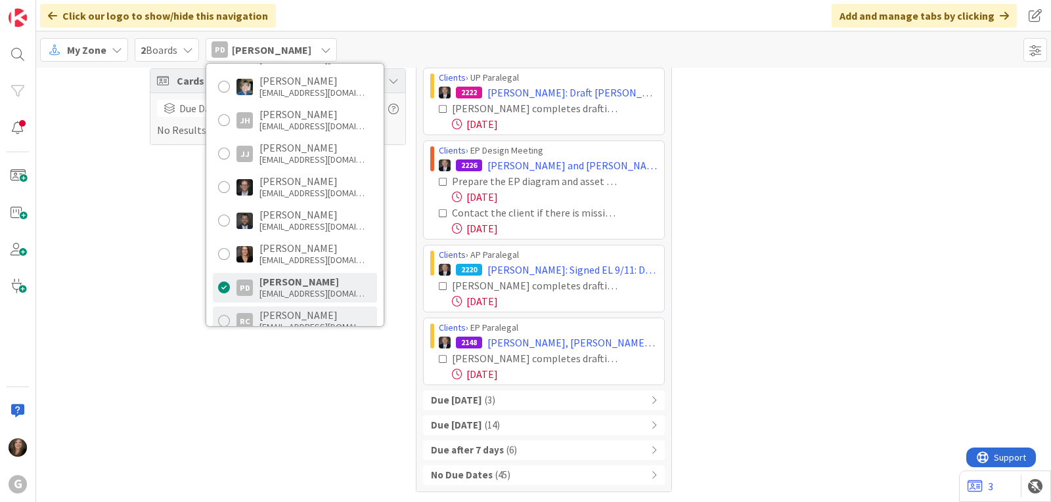
click at [290, 318] on div "[PERSON_NAME]" at bounding box center [311, 315] width 105 height 12
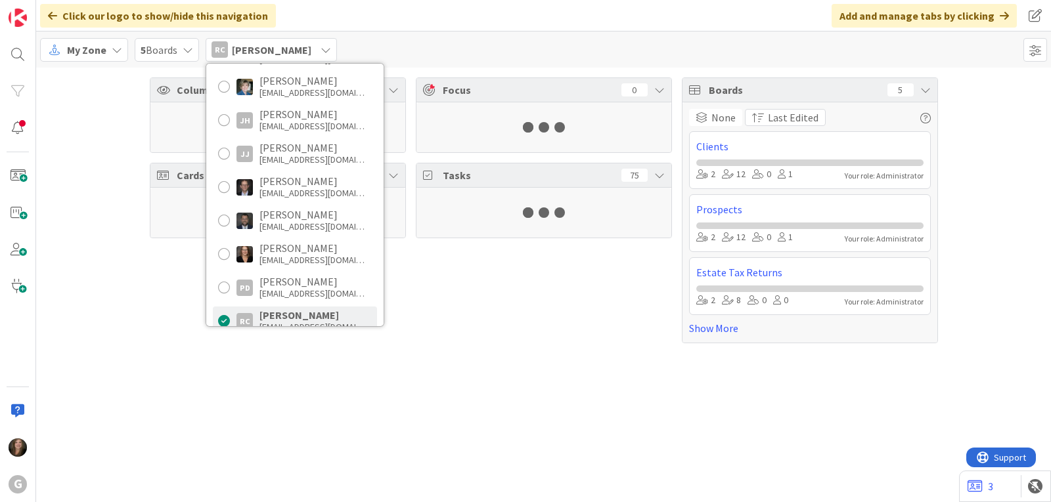
scroll to position [0, 0]
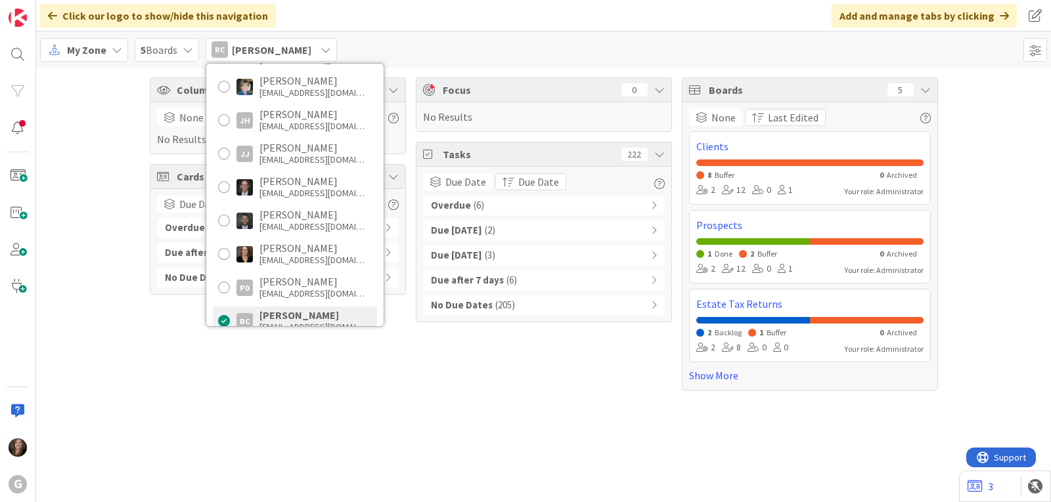
click at [482, 210] on div "Overdue ( 6 )" at bounding box center [544, 206] width 242 height 20
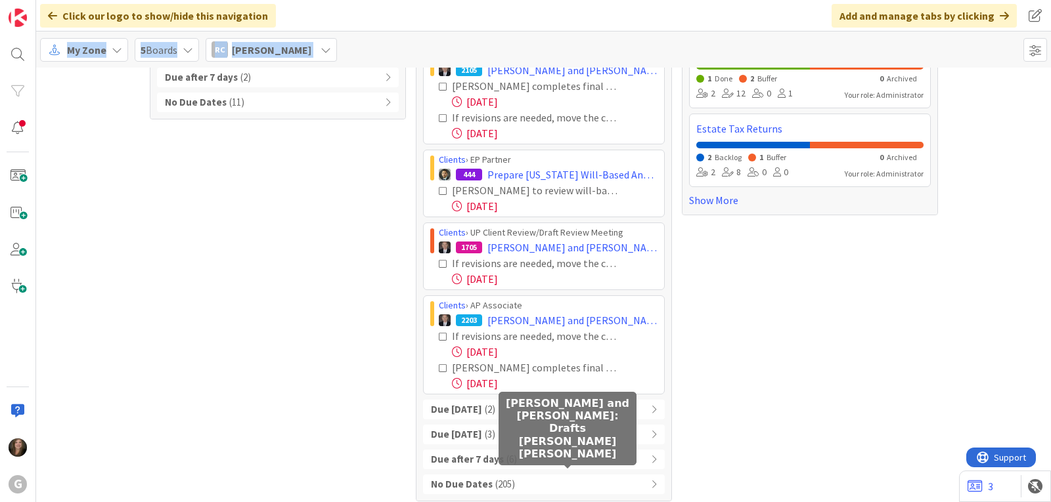
scroll to position [185, 0]
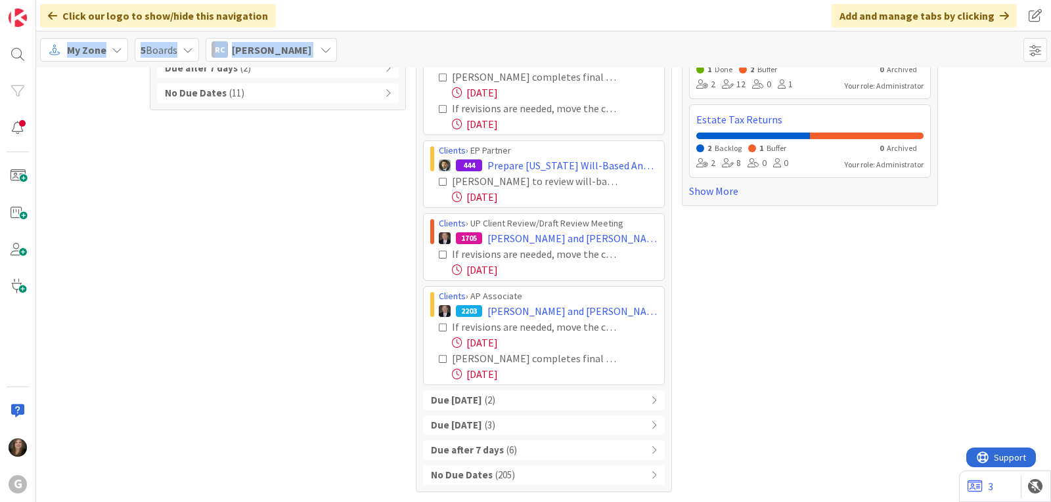
drag, startPoint x: 425, startPoint y: 229, endPoint x: 607, endPoint y: 383, distance: 238.6
click at [607, 383] on div "Clients › AP Associate 2105 Linville, Bill and Kat: Gifting Trusts Drafts Joel …" at bounding box center [544, 210] width 242 height 349
copy div "Clients › AP Associate 2105 Linville, Bill and Kat: Gifting Trusts Drafts Joel …"
click at [191, 335] on div "Column Watching 0 None Last Edited No Results Cards 15 Due Date Last Edited Ove…" at bounding box center [278, 193] width 256 height 600
click at [119, 53] on icon at bounding box center [117, 50] width 11 height 11
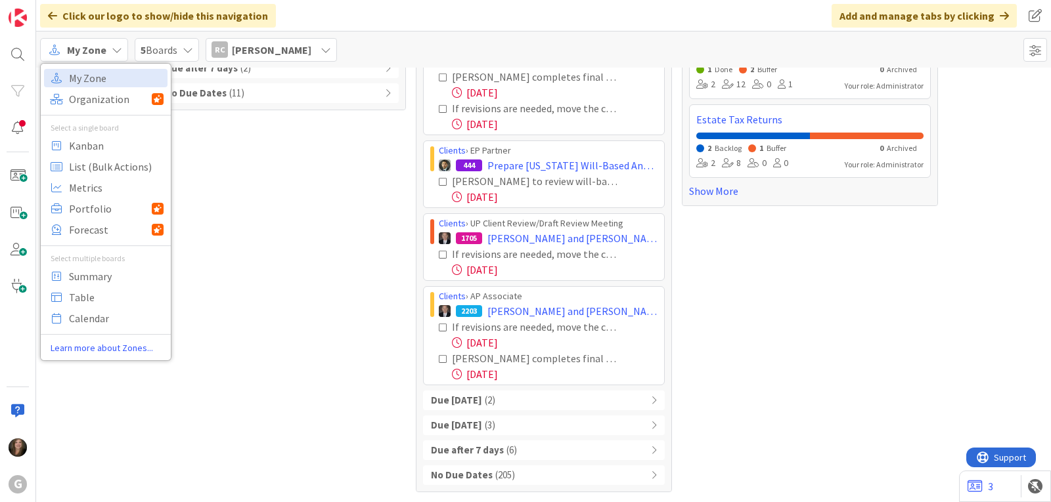
click at [244, 51] on span "[PERSON_NAME]" at bounding box center [271, 50] width 79 height 16
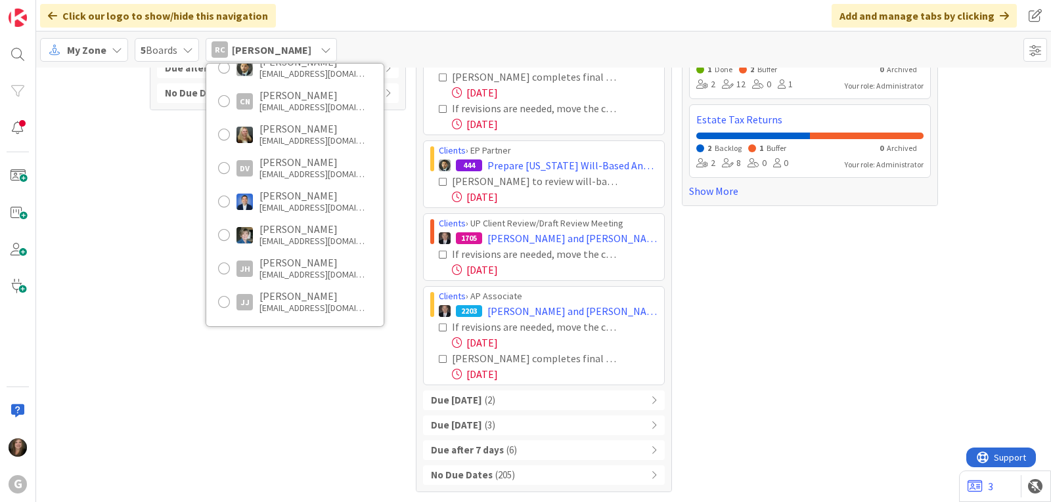
scroll to position [0, 0]
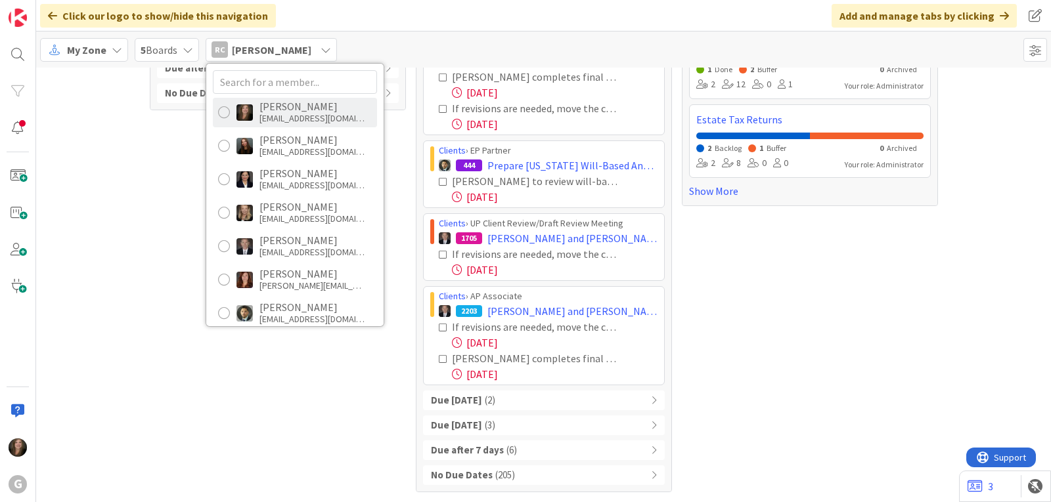
click at [269, 118] on div "[EMAIL_ADDRESS][DOMAIN_NAME]" at bounding box center [311, 118] width 105 height 12
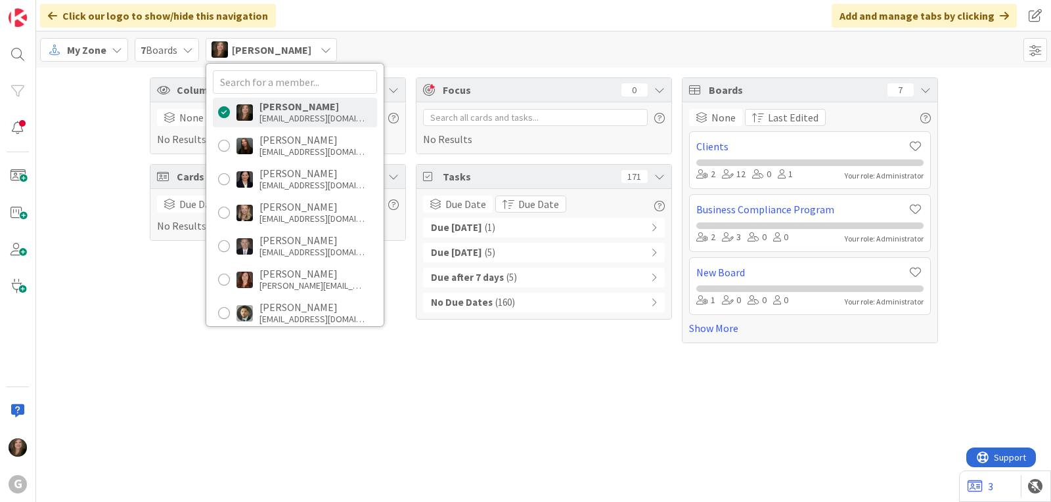
click at [486, 226] on span "( 1 )" at bounding box center [490, 228] width 11 height 15
